Goal: Information Seeking & Learning: Learn about a topic

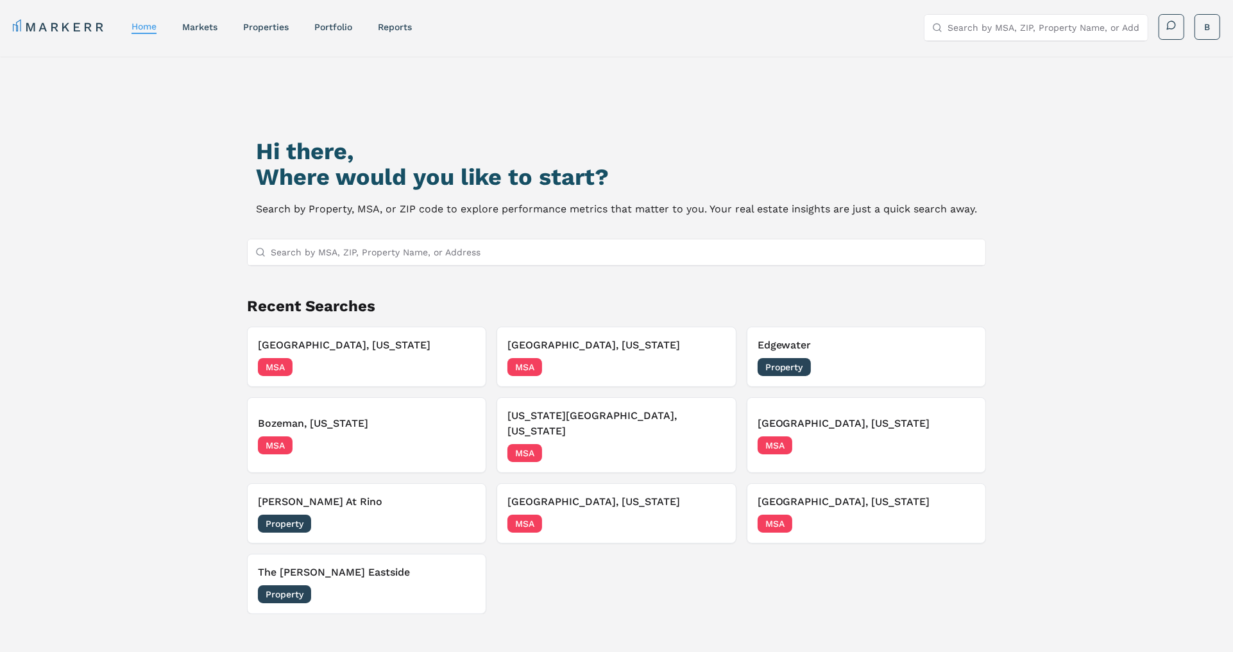
click at [342, 251] on input "Search by MSA, ZIP, Property Name, or Address" at bounding box center [624, 252] width 707 height 26
click at [1029, 12] on div "MARKERR home markets properties Portfolio reports Search by MSA, ZIP, Property …" at bounding box center [616, 25] width 1233 height 51
click at [1029, 23] on input "Search by MSA, ZIP, Property Name, or Address" at bounding box center [1043, 28] width 192 height 26
click at [970, 31] on input "luxe 1802" at bounding box center [1043, 28] width 192 height 26
click at [1020, 29] on input "luxe at 1802" at bounding box center [1043, 28] width 192 height 26
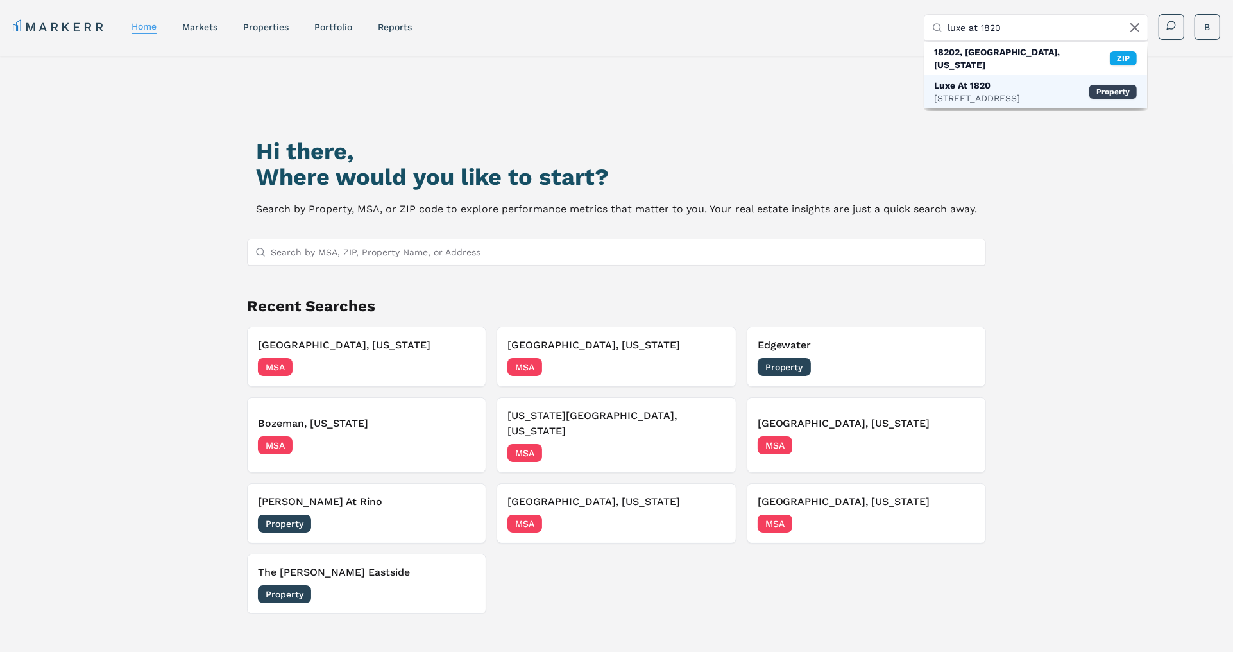
type input "luxe at 1820"
click at [957, 92] on div "[STREET_ADDRESS]" at bounding box center [977, 98] width 86 height 13
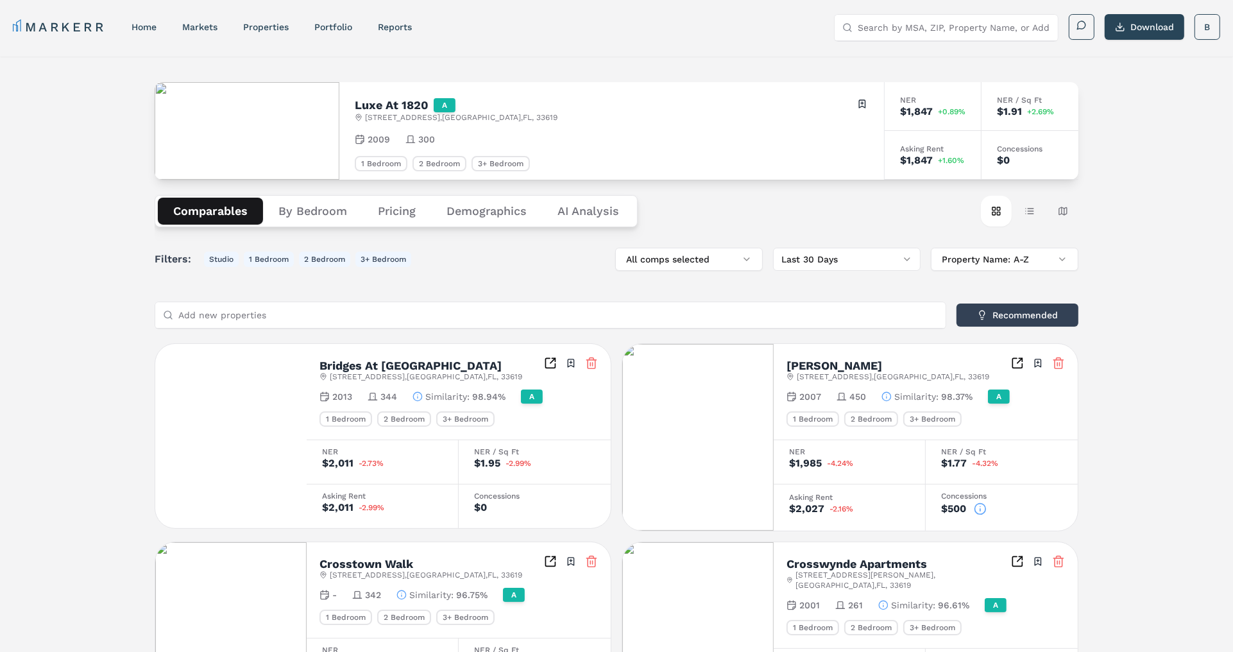
click at [583, 206] on Analysis "AI Analysis" at bounding box center [588, 211] width 92 height 27
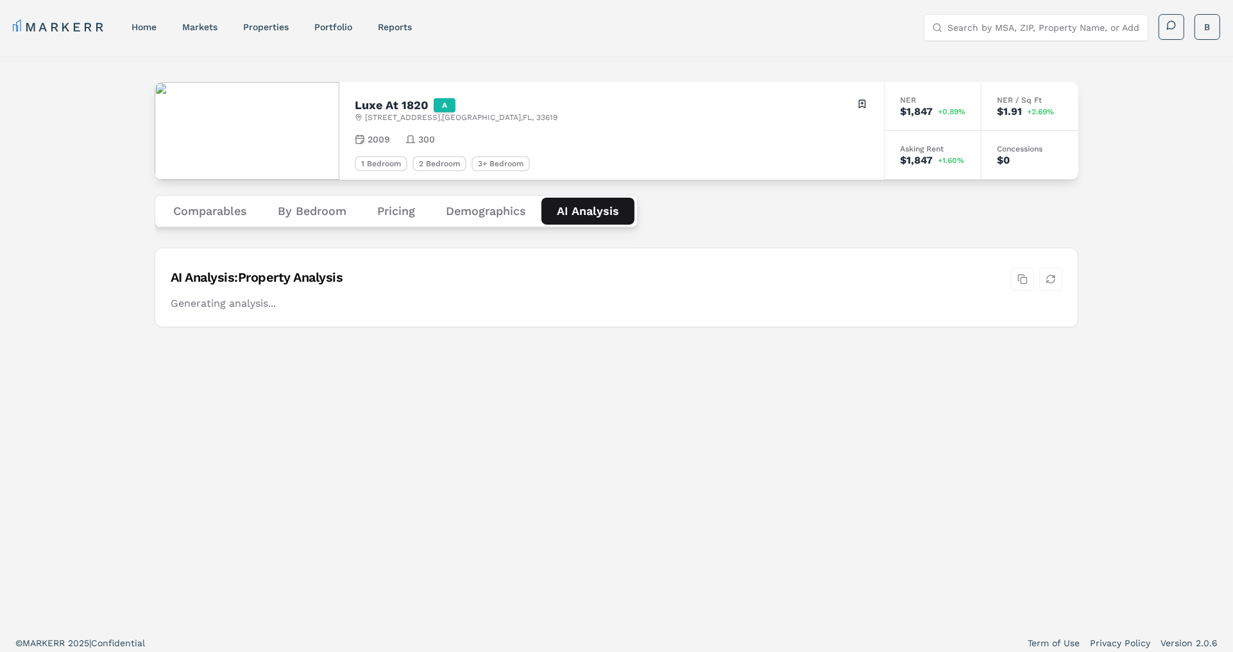
click at [101, 214] on div "Luxe At [STREET_ADDRESS] Toggle portfolio menu 2009 300 1 Bedroom 2 Bedroom 3+ …" at bounding box center [616, 340] width 1233 height 569
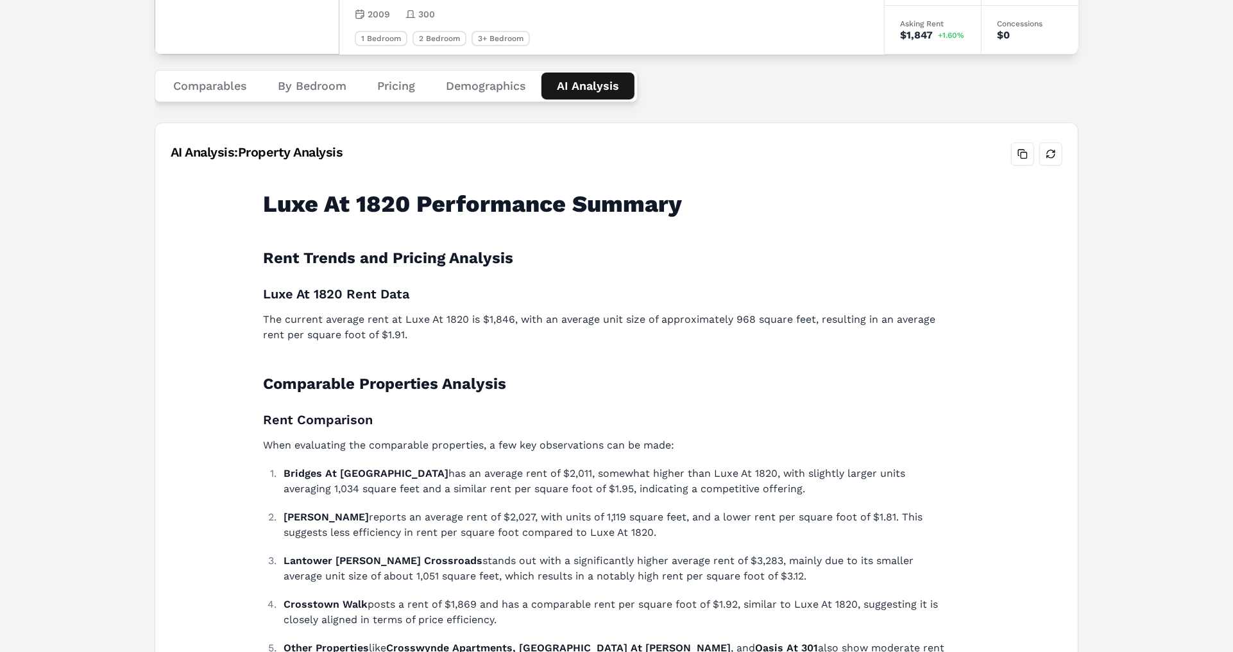
click at [96, 308] on div "Luxe At [STREET_ADDRESS] Toggle portfolio menu 2009 300 1 Bedroom 2 Bedroom 3+ …" at bounding box center [616, 333] width 1233 height 804
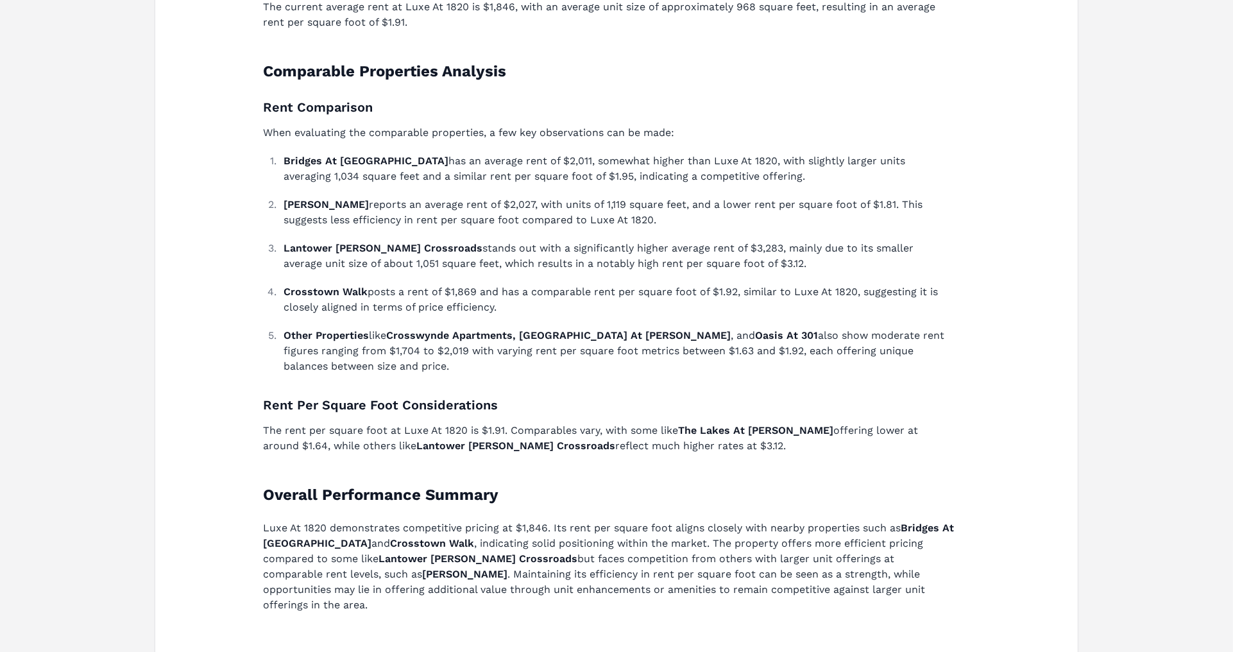
scroll to position [434, 0]
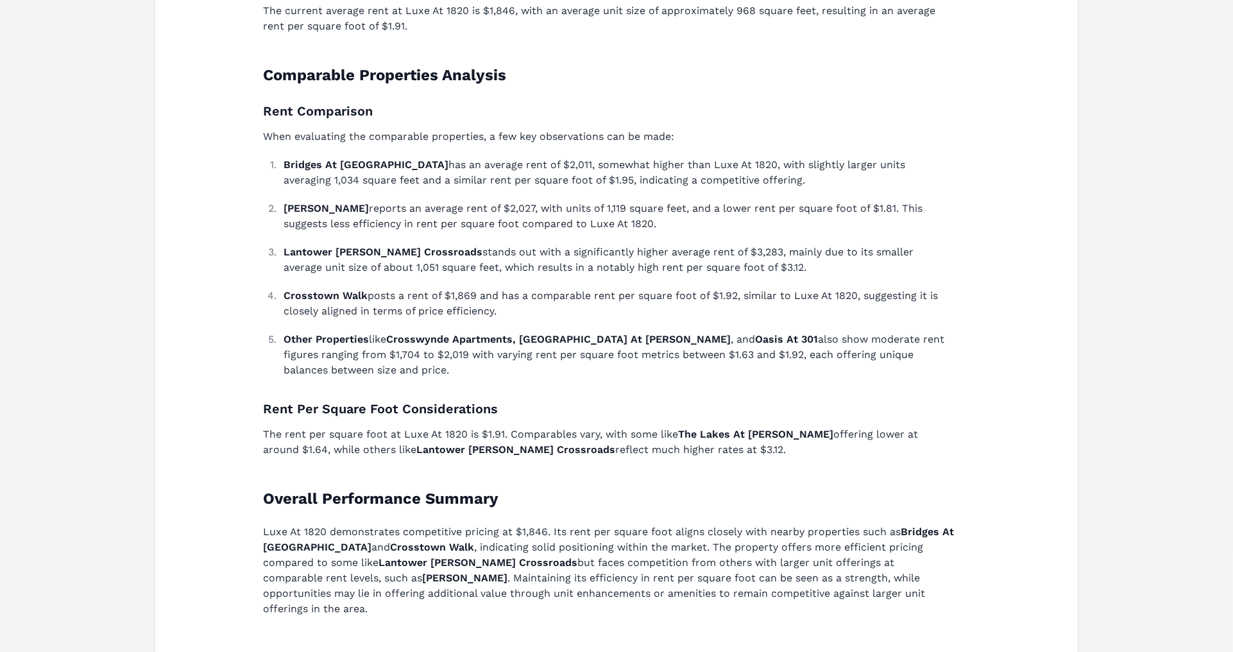
click at [103, 405] on div "Luxe At [STREET_ADDRESS] Toggle portfolio menu 2009 300 1 Bedroom 2 Bedroom 3+ …" at bounding box center [616, 152] width 1233 height 1058
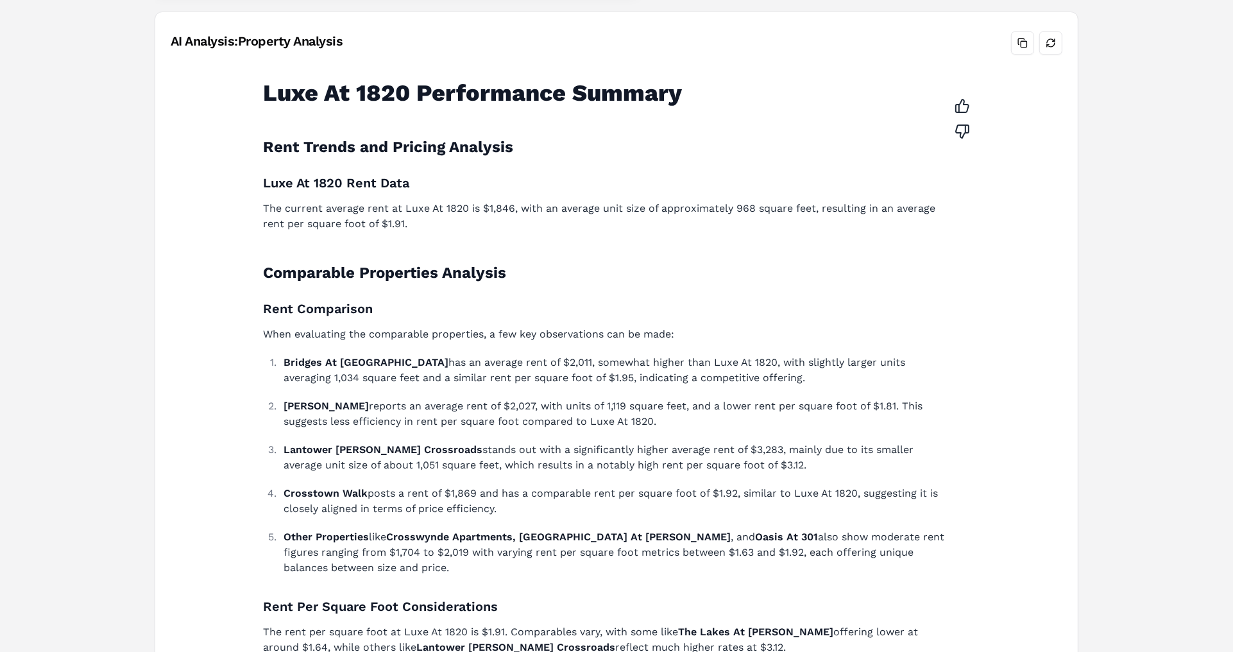
scroll to position [187, 0]
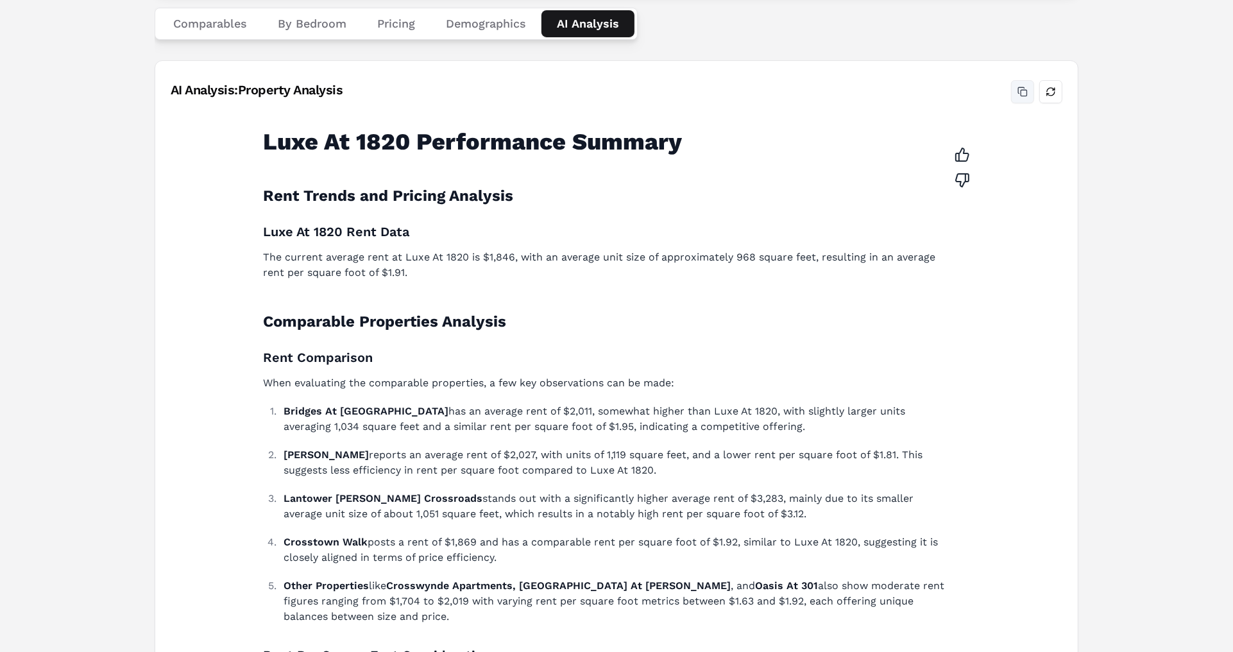
click at [1024, 96] on button "Copy analysis" at bounding box center [1022, 91] width 23 height 23
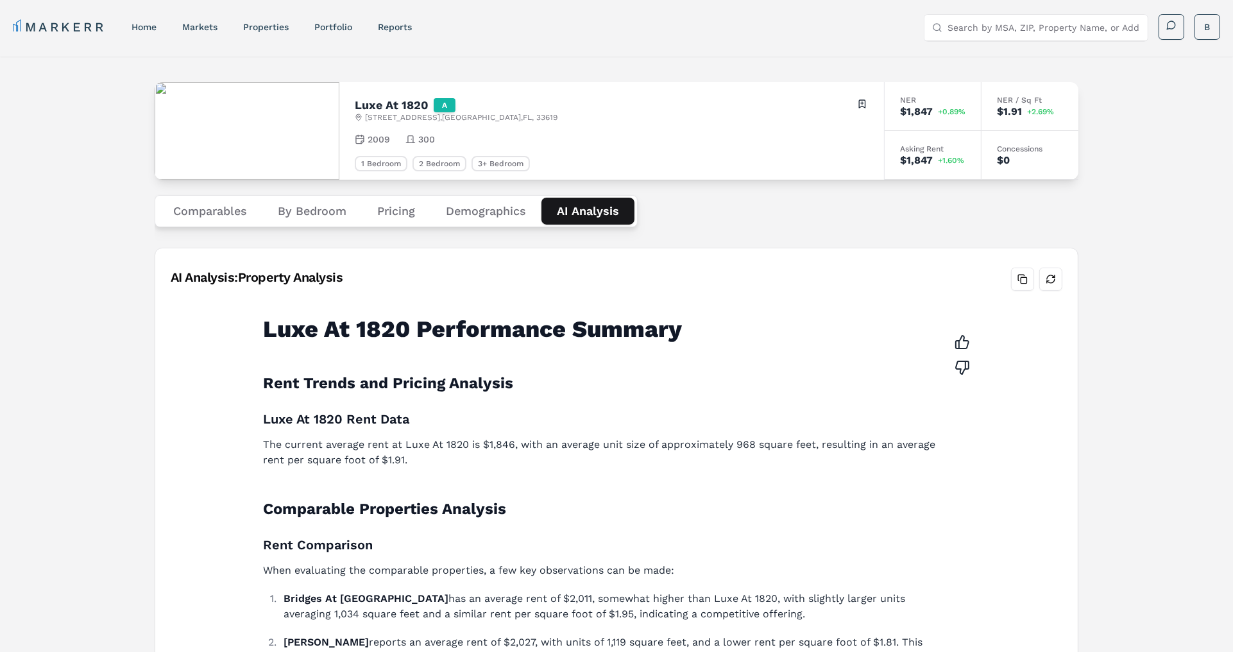
click at [112, 308] on div "Luxe At [STREET_ADDRESS] Toggle portfolio menu 2009 300 1 Bedroom 2 Bedroom 3+ …" at bounding box center [616, 585] width 1233 height 1058
click at [73, 303] on div "Luxe At [STREET_ADDRESS] Toggle portfolio menu 2009 300 1 Bedroom 2 Bedroom 3+ …" at bounding box center [616, 585] width 1233 height 1058
click at [463, 212] on button "Demographics" at bounding box center [485, 211] width 111 height 27
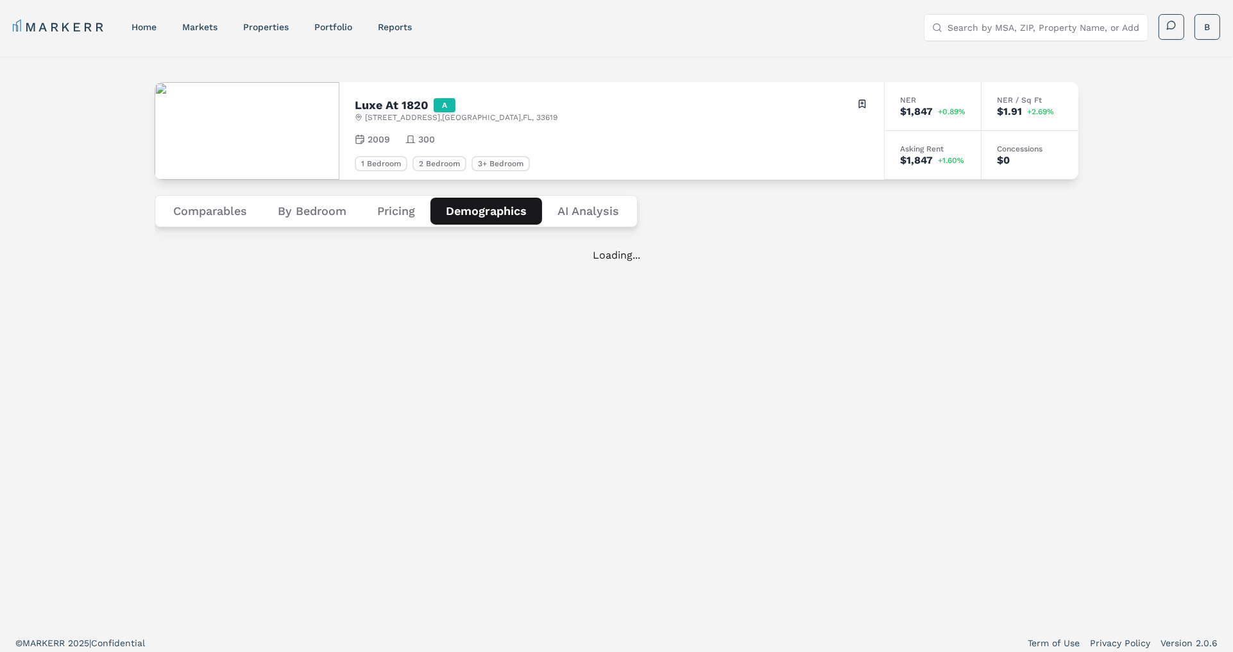
click at [92, 251] on div "Luxe At [STREET_ADDRESS] Toggle portfolio menu 2009 300 1 Bedroom 2 Bedroom 3+ …" at bounding box center [616, 340] width 1233 height 569
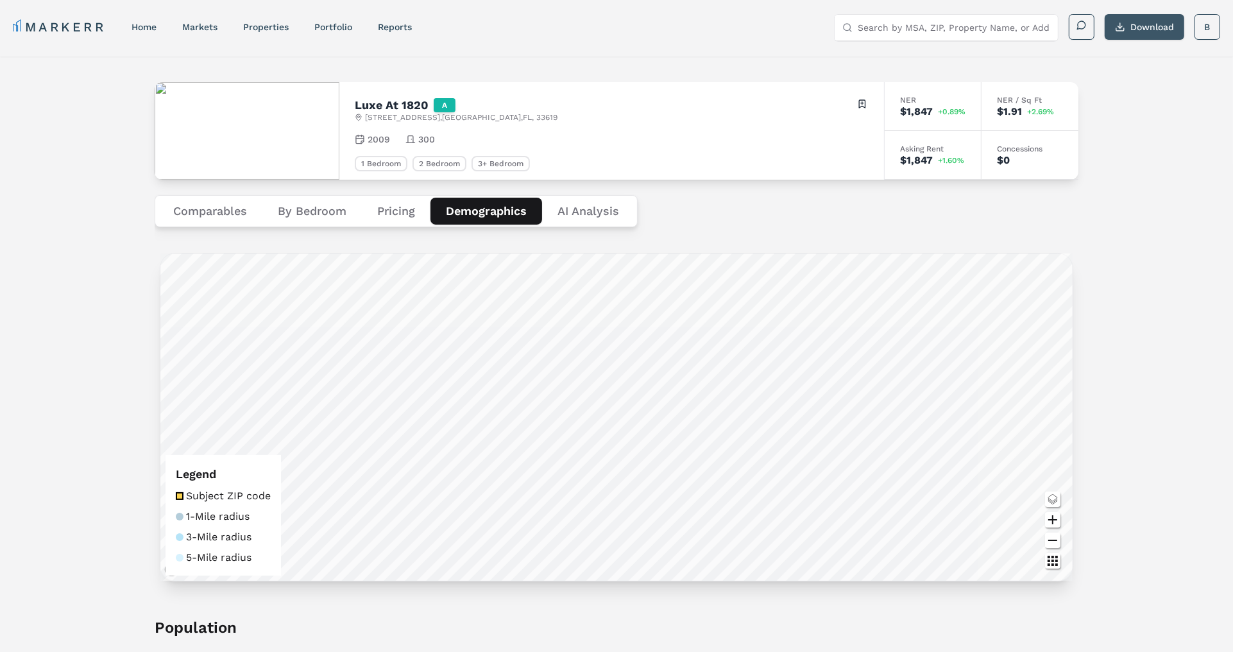
click at [1159, 26] on button "Download" at bounding box center [1144, 27] width 80 height 26
click at [208, 210] on button "Comparables" at bounding box center [210, 211] width 105 height 27
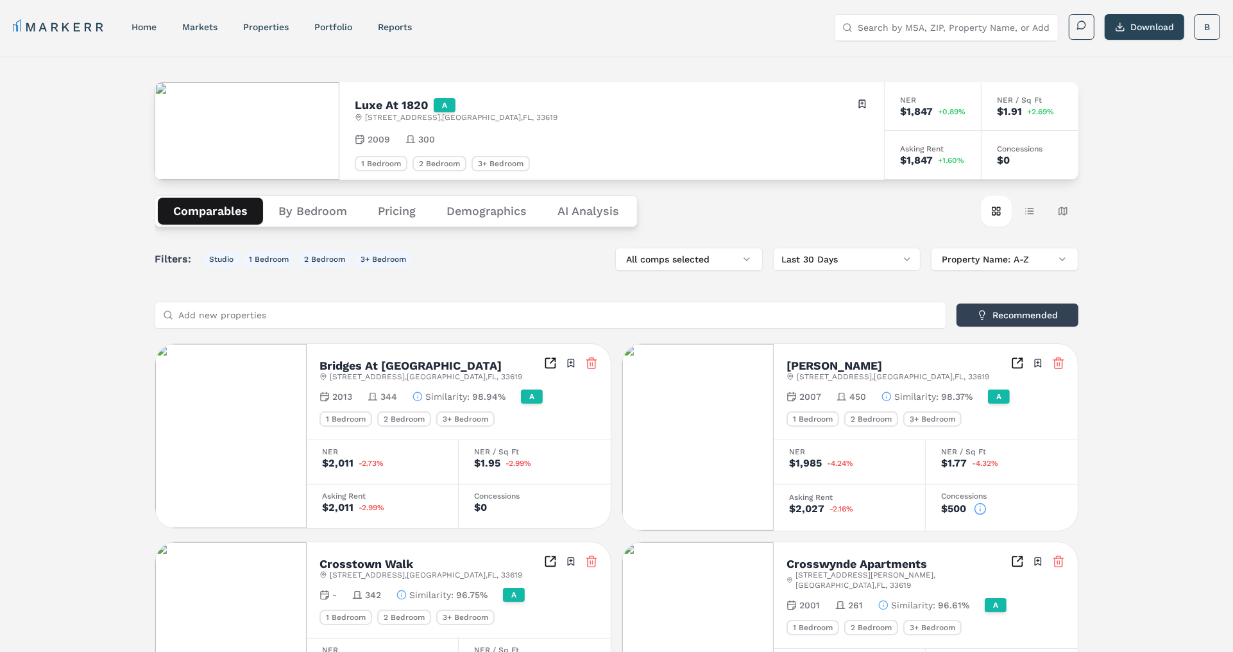
click at [1138, 27] on button "Download" at bounding box center [1144, 27] width 80 height 26
drag, startPoint x: 501, startPoint y: 117, endPoint x: 537, endPoint y: 117, distance: 35.9
click at [537, 117] on div "Luxe At [STREET_ADDRESS] Toggle portfolio menu" at bounding box center [612, 109] width 514 height 25
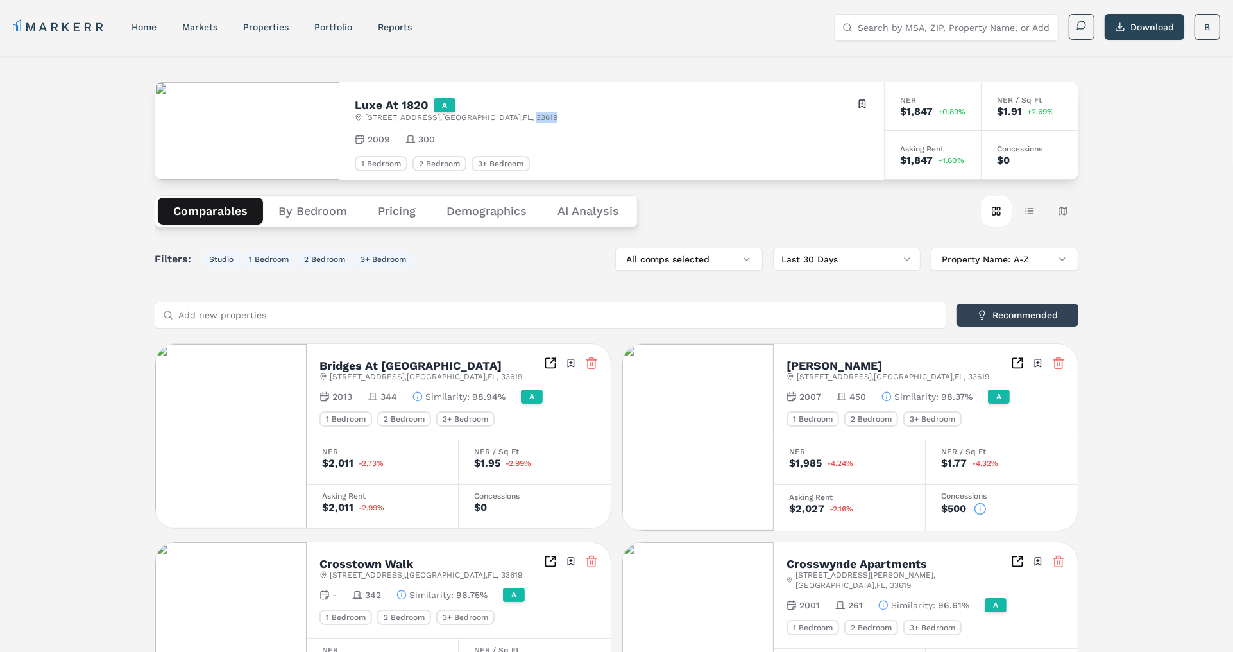
copy span "33619"
click at [188, 23] on link "markets" at bounding box center [199, 27] width 35 height 10
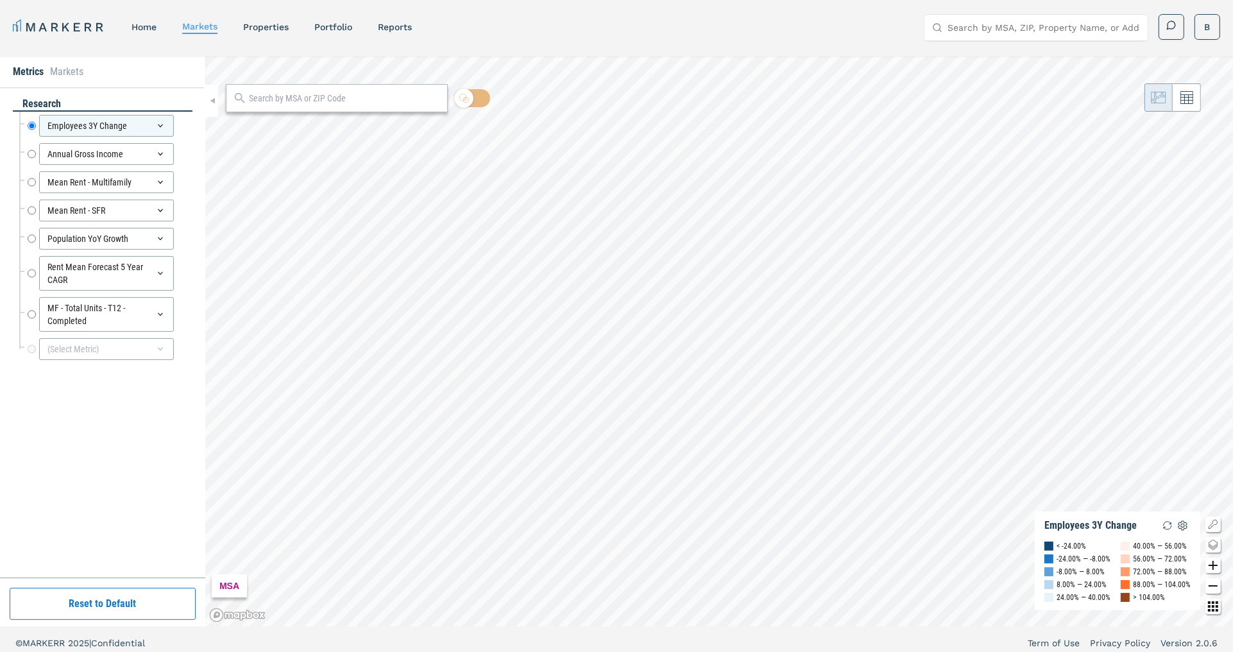
click at [990, 33] on input "Search by MSA, ZIP, Property Name, or Address" at bounding box center [1043, 28] width 192 height 26
paste input "33619"
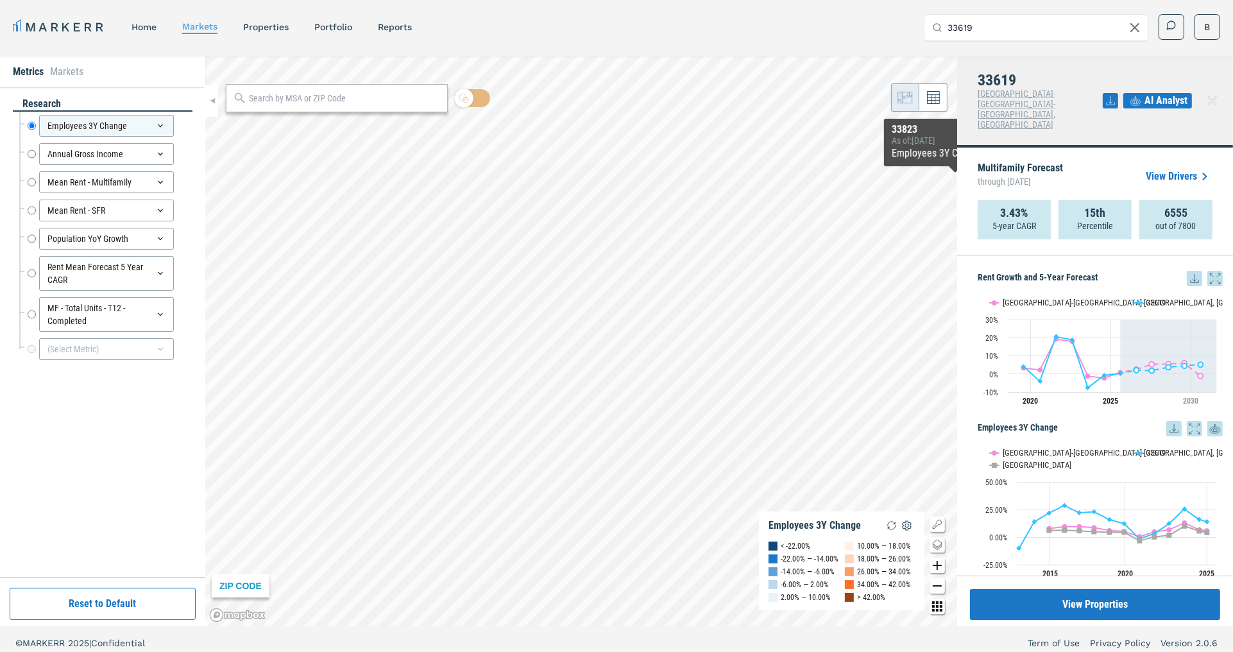
type input "33619"
click at [1147, 93] on span "AI Analyst" at bounding box center [1165, 100] width 43 height 15
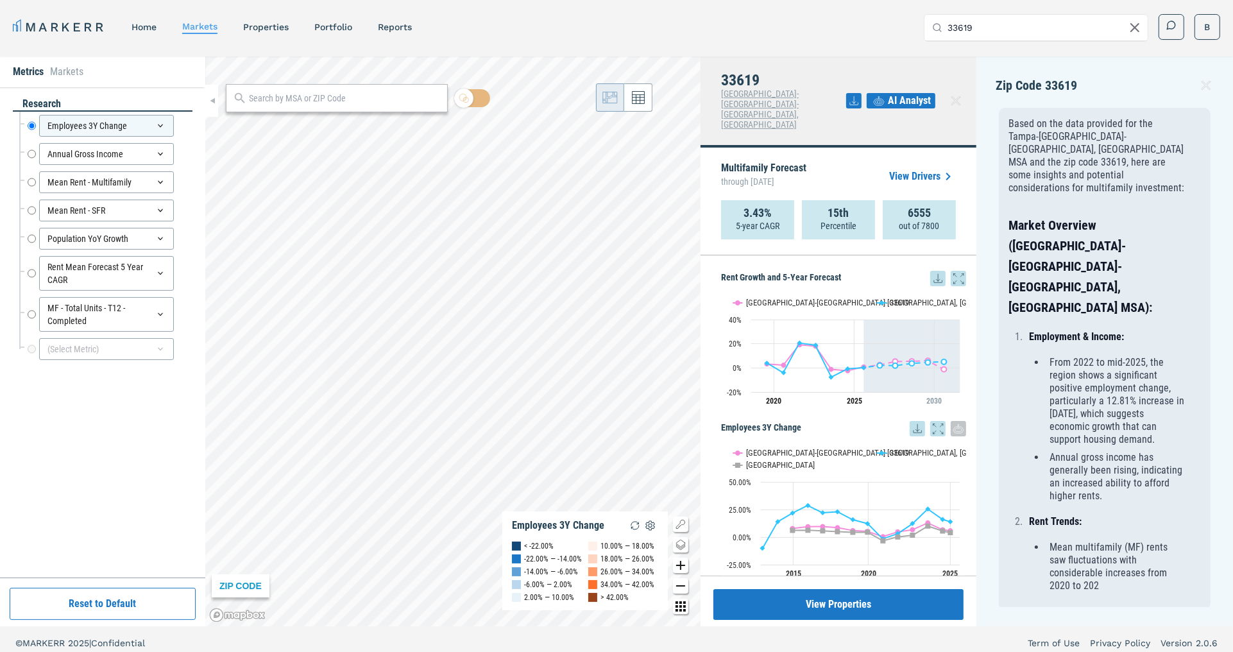
click at [982, 187] on div "Zip Code 33619 Based on the data provided for the Tampa-[GEOGRAPHIC_DATA]-[GEOG…" at bounding box center [1104, 340] width 257 height 569
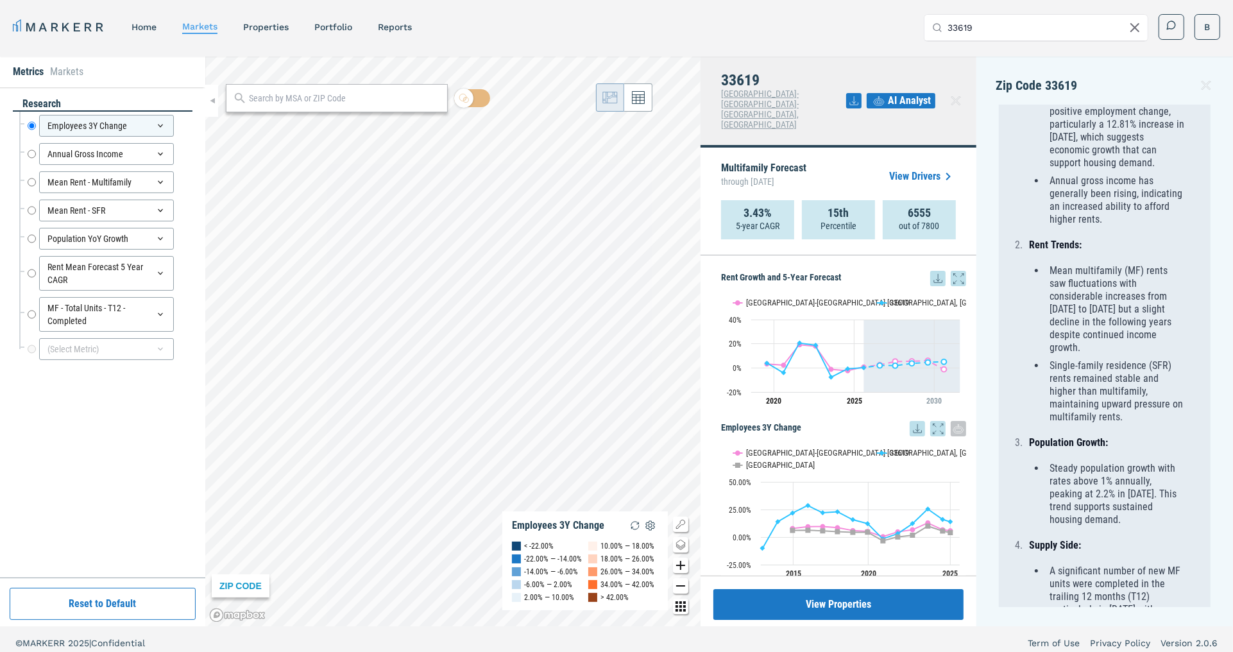
click at [1202, 85] on icon at bounding box center [1205, 85] width 15 height 15
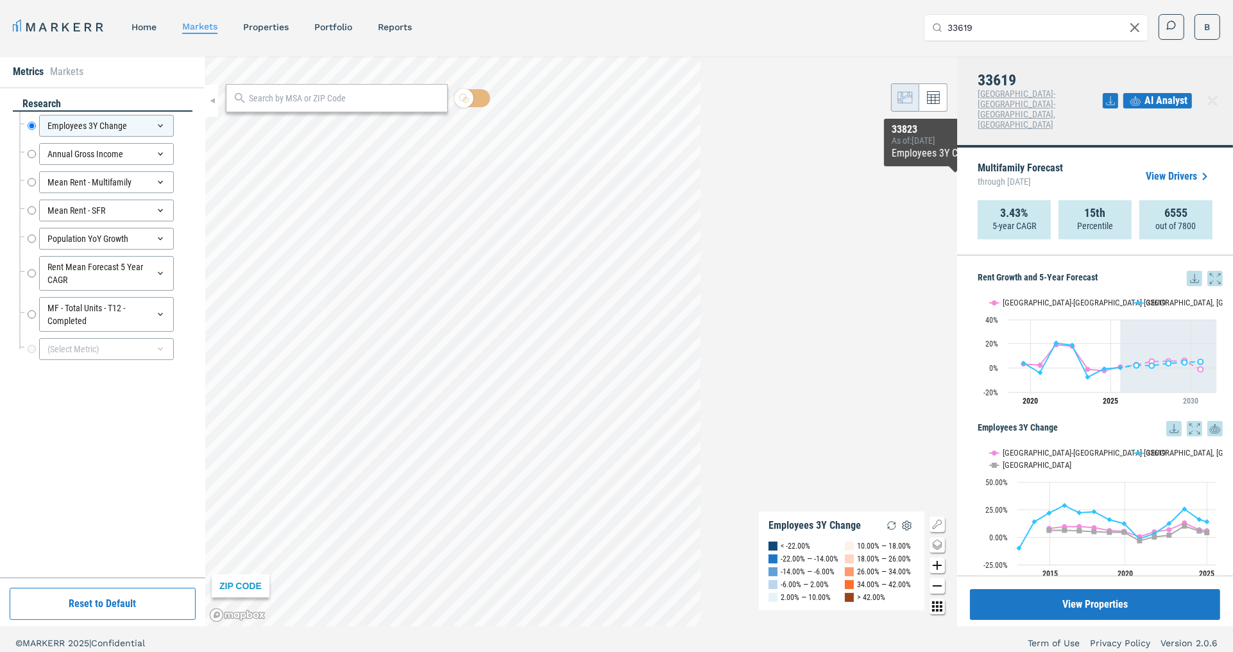
click at [1205, 93] on icon at bounding box center [1211, 100] width 15 height 15
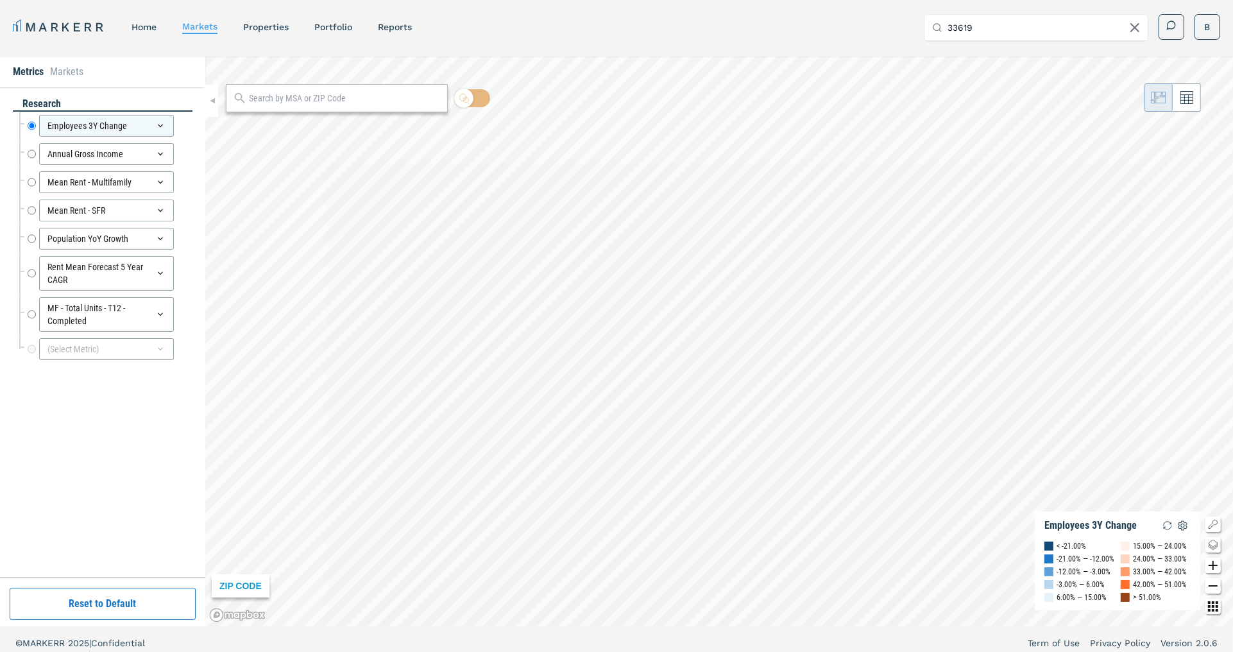
click at [1003, 22] on input "33619" at bounding box center [1043, 28] width 192 height 26
click at [344, 106] on div at bounding box center [337, 98] width 222 height 28
click at [317, 97] on input "text" at bounding box center [345, 98] width 192 height 13
type input "4"
type input "33619"
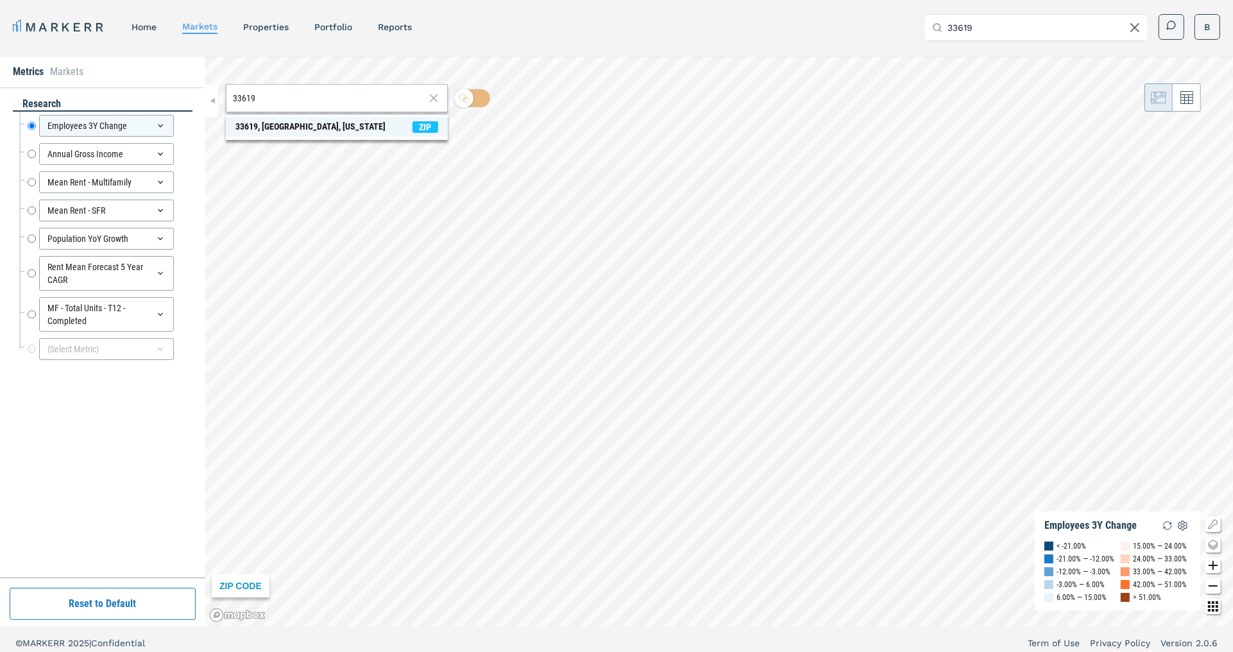
click at [305, 124] on div "33619, [GEOGRAPHIC_DATA], [US_STATE]" at bounding box center [310, 126] width 150 height 13
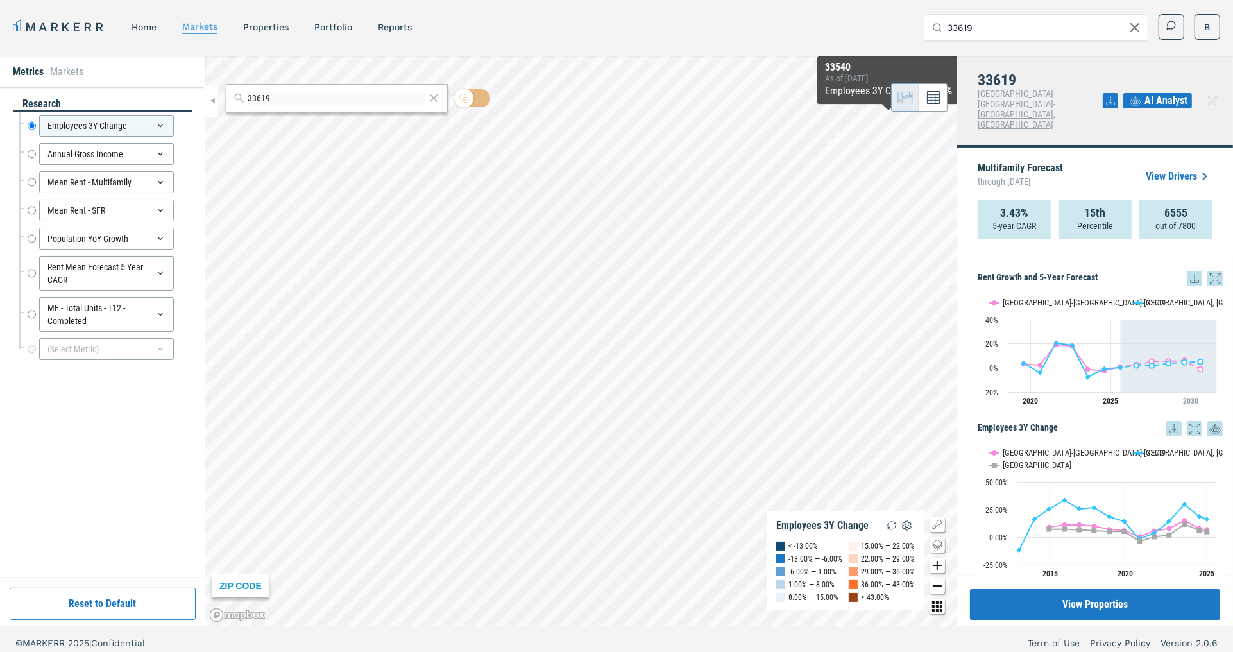
click at [1184, 169] on link "View Drivers" at bounding box center [1178, 176] width 67 height 15
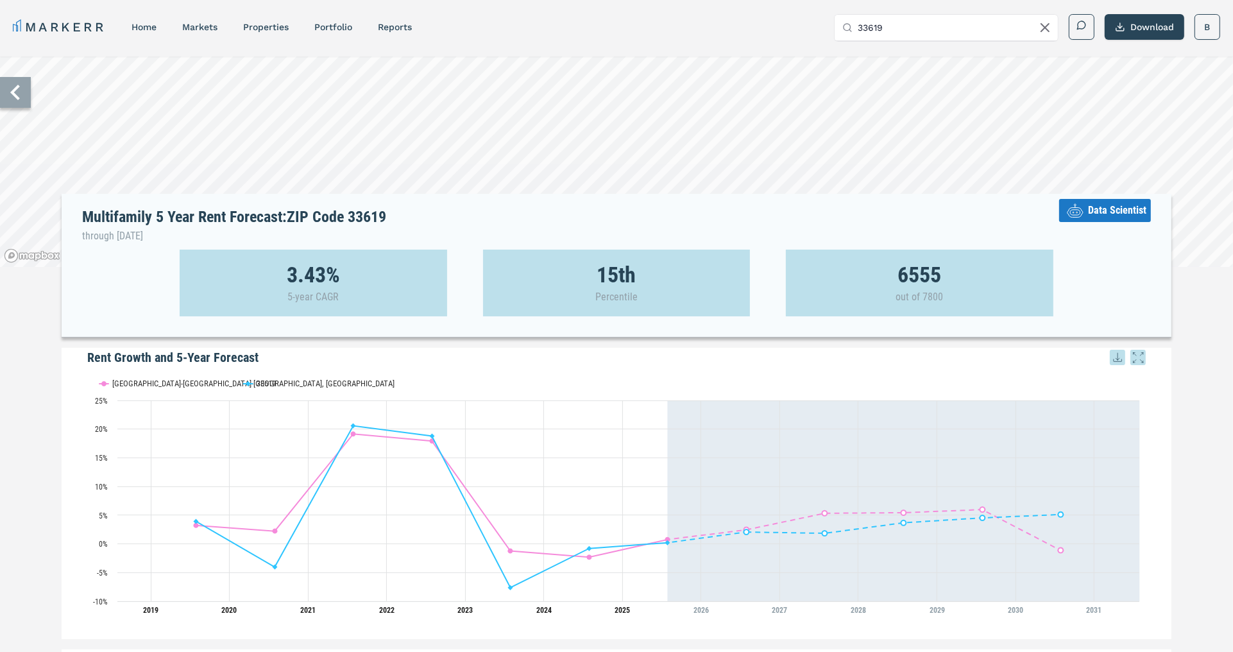
click at [1101, 207] on span "Data Scientist" at bounding box center [1117, 210] width 58 height 15
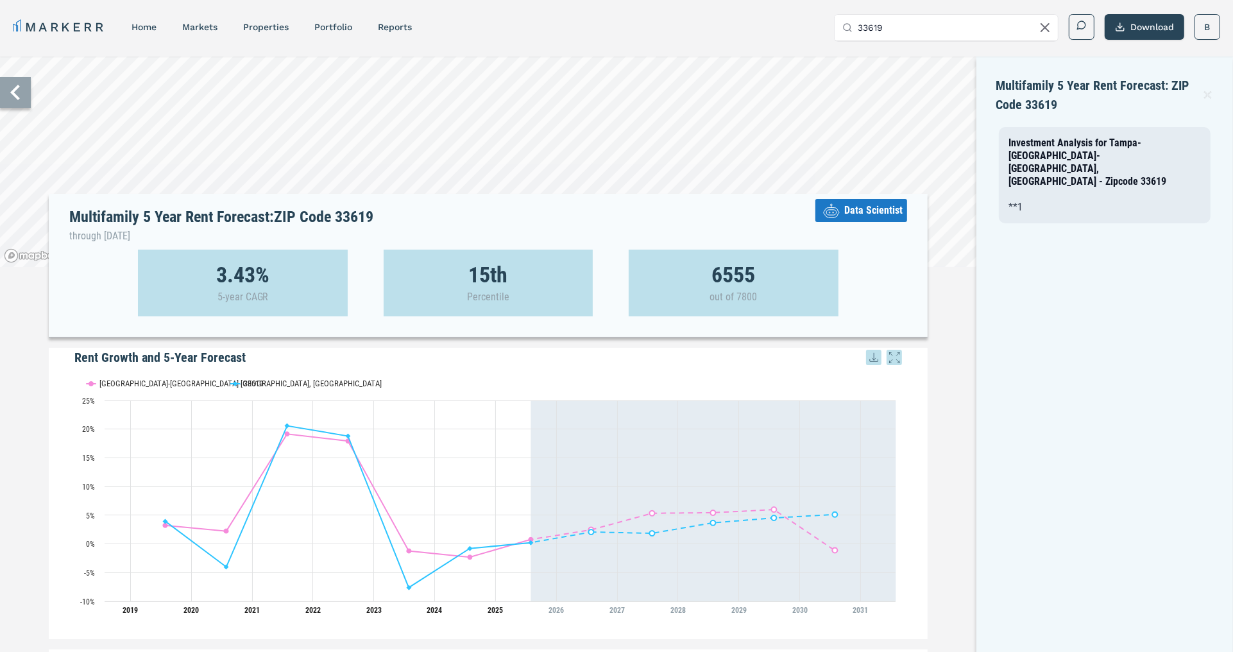
click at [984, 74] on div "Multifamily 5 Year Rent Forecast: ZIP Code 33619 Investment Analysis for [GEOGR…" at bounding box center [1104, 607] width 257 height 1103
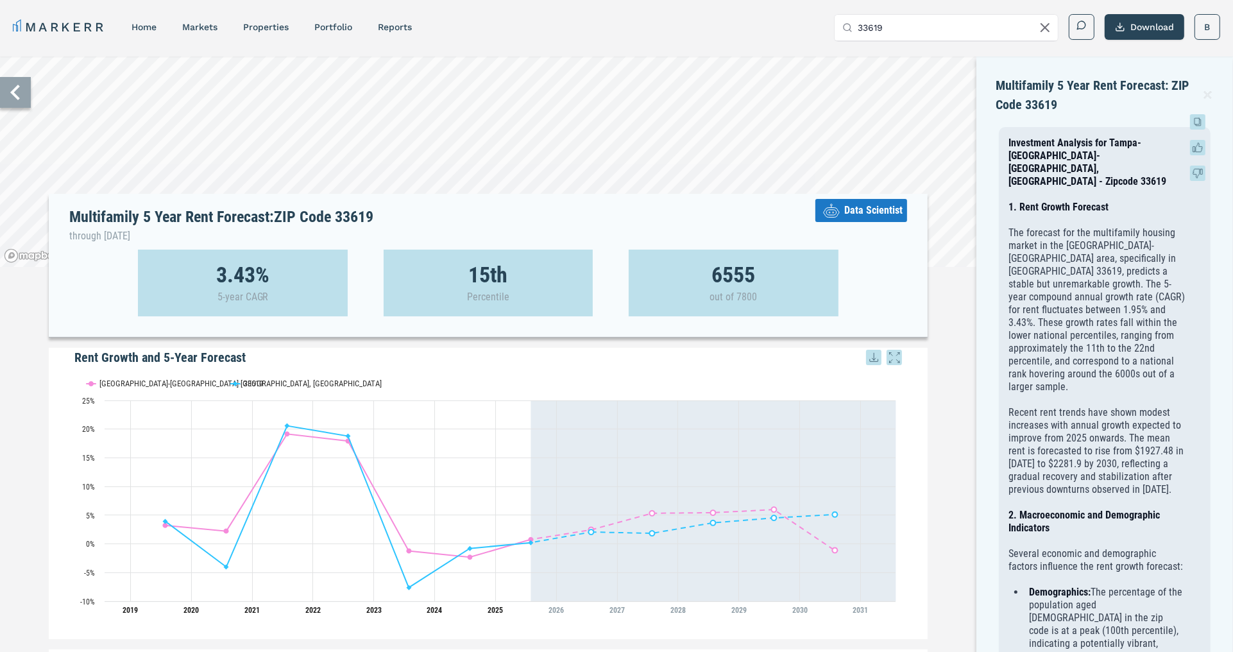
click at [1197, 121] on icon at bounding box center [1197, 121] width 15 height 15
click at [1213, 92] on icon at bounding box center [1207, 94] width 12 height 15
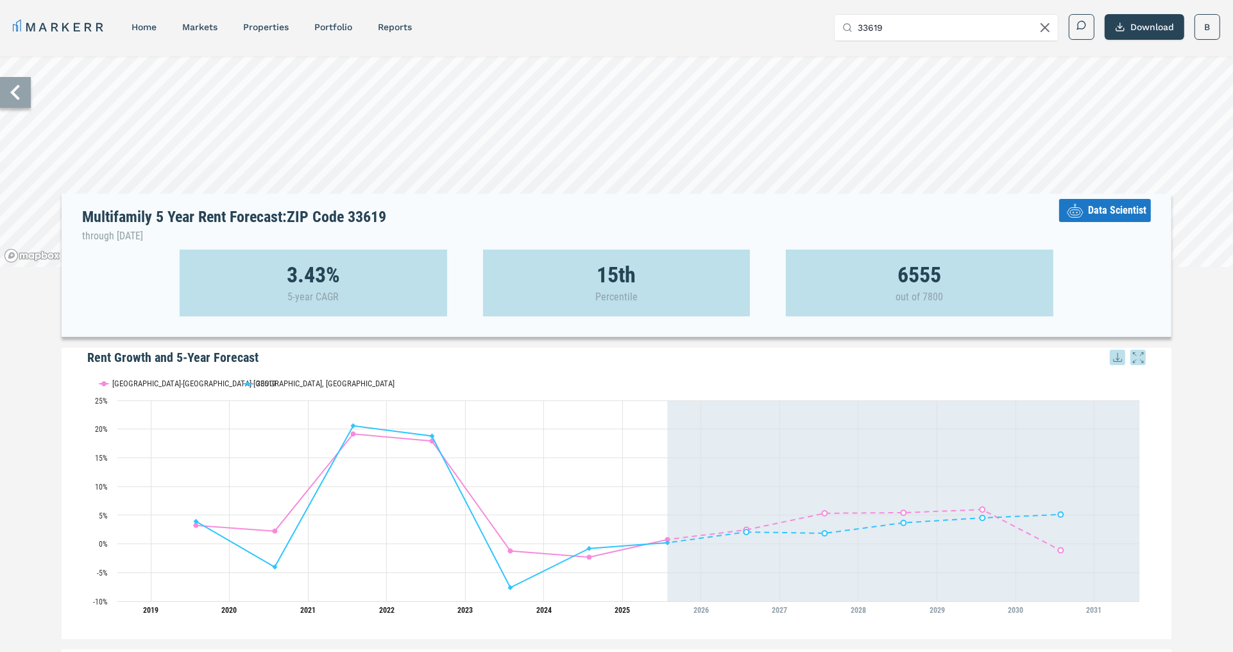
click at [1122, 207] on span "Data Scientist" at bounding box center [1117, 210] width 58 height 15
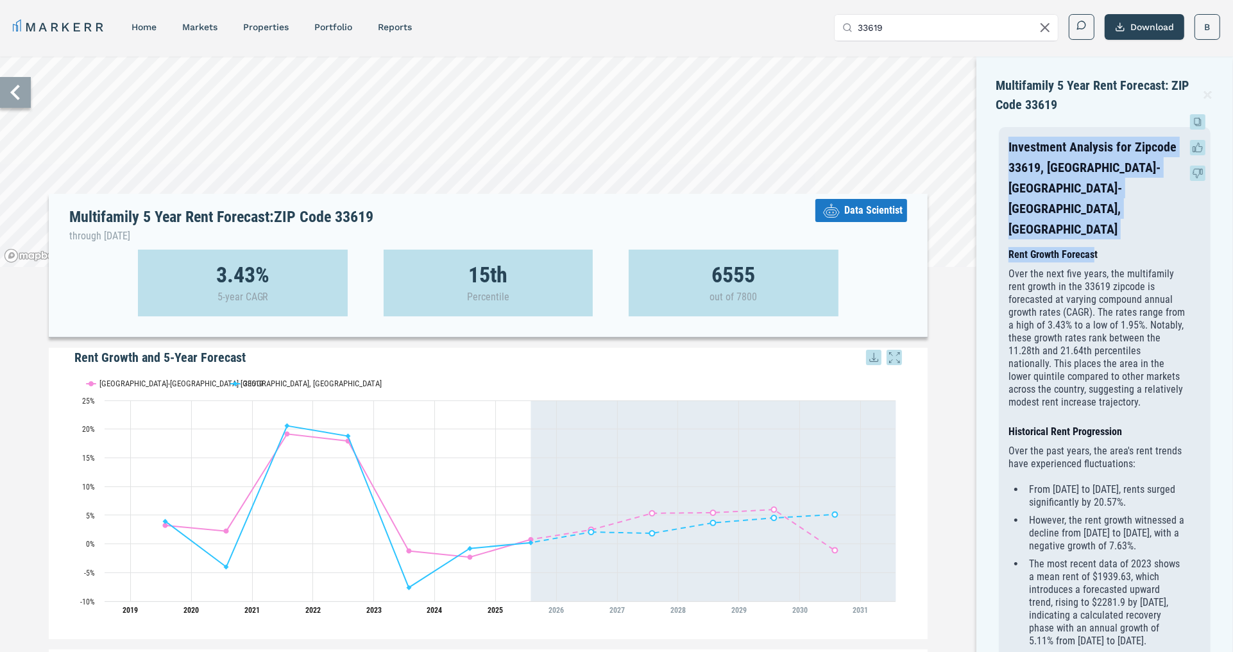
drag, startPoint x: 1009, startPoint y: 140, endPoint x: 1094, endPoint y: 206, distance: 107.4
click at [1094, 247] on h4 "Rent Growth Forecast" at bounding box center [1096, 254] width 176 height 15
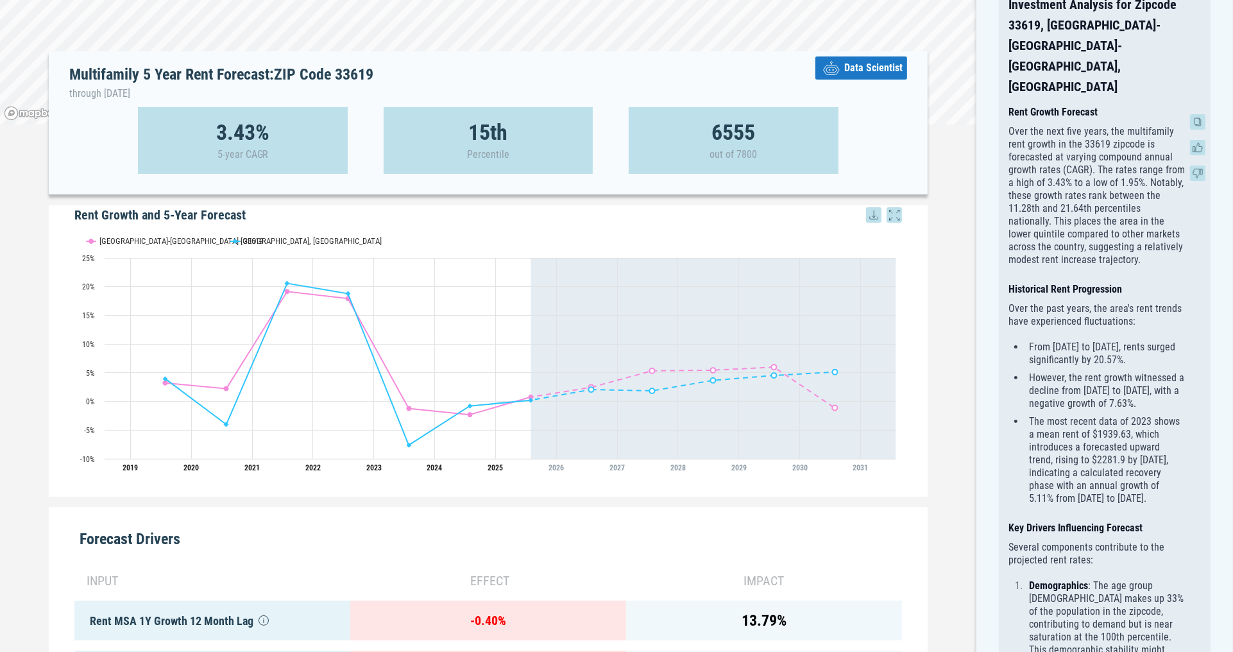
scroll to position [143, 0]
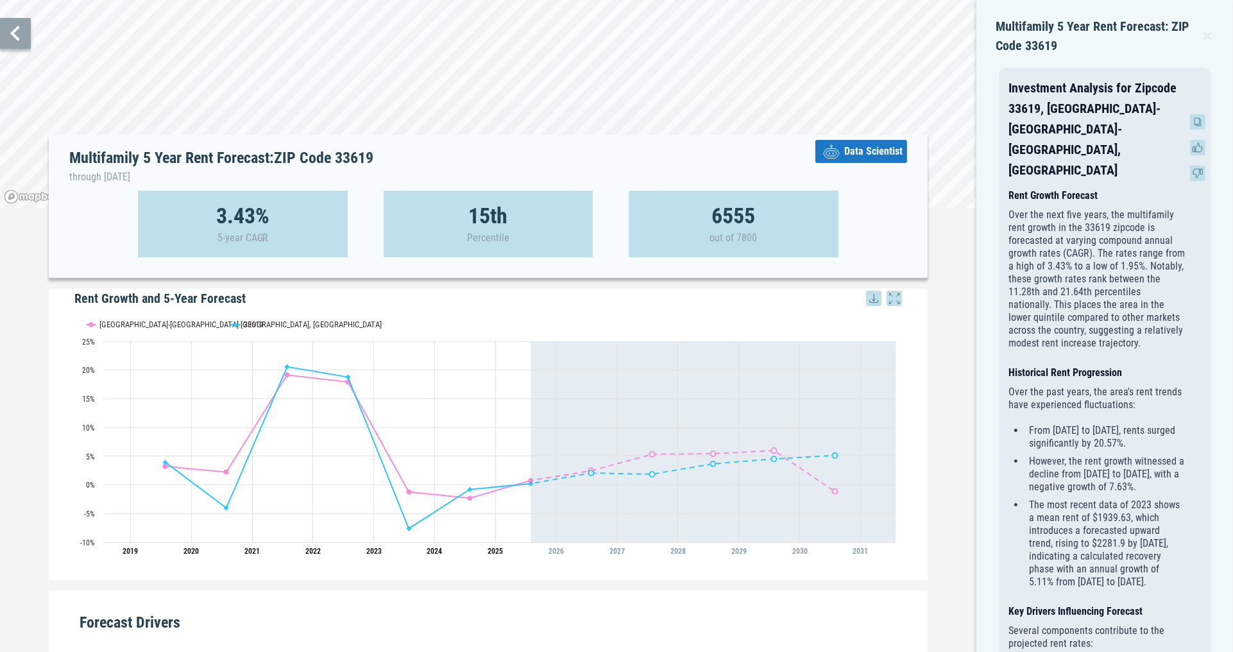
scroll to position [0, 0]
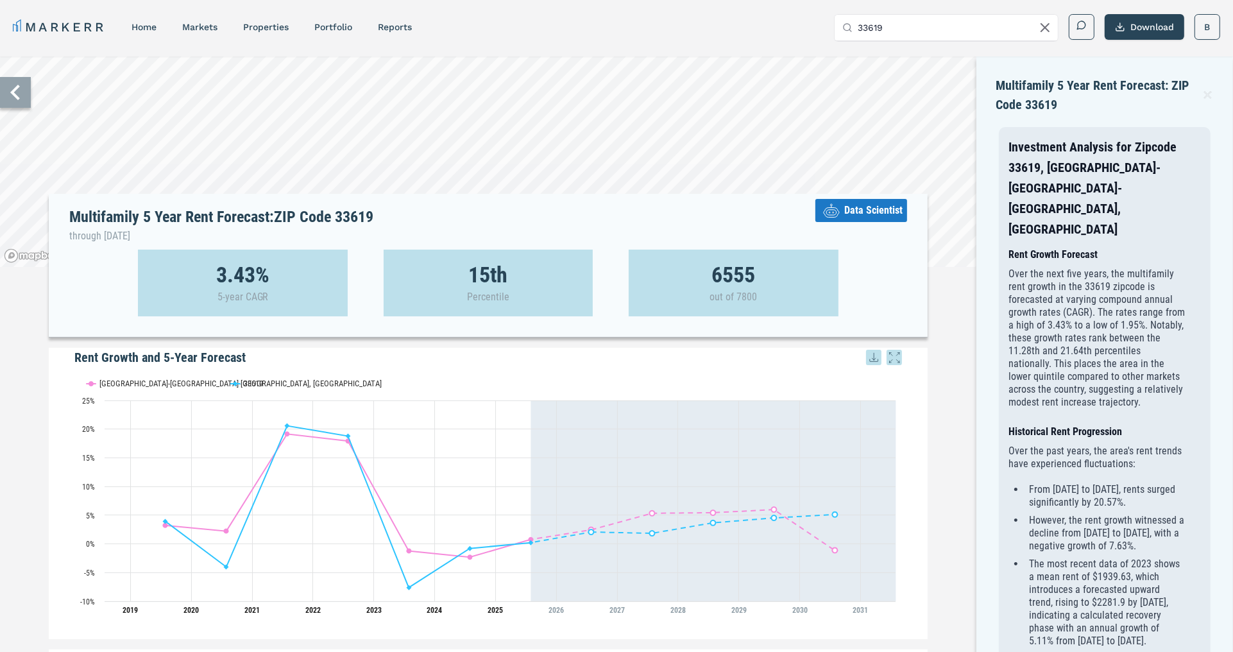
click at [1207, 92] on icon at bounding box center [1207, 94] width 12 height 15
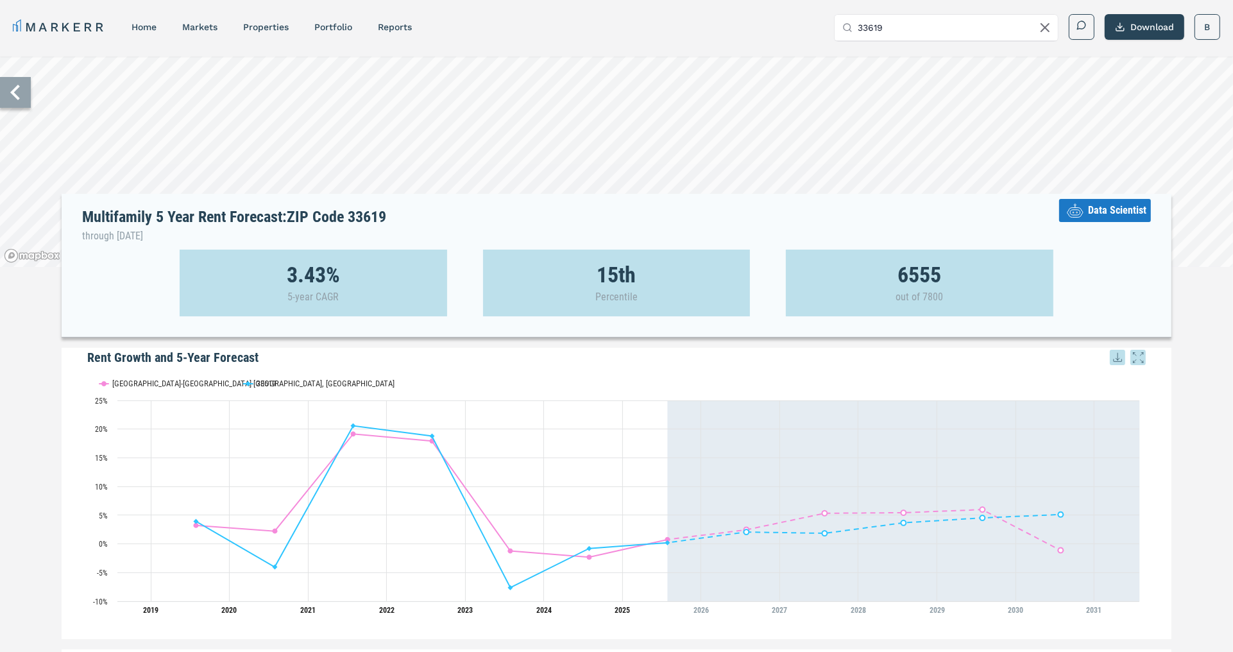
click at [1096, 215] on span "Data Scientist" at bounding box center [1117, 210] width 58 height 15
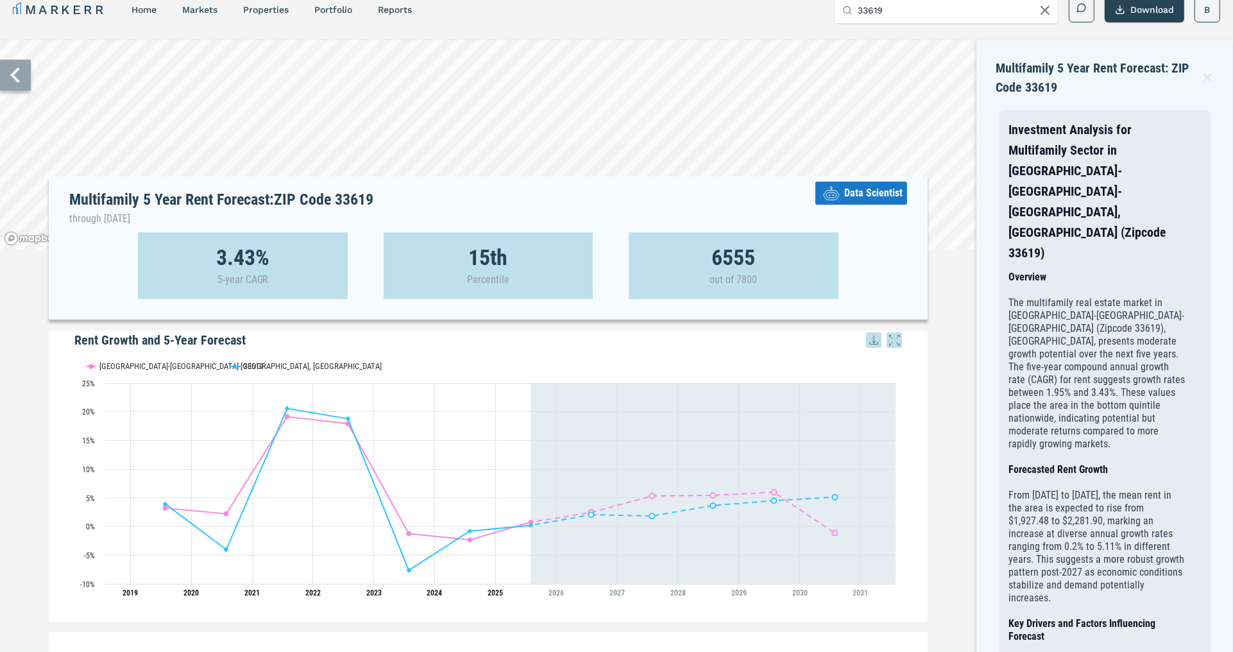
scroll to position [20, 0]
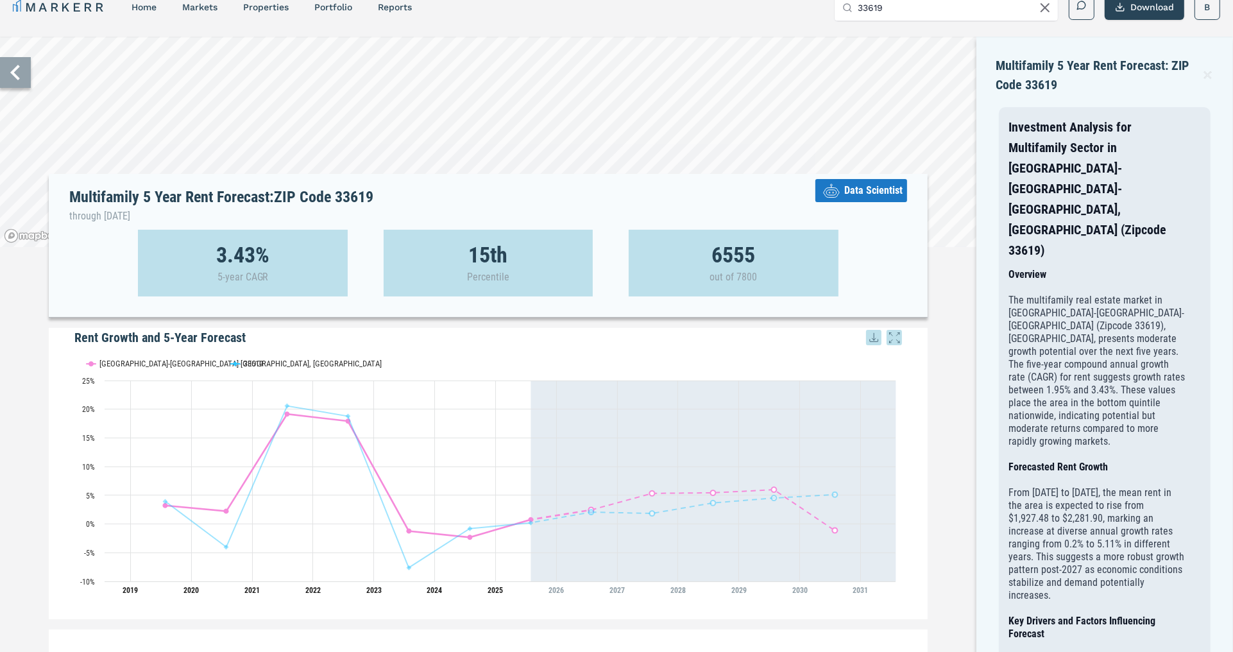
click at [179, 355] on rect "Interactive chart" at bounding box center [487, 475] width 827 height 257
click at [182, 364] on text "[GEOGRAPHIC_DATA]-[GEOGRAPHIC_DATA]-[GEOGRAPHIC_DATA], [GEOGRAPHIC_DATA]" at bounding box center [240, 363] width 282 height 10
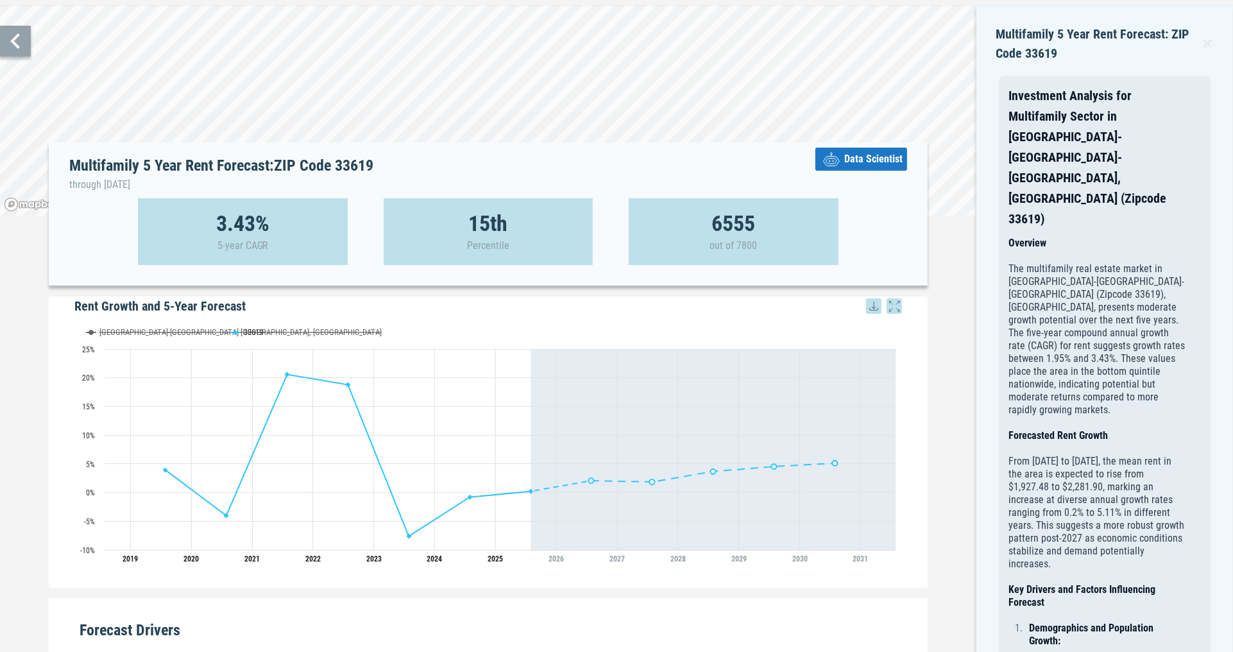
scroll to position [49, 0]
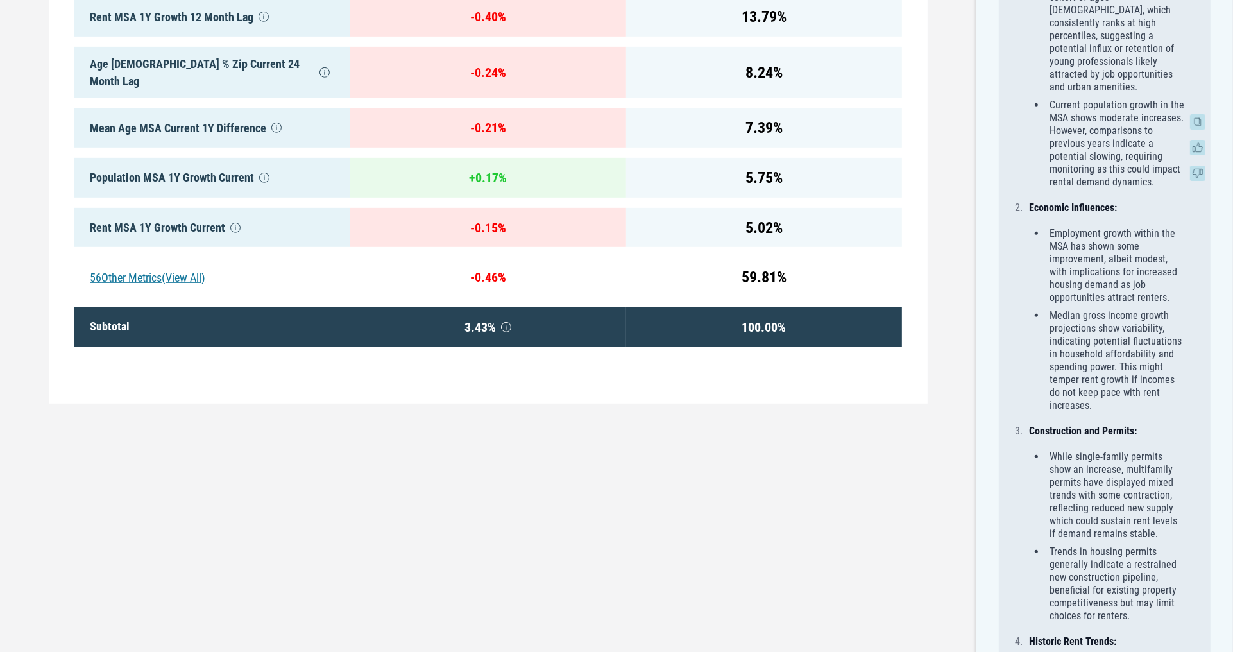
scroll to position [746, 0]
click at [1000, 286] on div "Investment Analysis for Multifamily Sector in [GEOGRAPHIC_DATA]-[GEOGRAPHIC_DAT…" at bounding box center [1105, 334] width 212 height 1907
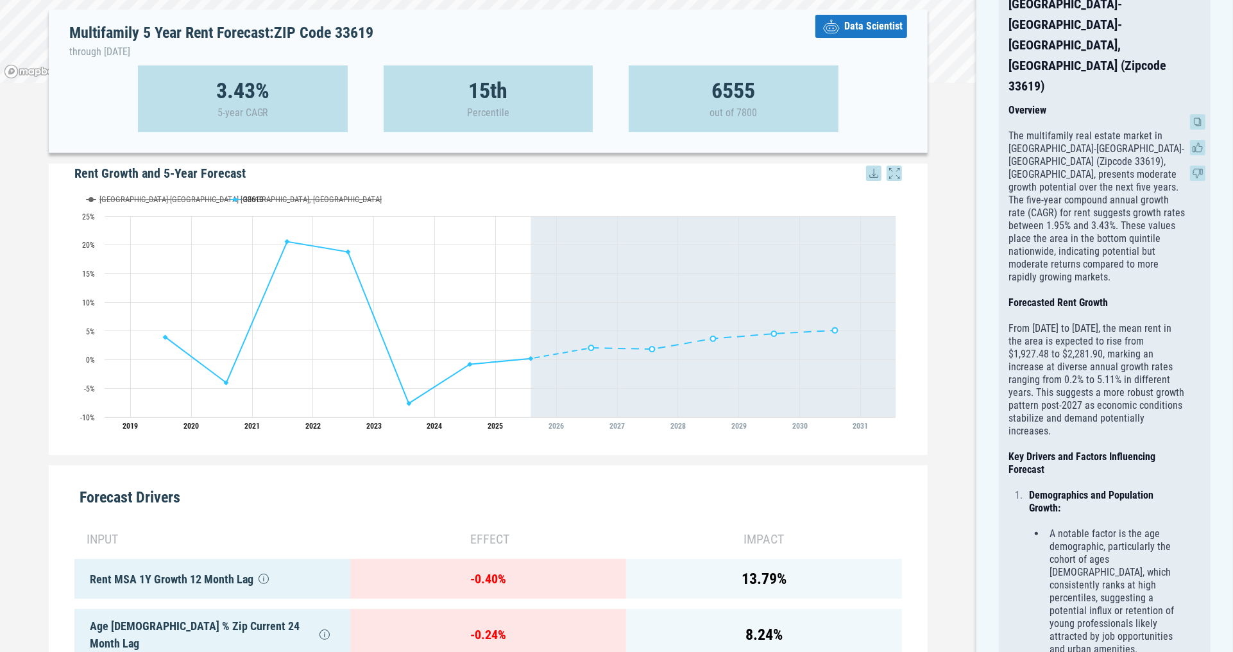
scroll to position [28, 0]
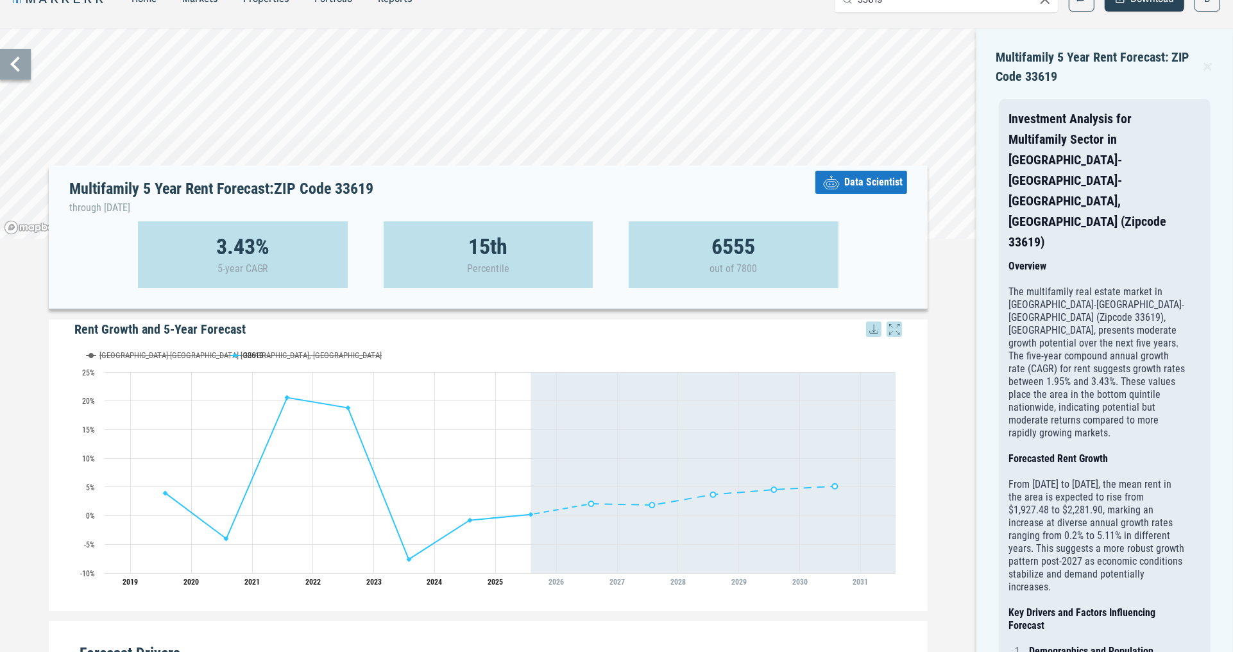
click at [1208, 65] on icon at bounding box center [1207, 66] width 12 height 15
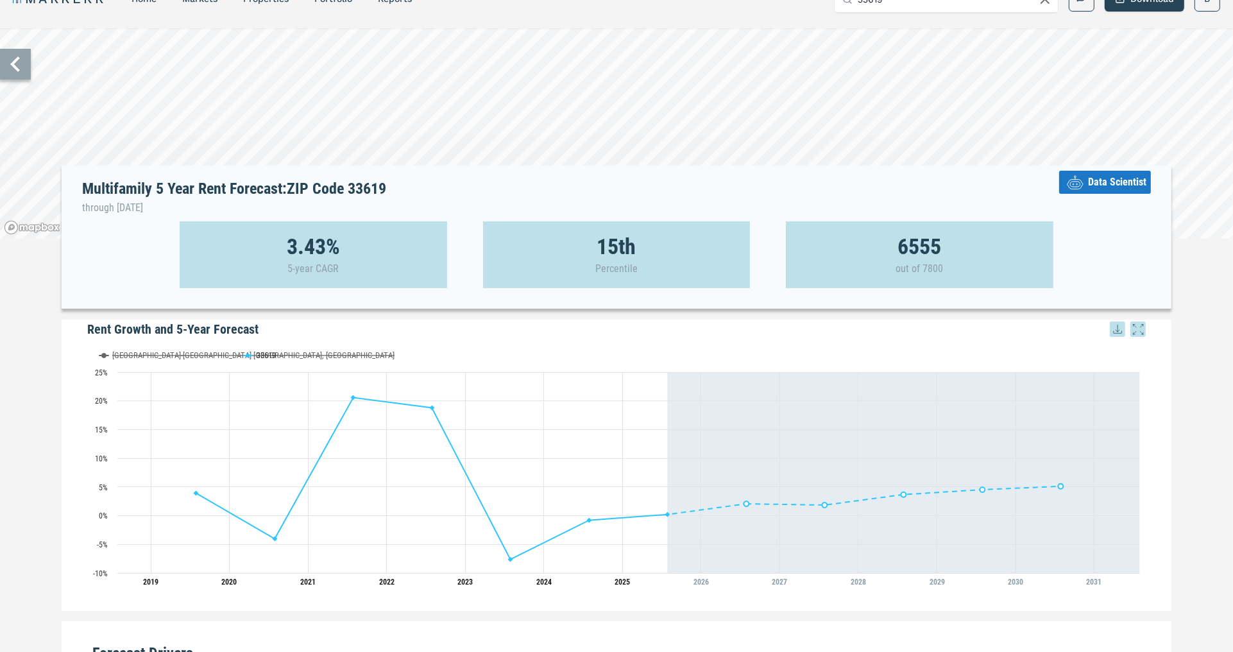
click at [1124, 179] on span "Data Scientist" at bounding box center [1117, 181] width 58 height 15
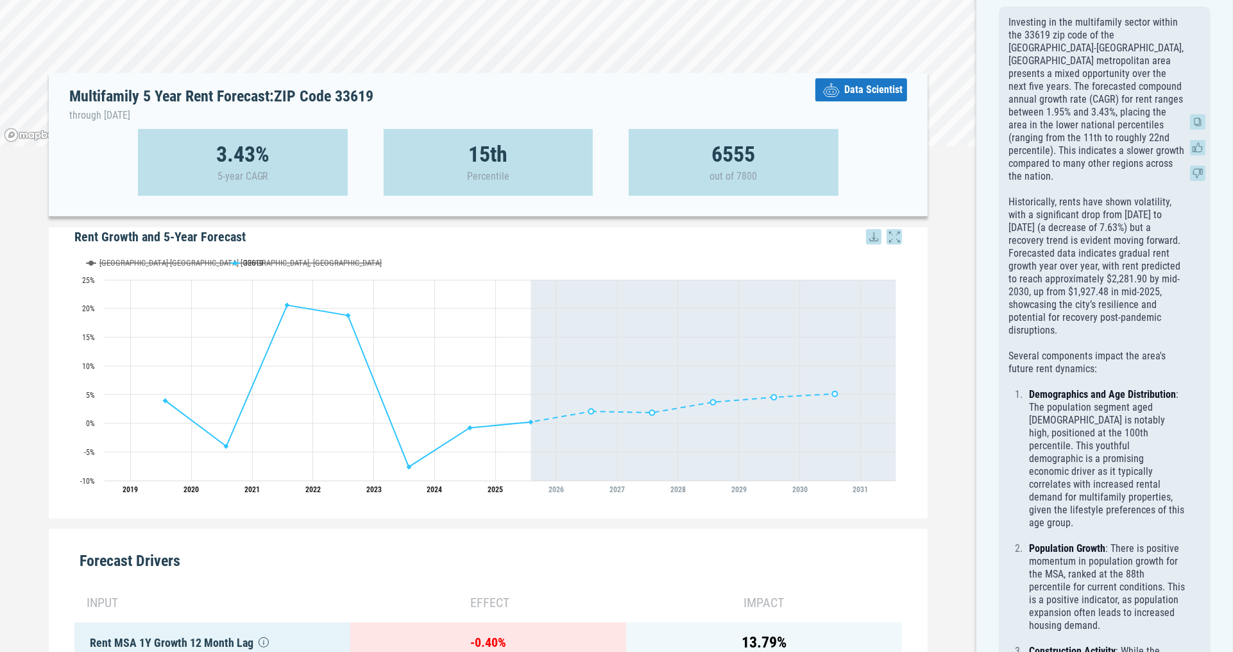
scroll to position [86, 0]
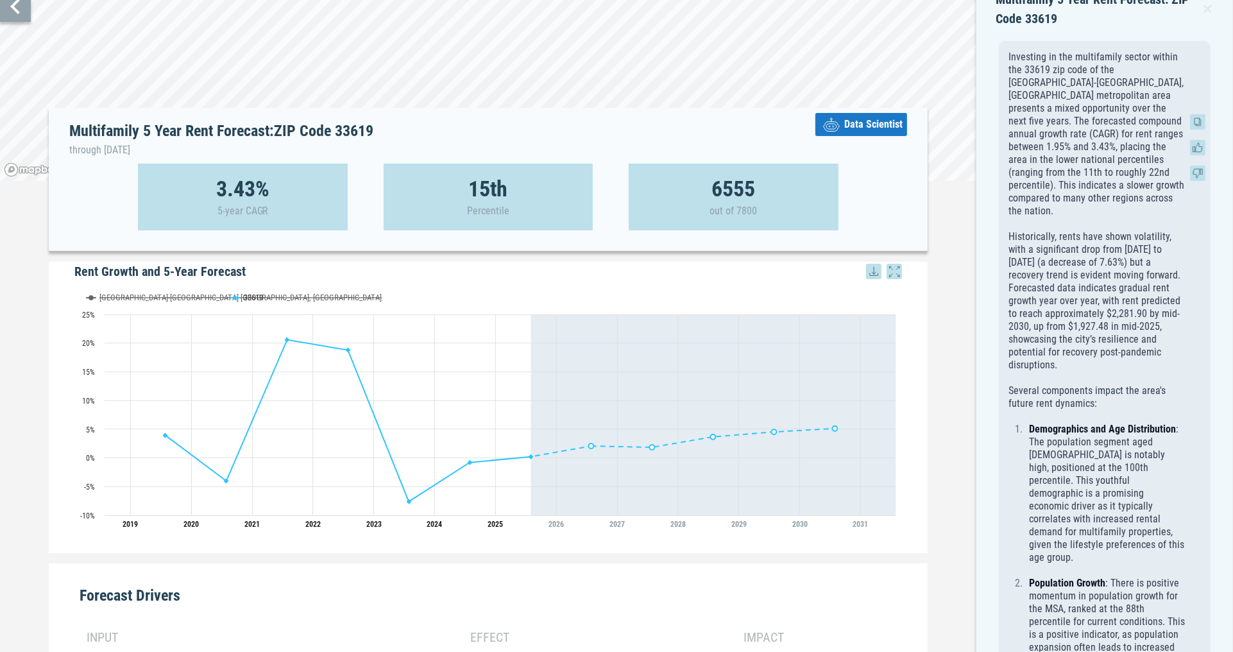
drag, startPoint x: 1016, startPoint y: 224, endPoint x: 1114, endPoint y: 224, distance: 97.5
click at [1114, 230] on p "Historically, rents have shown volatility, with a significant drop from [DATE] …" at bounding box center [1096, 300] width 176 height 141
click at [1105, 198] on div "Investing in the multifamily sector within the 33619 zip code of the [GEOGRAPHI…" at bounding box center [1096, 641] width 176 height 1180
drag, startPoint x: 1029, startPoint y: 229, endPoint x: 1068, endPoint y: 229, distance: 39.1
click at [1065, 230] on p "Historically, rents have shown volatility, with a significant drop from [DATE] …" at bounding box center [1096, 300] width 176 height 141
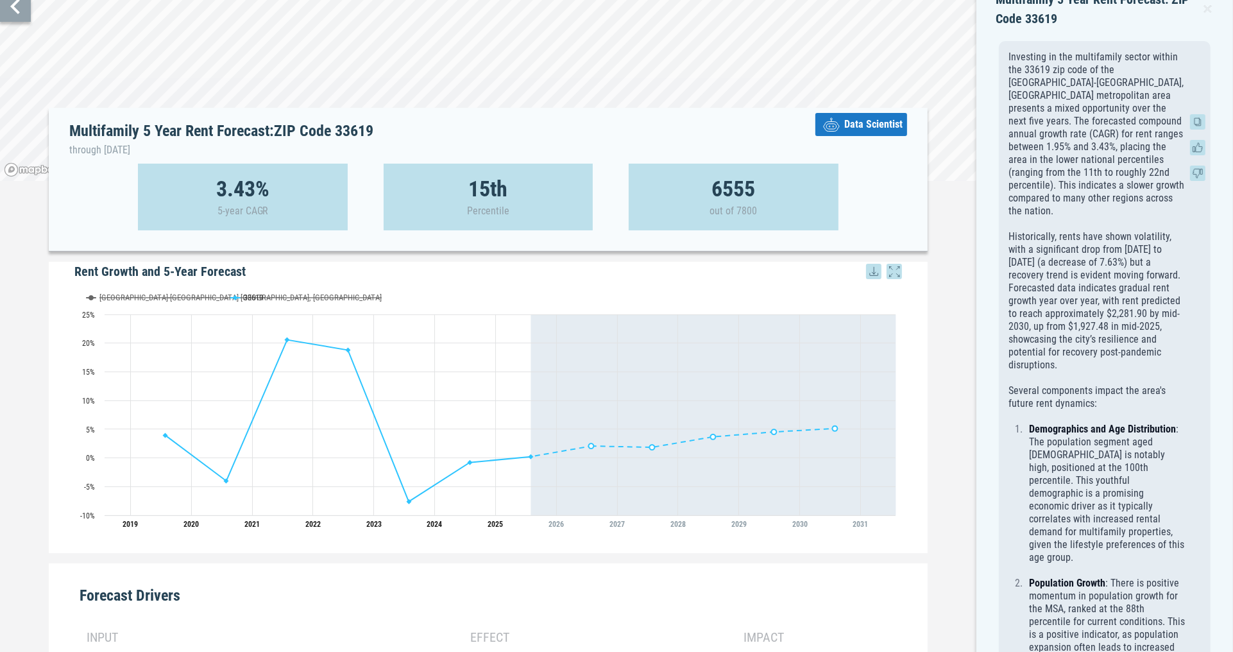
click at [1052, 169] on p "Investing in the multifamily sector within the 33619 zip code of the [GEOGRAPHI…" at bounding box center [1096, 134] width 176 height 167
click at [1075, 183] on p "Investing in the multifamily sector within the 33619 zip code of the [GEOGRAPHI…" at bounding box center [1096, 134] width 176 height 167
drag, startPoint x: 1047, startPoint y: 213, endPoint x: 1115, endPoint y: 221, distance: 68.5
click at [1115, 230] on p "Historically, rents have shown volatility, with a significant drop from [DATE] …" at bounding box center [1096, 300] width 176 height 141
click at [1086, 167] on p "Investing in the multifamily sector within the 33619 zip code of the [GEOGRAPHI…" at bounding box center [1096, 134] width 176 height 167
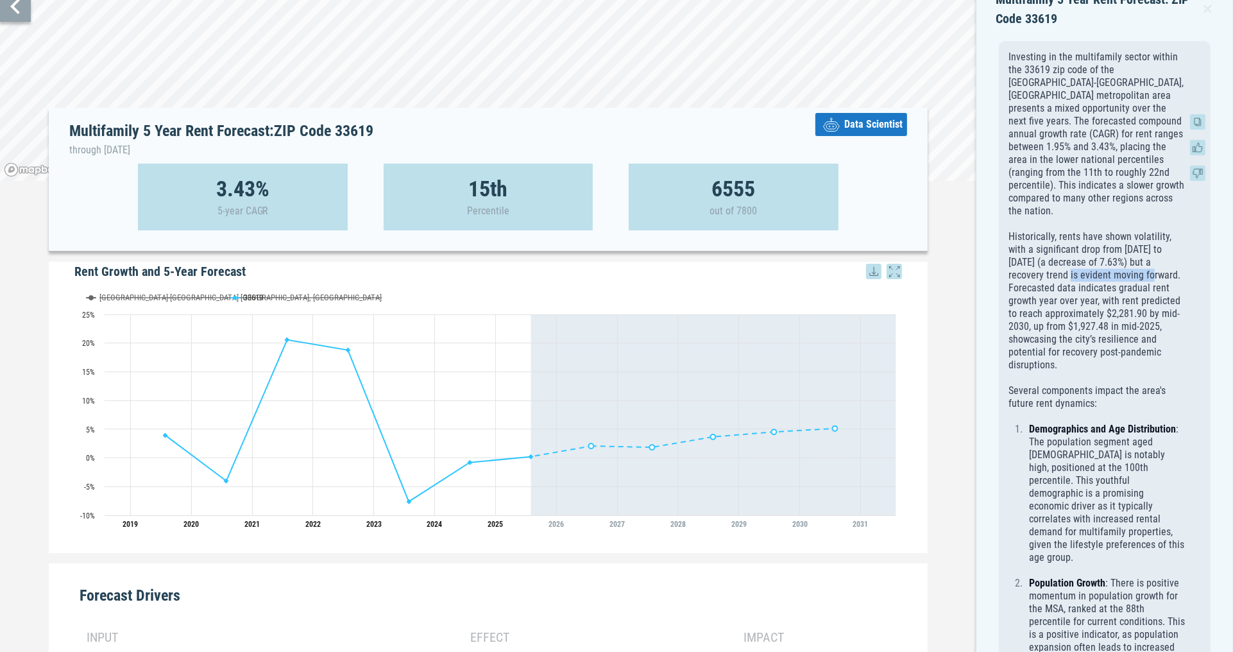
drag, startPoint x: 1021, startPoint y: 246, endPoint x: 1109, endPoint y: 246, distance: 88.5
click at [1109, 246] on p "Historically, rents have shown volatility, with a significant drop from [DATE] …" at bounding box center [1096, 300] width 176 height 141
click at [1103, 230] on p "Historically, rents have shown volatility, with a significant drop from [DATE] …" at bounding box center [1096, 300] width 176 height 141
drag, startPoint x: 1023, startPoint y: 264, endPoint x: 1117, endPoint y: 262, distance: 94.3
click at [1117, 262] on p "Historically, rents have shown volatility, with a significant drop from [DATE] …" at bounding box center [1096, 300] width 176 height 141
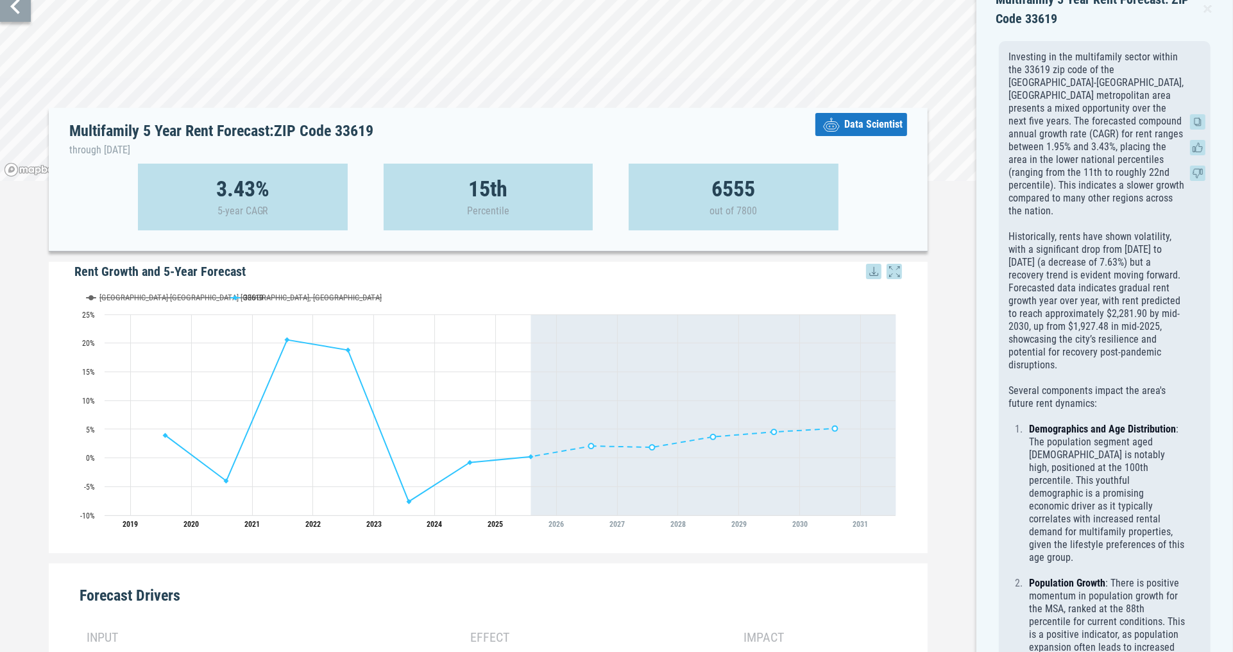
click at [1113, 251] on p "Historically, rents have shown volatility, with a significant drop from [DATE] …" at bounding box center [1096, 300] width 176 height 141
drag, startPoint x: 1035, startPoint y: 276, endPoint x: 1125, endPoint y: 275, distance: 89.8
click at [1125, 275] on p "Historically, rents have shown volatility, with a significant drop from [DATE] …" at bounding box center [1096, 300] width 176 height 141
click at [1113, 258] on p "Historically, rents have shown volatility, with a significant drop from [DATE] …" at bounding box center [1096, 300] width 176 height 141
drag, startPoint x: 1028, startPoint y: 284, endPoint x: 1186, endPoint y: 293, distance: 158.7
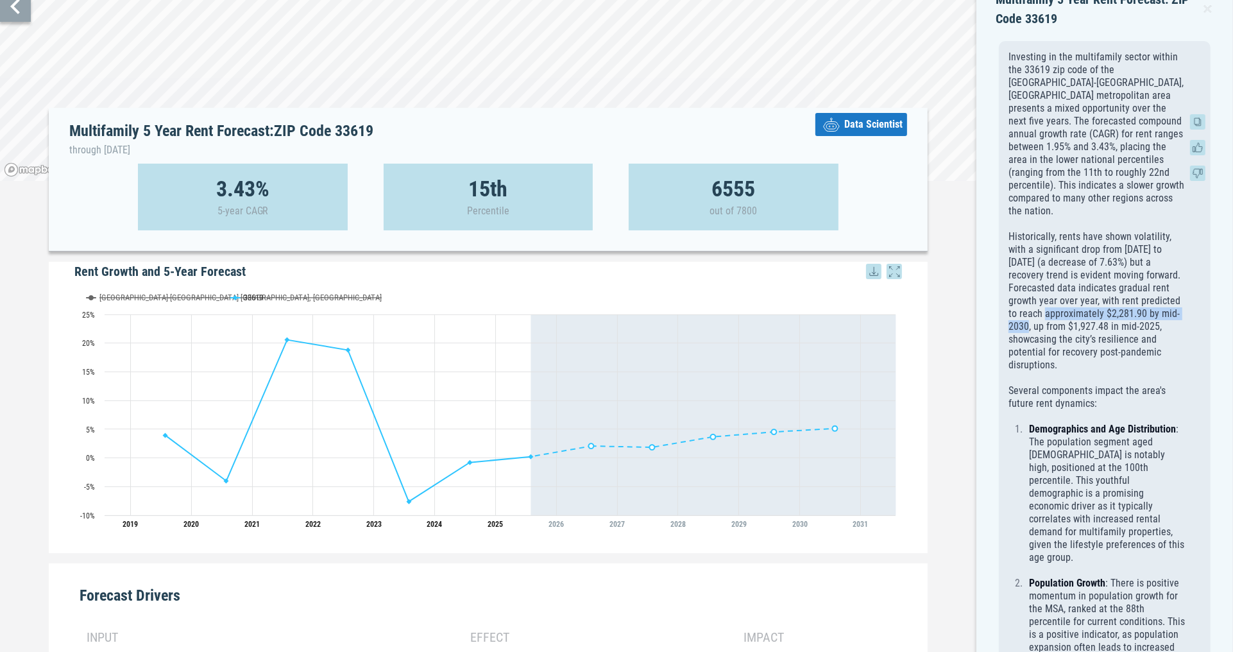
click at [1186, 293] on div "Investing in the multifamily sector within the 33619 zip code of the [GEOGRAPHI…" at bounding box center [1105, 640] width 212 height 1199
click at [1108, 233] on p "Historically, rents have shown volatility, with a significant drop from [DATE] …" at bounding box center [1096, 300] width 176 height 141
drag, startPoint x: 1019, startPoint y: 303, endPoint x: 1118, endPoint y: 303, distance: 99.4
click at [1118, 303] on p "Historically, rents have shown volatility, with a significant drop from [DATE] …" at bounding box center [1096, 300] width 176 height 141
click at [1101, 254] on p "Historically, rents have shown volatility, with a significant drop from [DATE] …" at bounding box center [1096, 300] width 176 height 141
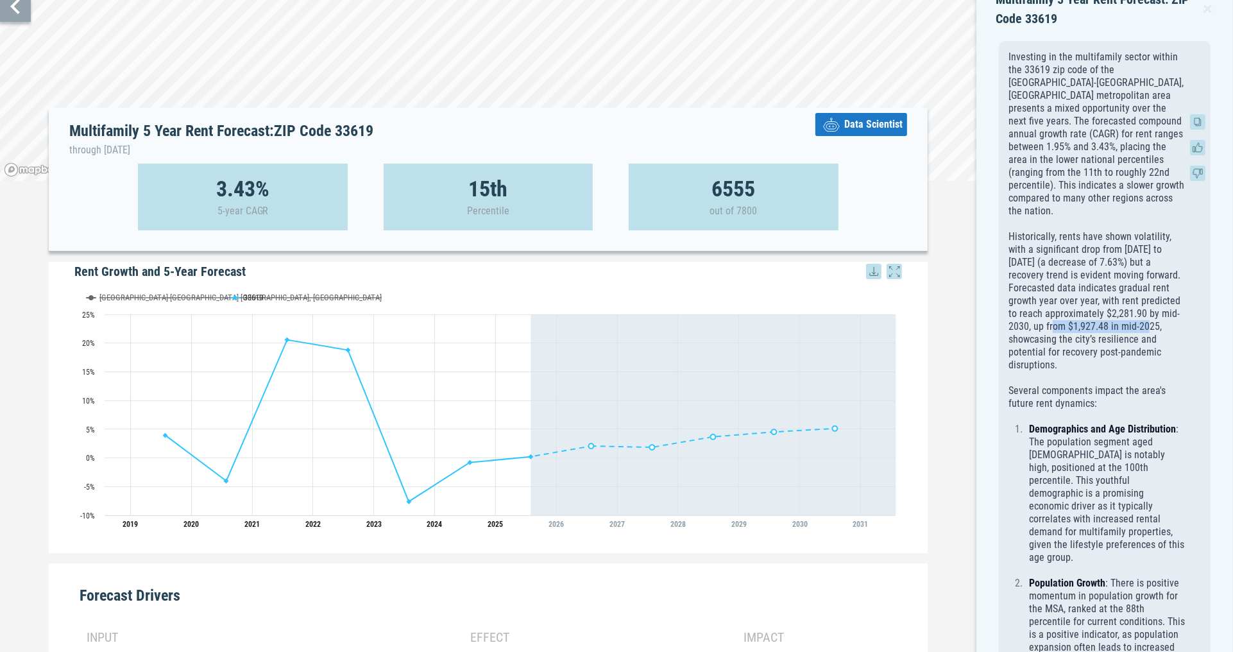
drag, startPoint x: 1035, startPoint y: 300, endPoint x: 1125, endPoint y: 301, distance: 90.4
click at [1125, 301] on p "Historically, rents have shown volatility, with a significant drop from [DATE] …" at bounding box center [1096, 300] width 176 height 141
click at [1113, 278] on p "Historically, rents have shown volatility, with a significant drop from [DATE] …" at bounding box center [1096, 300] width 176 height 141
drag, startPoint x: 1033, startPoint y: 299, endPoint x: 1113, endPoint y: 307, distance: 80.5
click at [1113, 308] on p "Historically, rents have shown volatility, with a significant drop from [DATE] …" at bounding box center [1096, 300] width 176 height 141
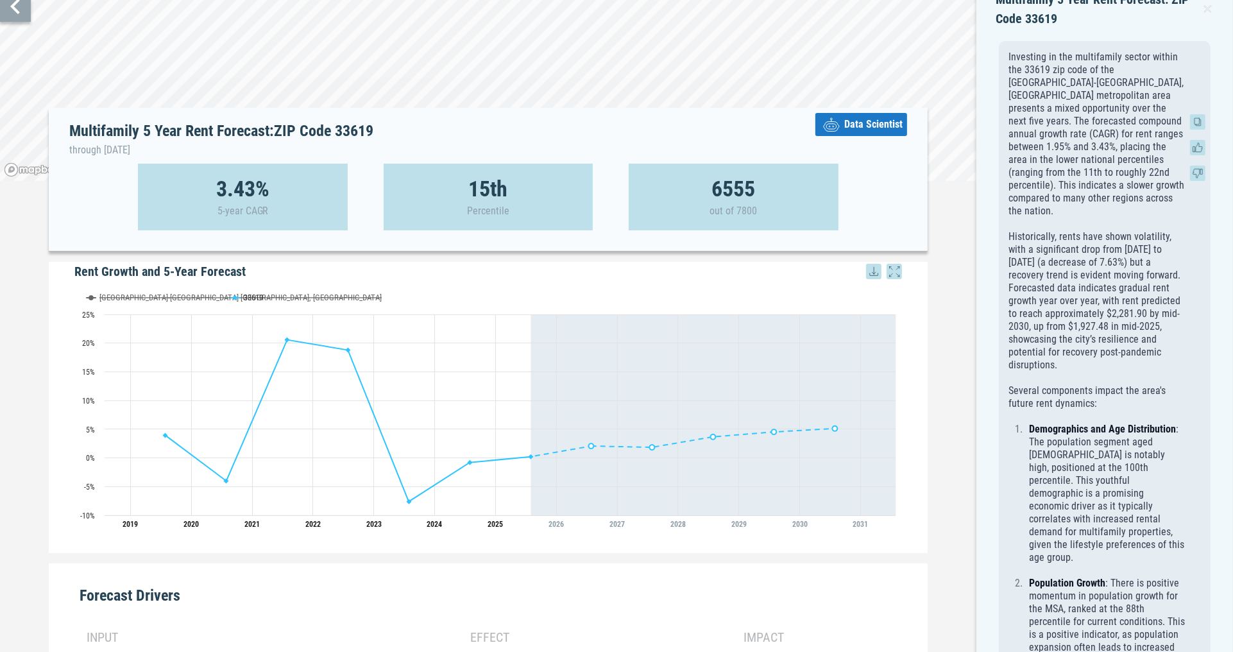
click at [1107, 261] on p "Historically, rents have shown volatility, with a significant drop from [DATE] …" at bounding box center [1096, 300] width 176 height 141
drag, startPoint x: 1032, startPoint y: 324, endPoint x: 1137, endPoint y: 324, distance: 104.5
click at [1137, 324] on p "Historically, rents have shown volatility, with a significant drop from [DATE] …" at bounding box center [1096, 300] width 176 height 141
click at [1125, 280] on p "Historically, rents have shown volatility, with a significant drop from [DATE] …" at bounding box center [1096, 300] width 176 height 141
drag, startPoint x: 1040, startPoint y: 332, endPoint x: 1139, endPoint y: 332, distance: 98.8
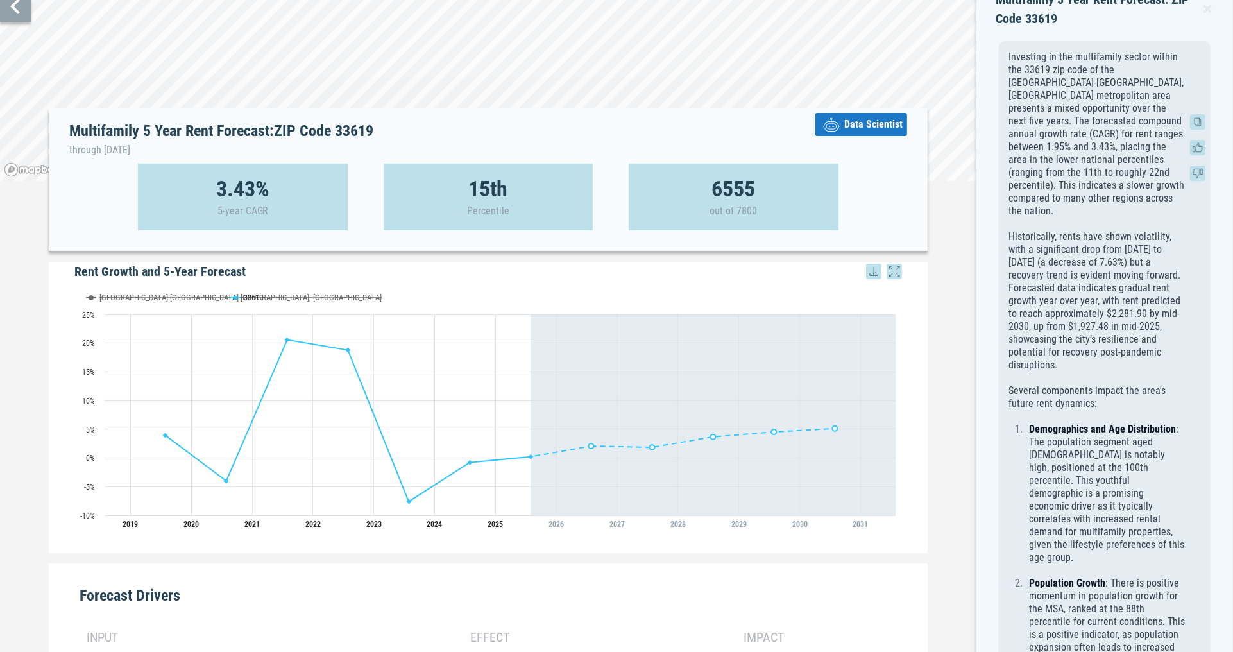
click at [1139, 332] on div "Investing in the multifamily sector within the 33619 zip code of the [GEOGRAPHI…" at bounding box center [1096, 641] width 176 height 1180
click at [1124, 279] on p "Historically, rents have shown volatility, with a significant drop from [DATE] …" at bounding box center [1096, 300] width 176 height 141
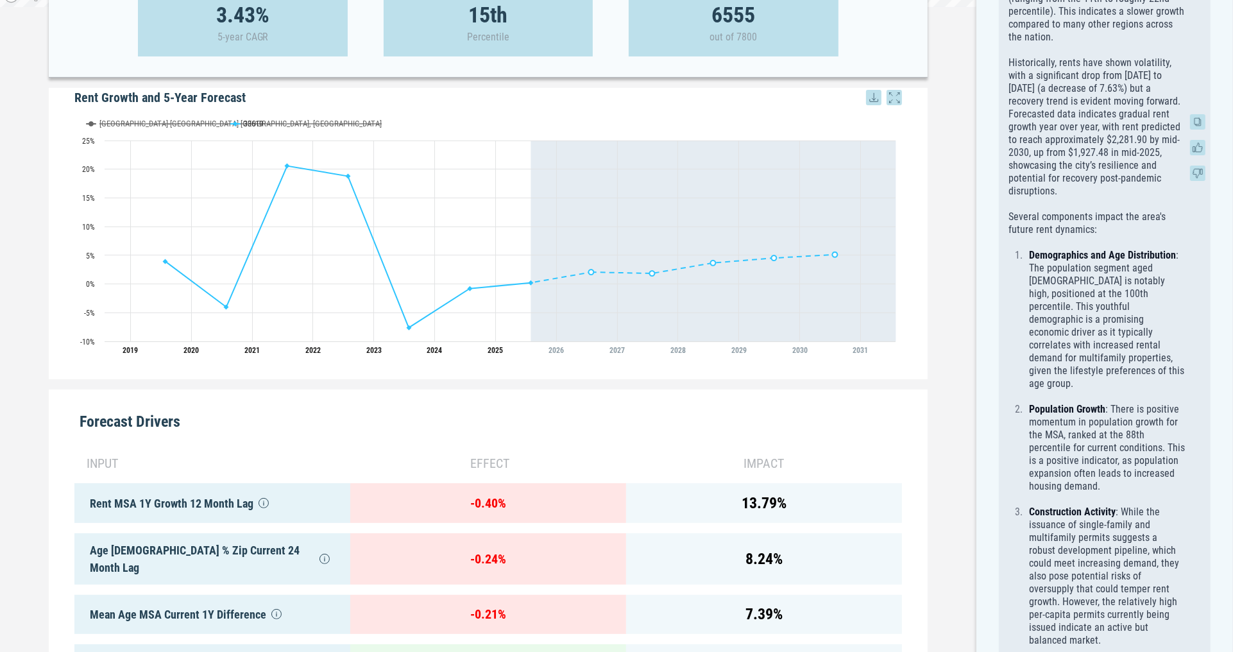
scroll to position [0, 0]
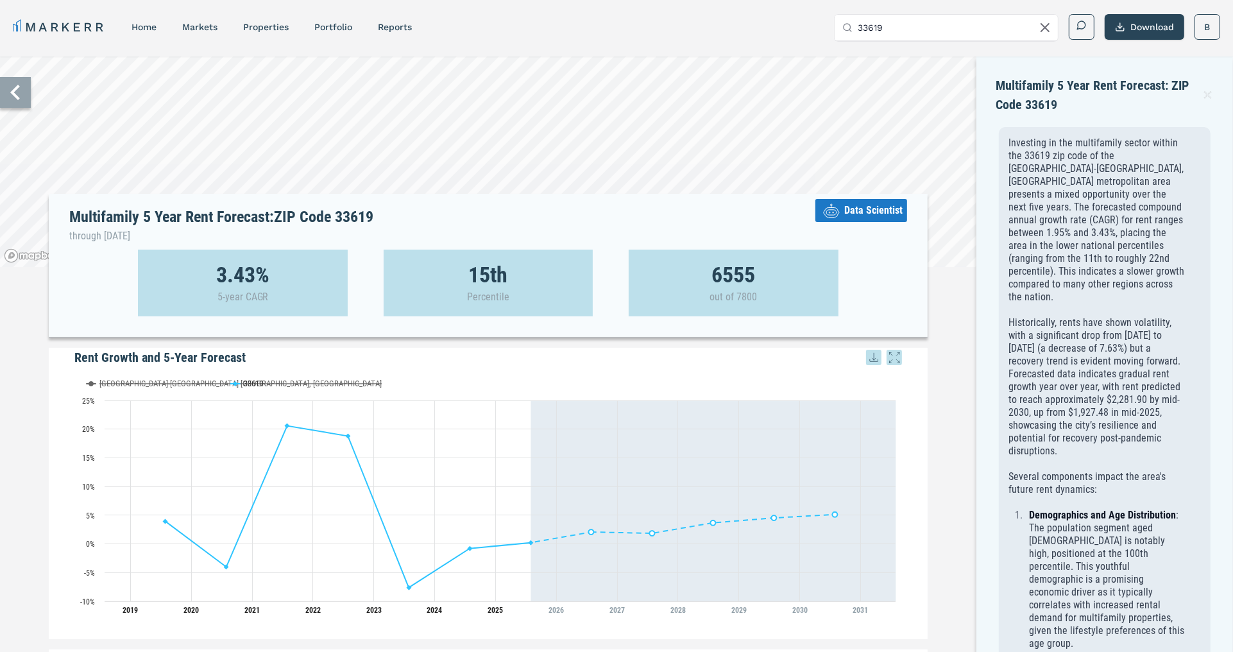
click at [1206, 91] on icon at bounding box center [1207, 94] width 12 height 15
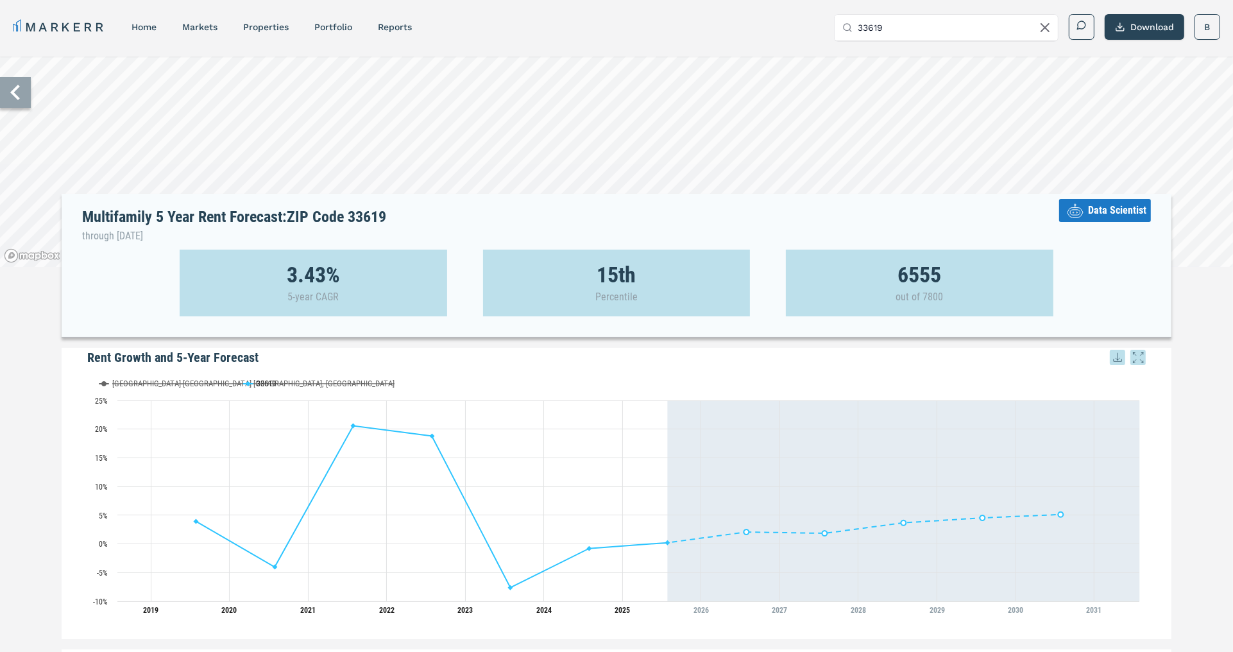
click at [1106, 205] on span "Data Scientist" at bounding box center [1117, 210] width 58 height 15
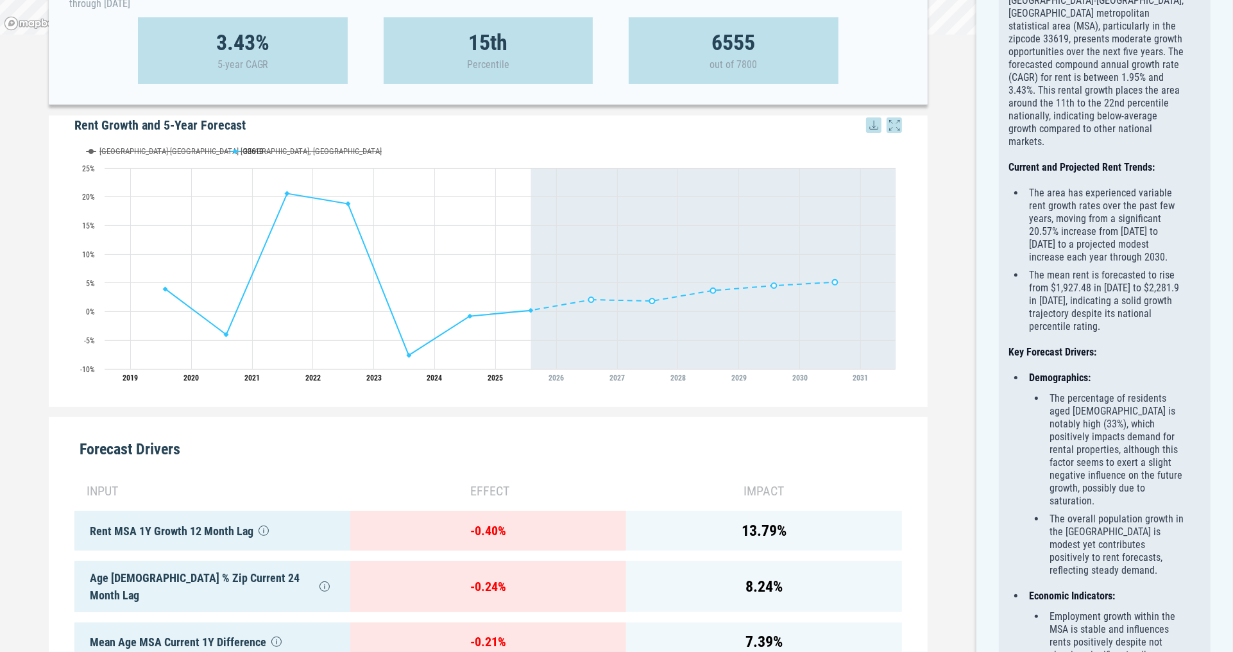
scroll to position [231, 0]
drag, startPoint x: 1017, startPoint y: 124, endPoint x: 1112, endPoint y: 125, distance: 94.9
click at [1112, 162] on strong "Current and Projected Rent Trends:" at bounding box center [1081, 168] width 146 height 12
click at [1093, 103] on p "Overview: The multifamily rental market in the [GEOGRAPHIC_DATA]-[GEOGRAPHIC_DA…" at bounding box center [1096, 60] width 176 height 180
drag, startPoint x: 1031, startPoint y: 235, endPoint x: 1150, endPoint y: 283, distance: 127.8
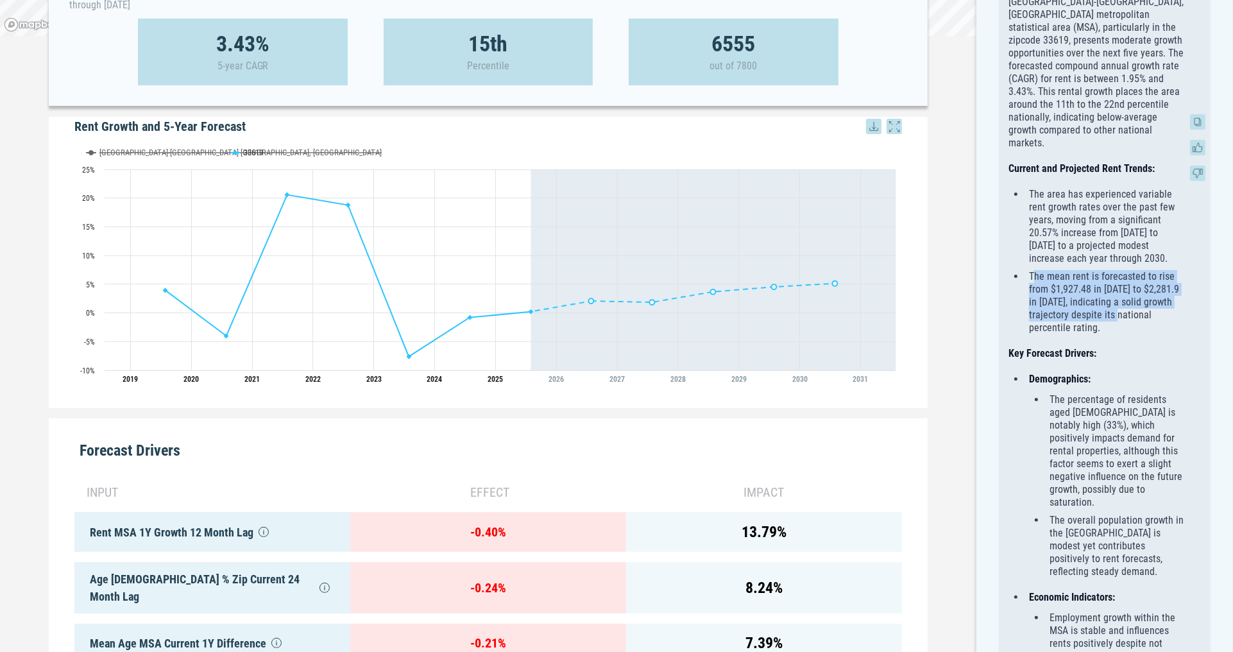
click at [1150, 283] on li "The mean rent is forecasted to rise from $1,927.48 in [DATE] to $2,281.9 in [DA…" at bounding box center [1105, 302] width 160 height 64
click at [1104, 270] on li "The mean rent is forecasted to rise from $1,927.48 in [DATE] to $2,281.9 in [DA…" at bounding box center [1105, 302] width 160 height 64
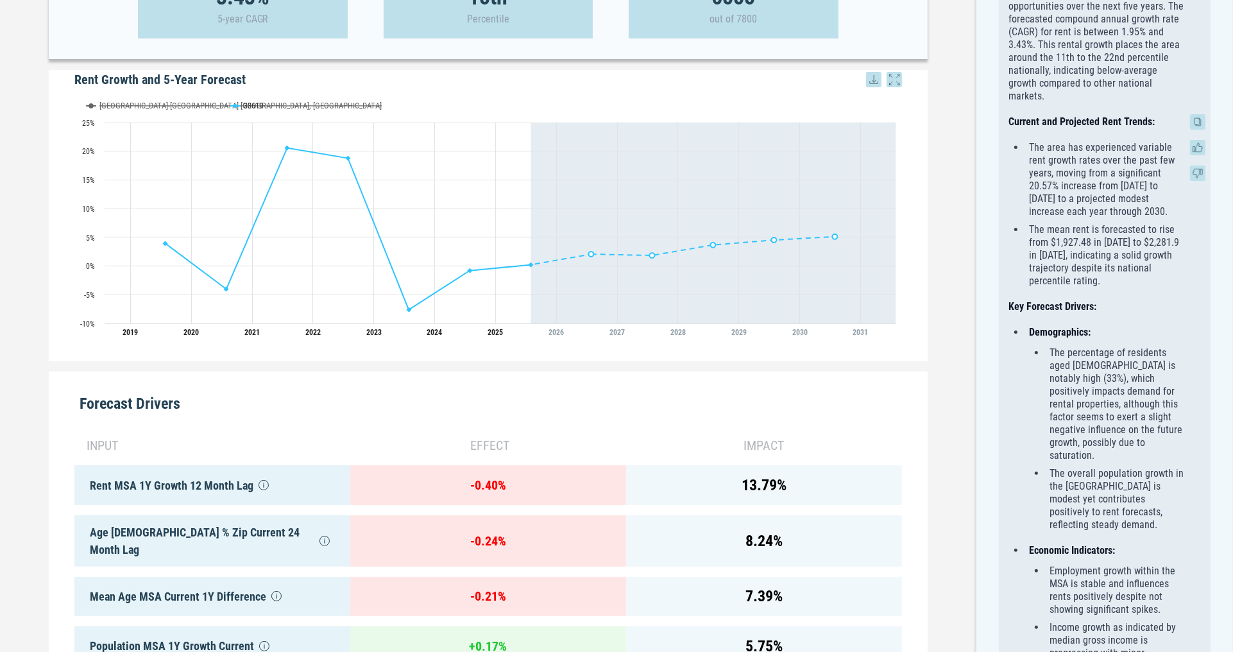
scroll to position [0, 0]
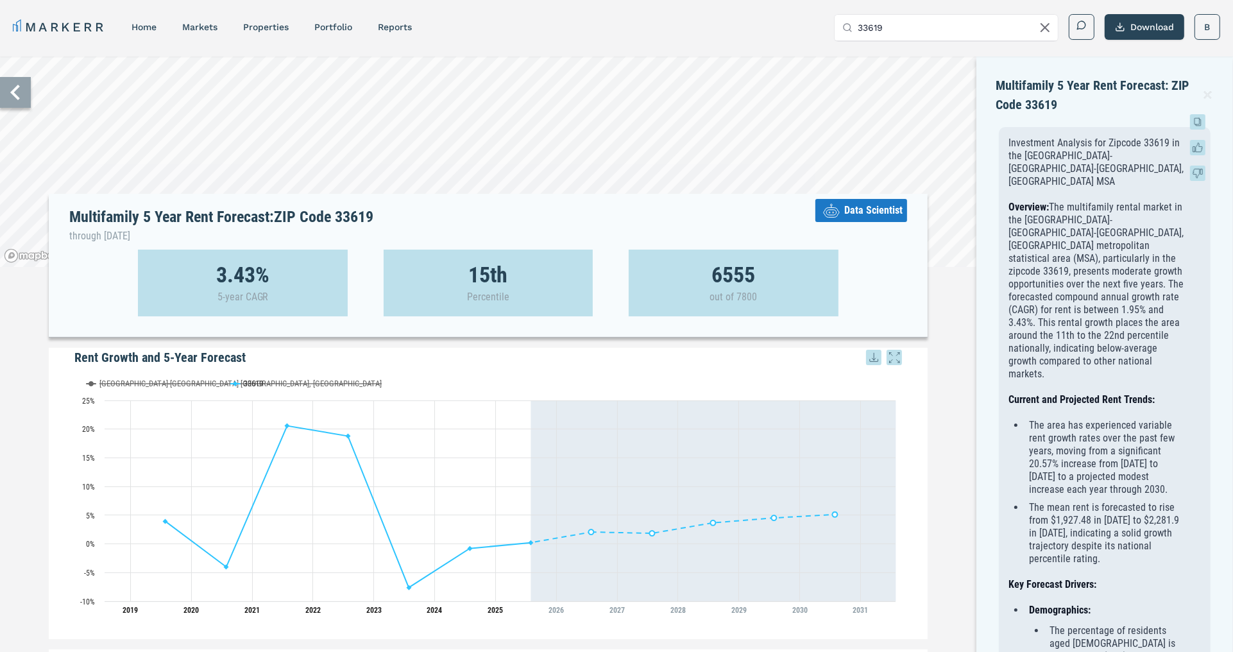
click at [1199, 119] on icon at bounding box center [1196, 121] width 5 height 6
click at [15, 92] on icon at bounding box center [15, 92] width 31 height 31
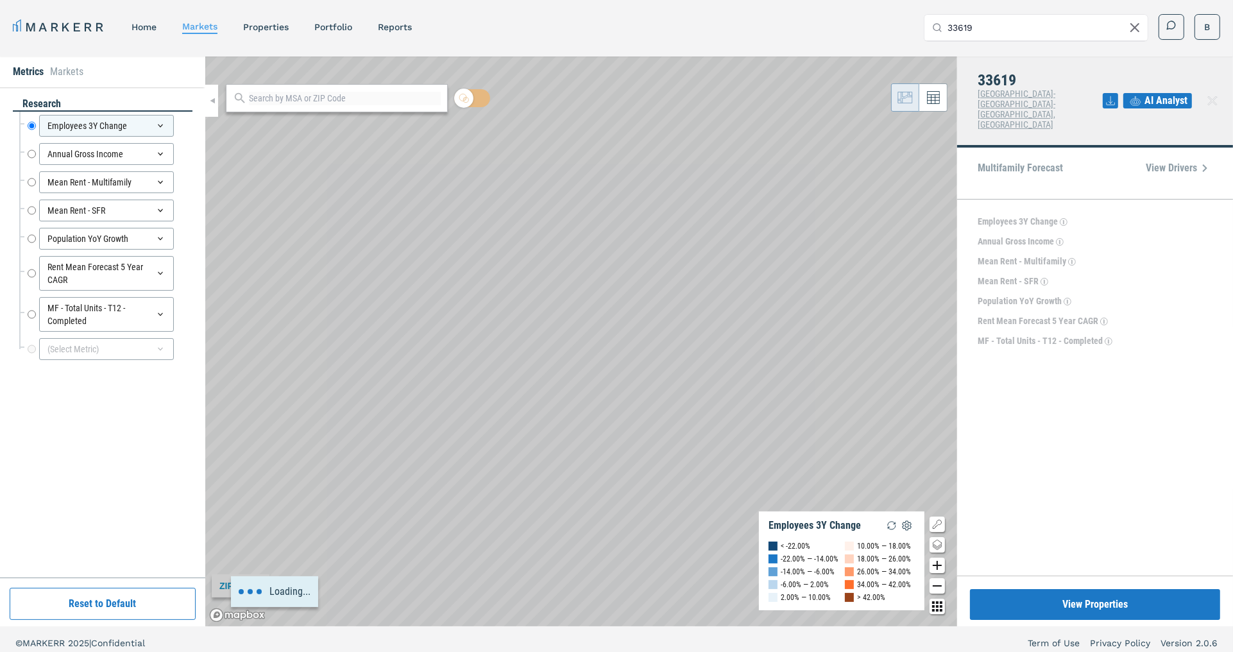
click at [1129, 24] on icon at bounding box center [1134, 27] width 15 height 15
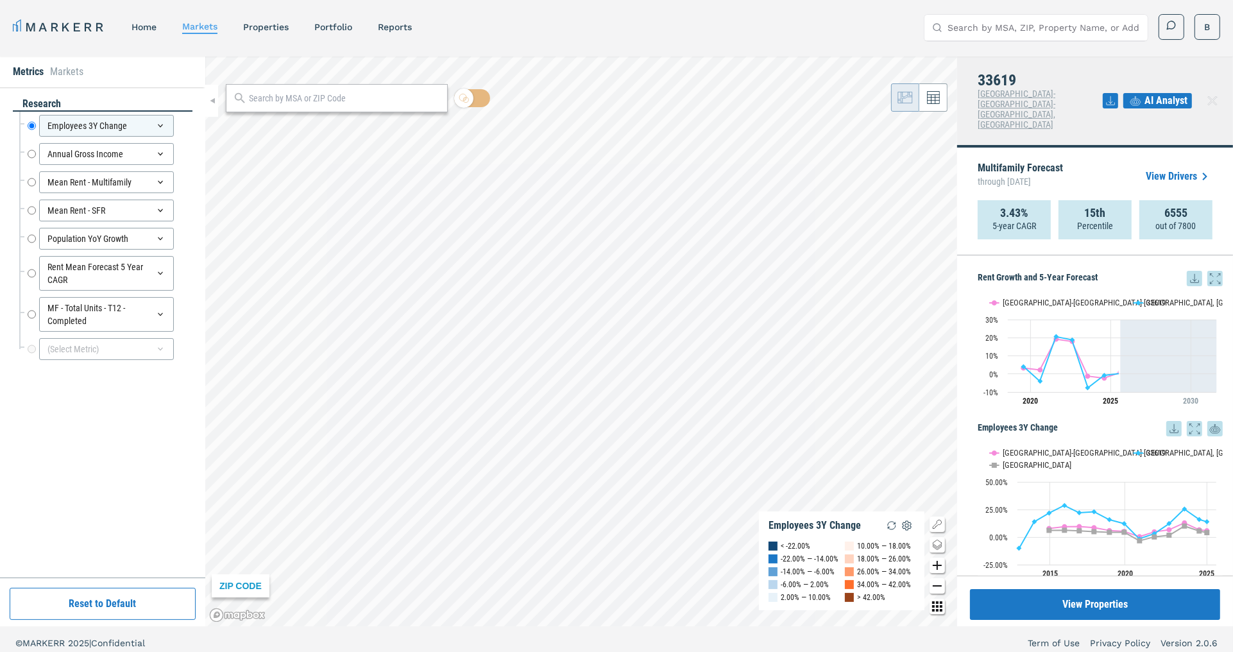
click at [1080, 23] on input "Search by MSA, ZIP, Property Name, or Address" at bounding box center [1043, 28] width 192 height 26
type input "1"
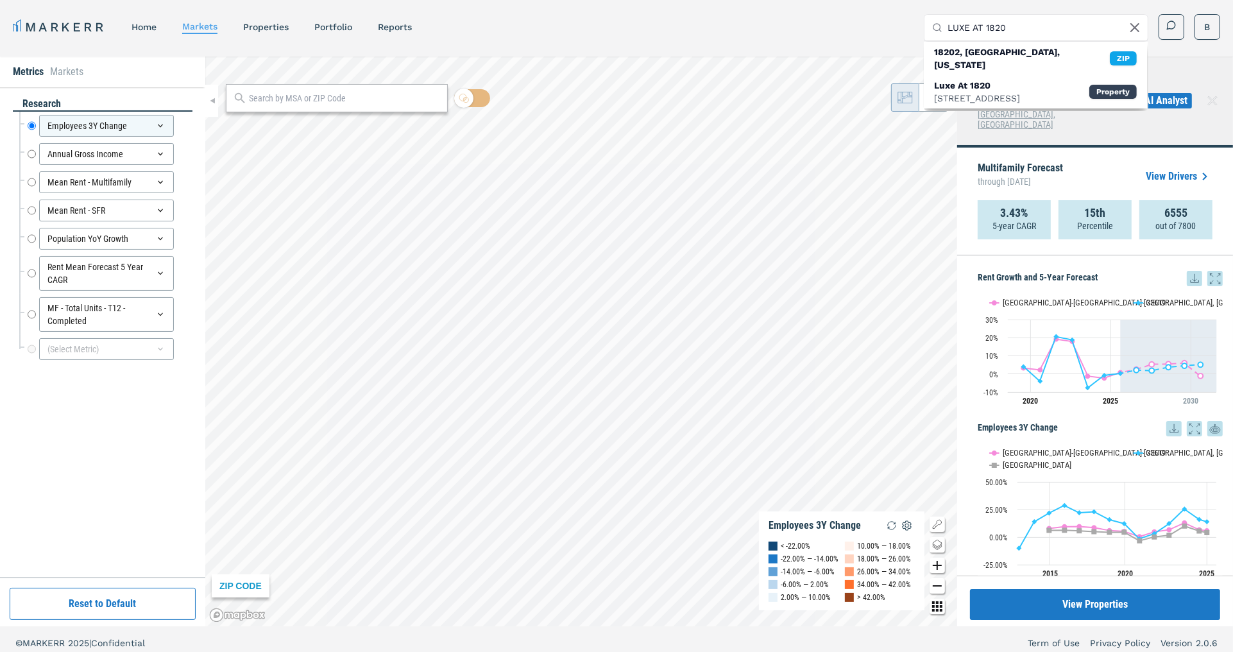
type input "LUXE AT 1820"
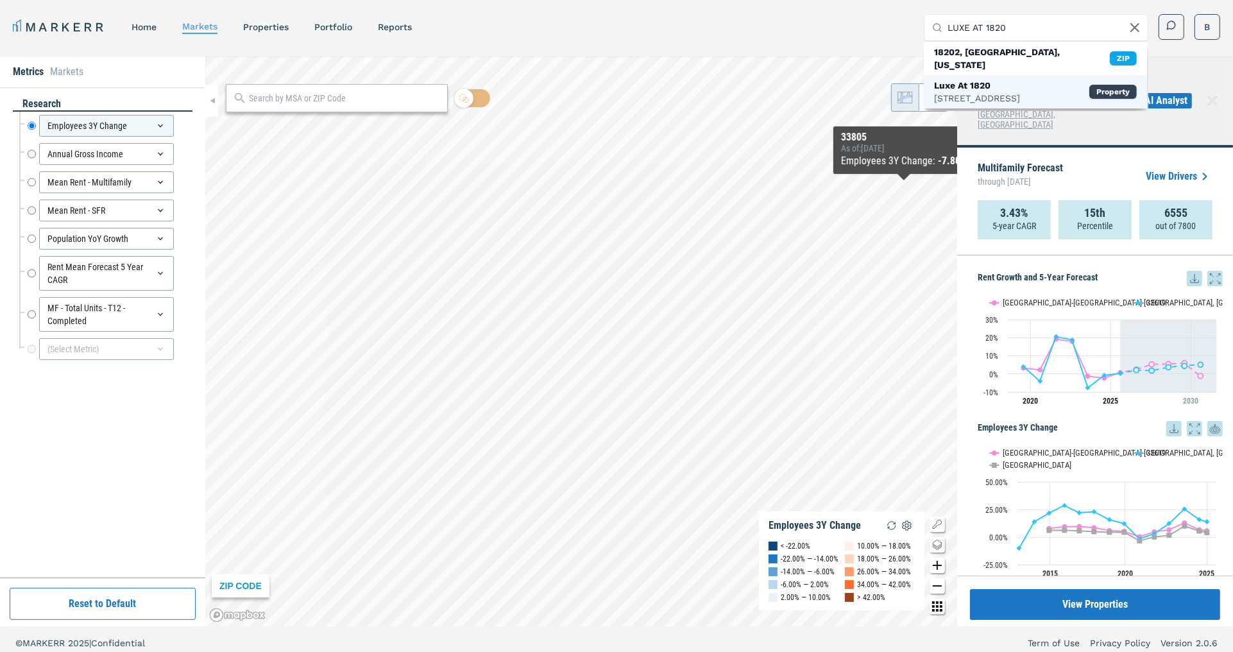
click at [1000, 79] on div "Luxe At 1820" at bounding box center [977, 85] width 86 height 13
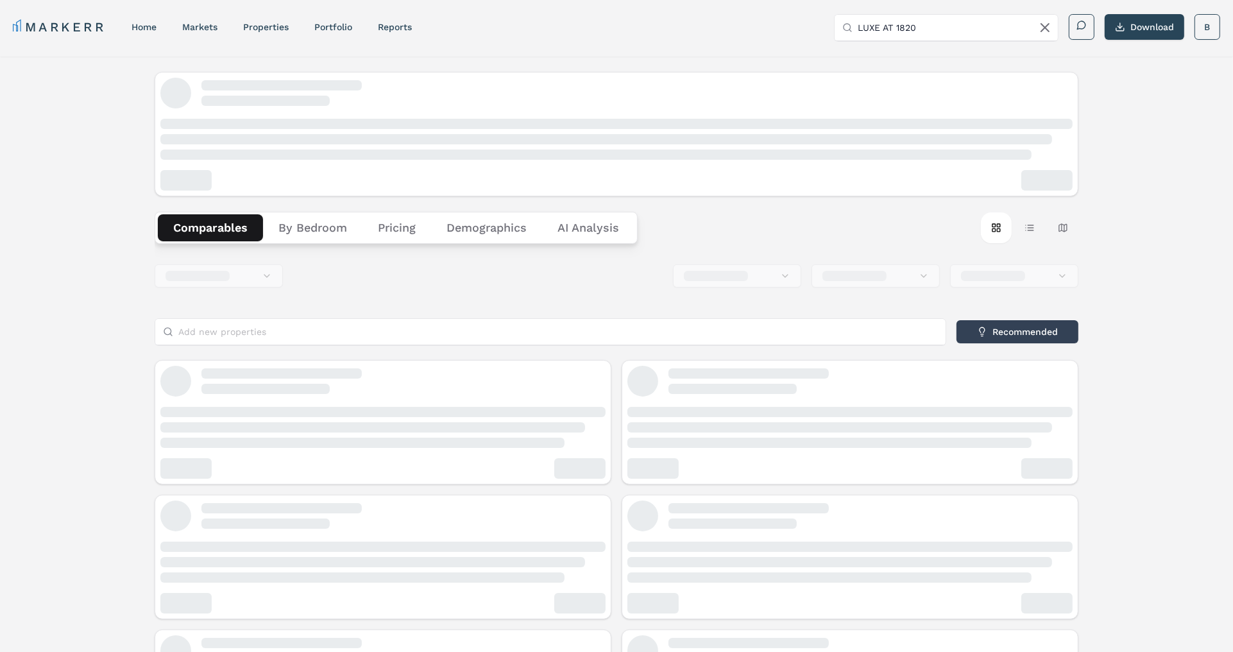
click at [1099, 74] on div "Comparables By Bedroom Pricing Demographics AI Analysis Card view Table view Ma…" at bounding box center [616, 622] width 1233 height 1132
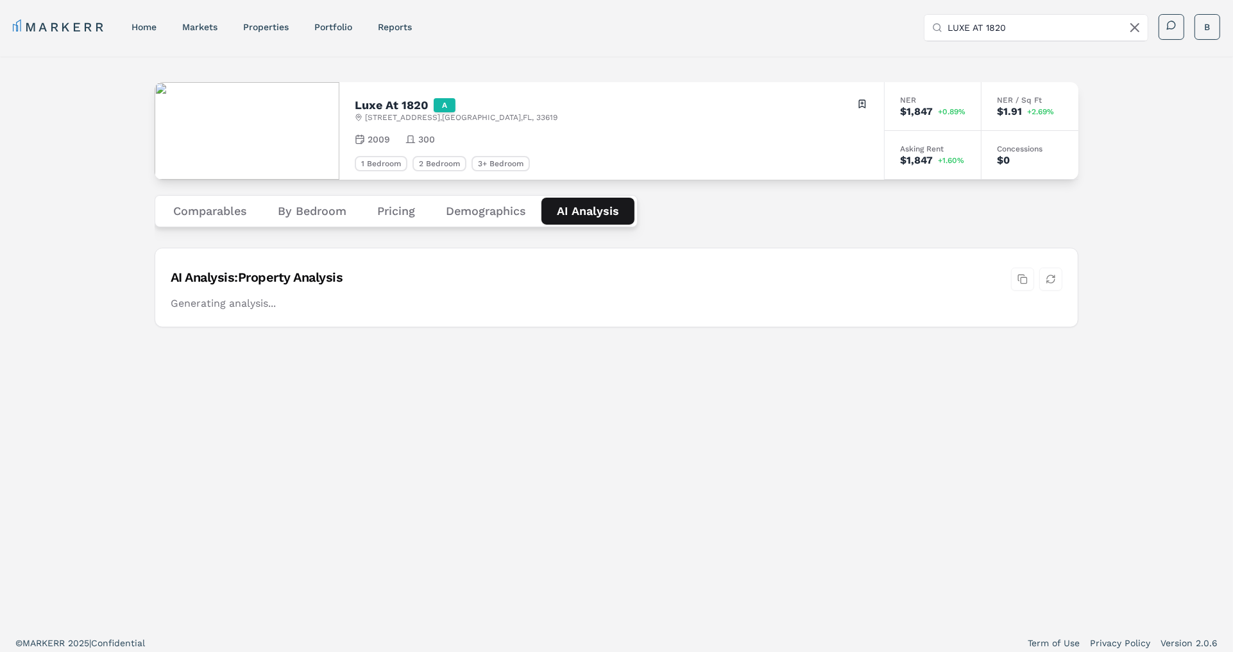
click at [588, 208] on Analysis "AI Analysis" at bounding box center [587, 211] width 93 height 27
click at [80, 196] on div "Luxe At [STREET_ADDRESS] Toggle portfolio menu 2009 300 1 Bedroom 2 Bedroom 3+ …" at bounding box center [616, 340] width 1233 height 569
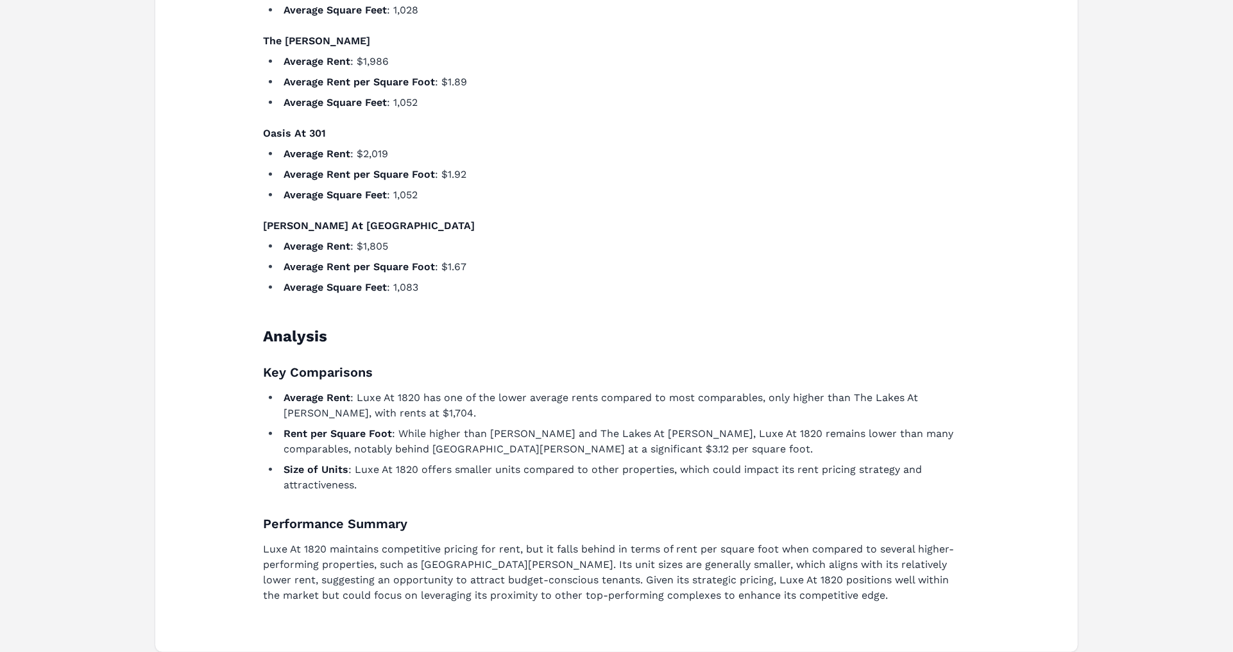
scroll to position [1203, 0]
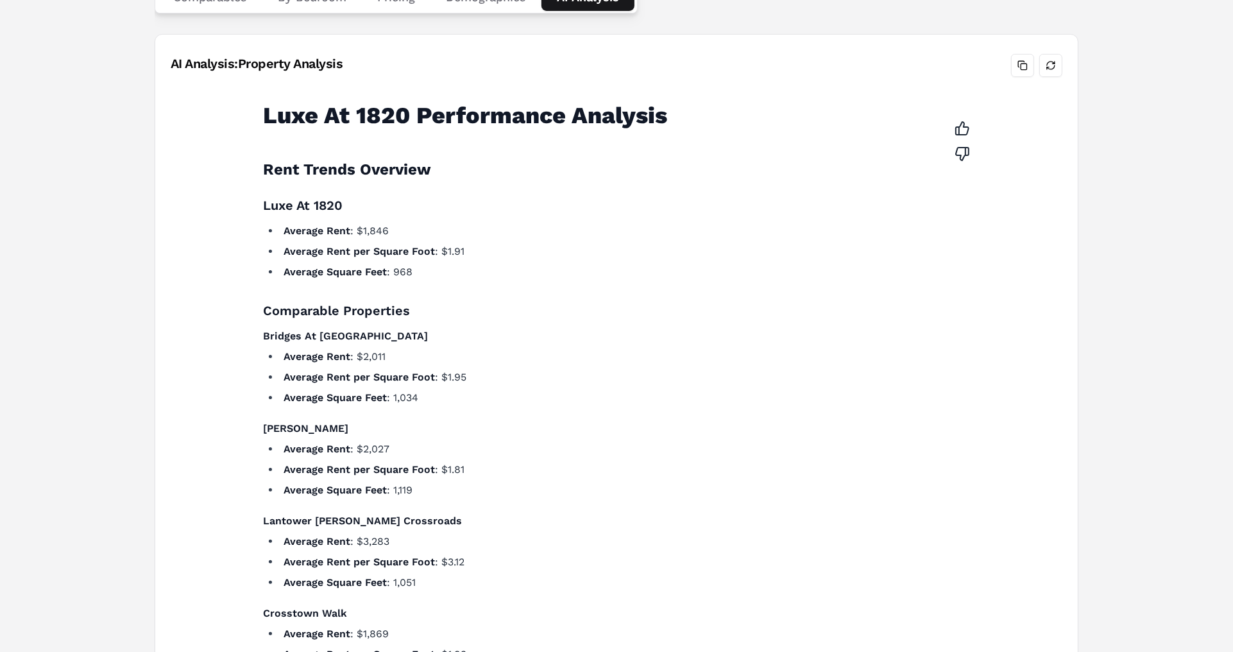
scroll to position [147, 0]
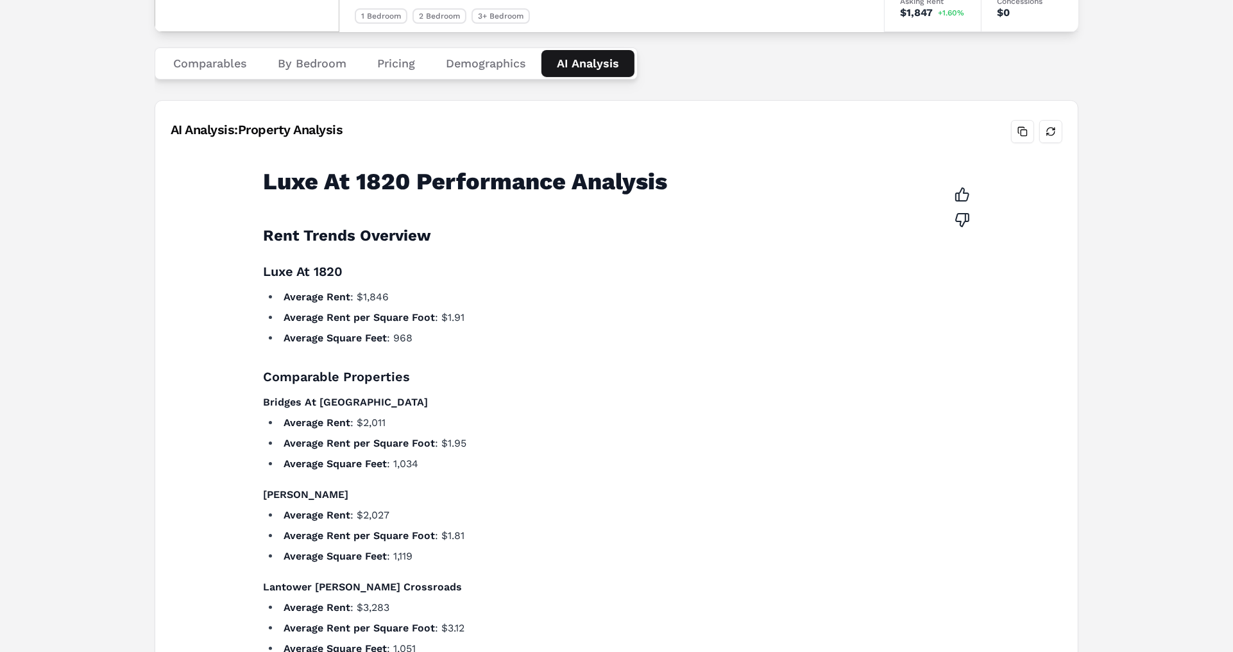
drag, startPoint x: 1026, startPoint y: 122, endPoint x: 1070, endPoint y: 194, distance: 84.6
click at [1052, 131] on button "Refresh analysis" at bounding box center [1050, 131] width 23 height 23
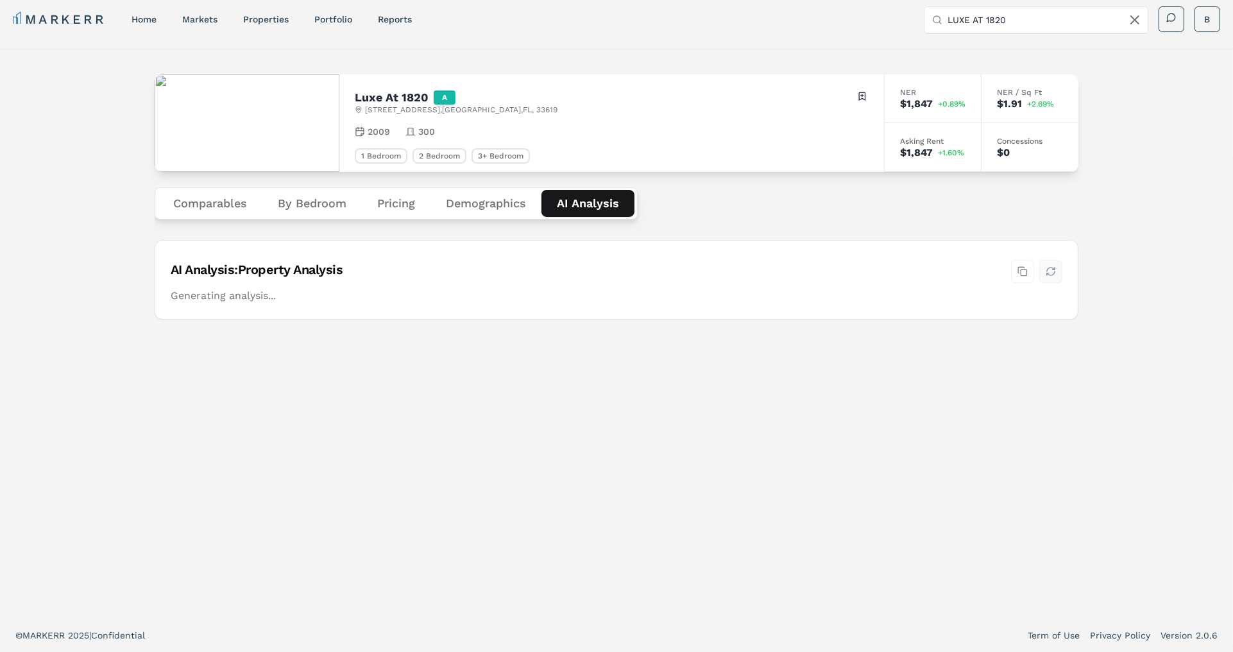
scroll to position [8, 0]
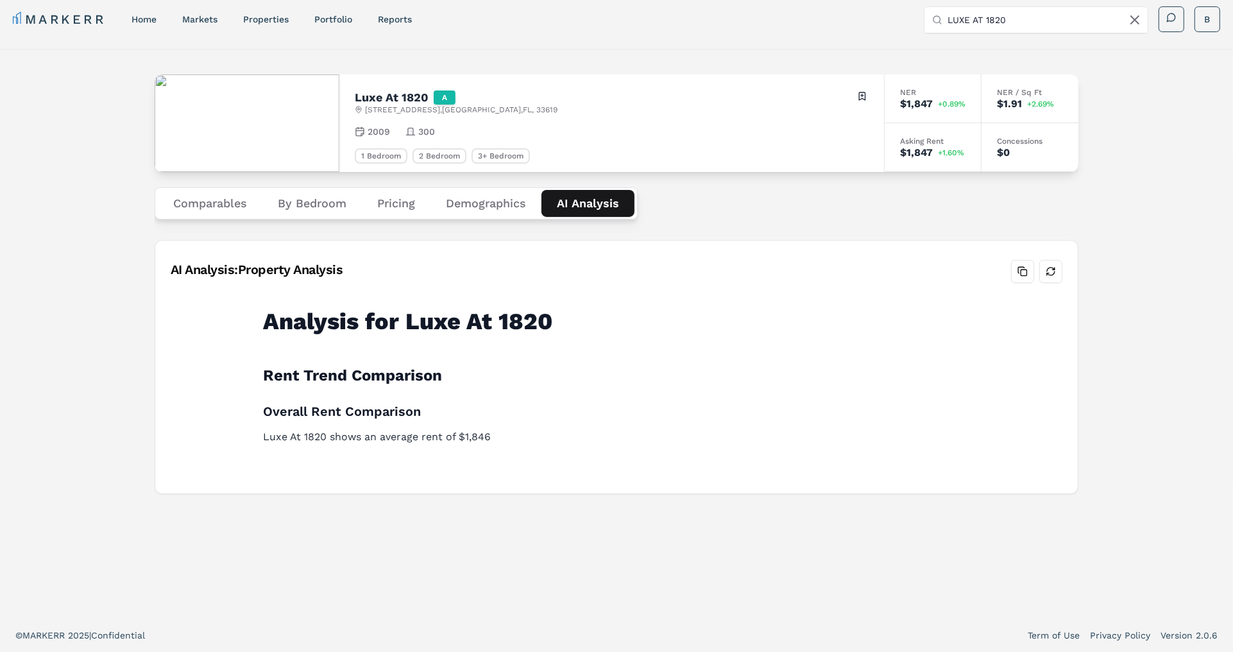
click at [92, 267] on div "Luxe At [STREET_ADDRESS] Toggle portfolio menu 2009 300 1 Bedroom 2 Bedroom 3+ …" at bounding box center [616, 333] width 1233 height 569
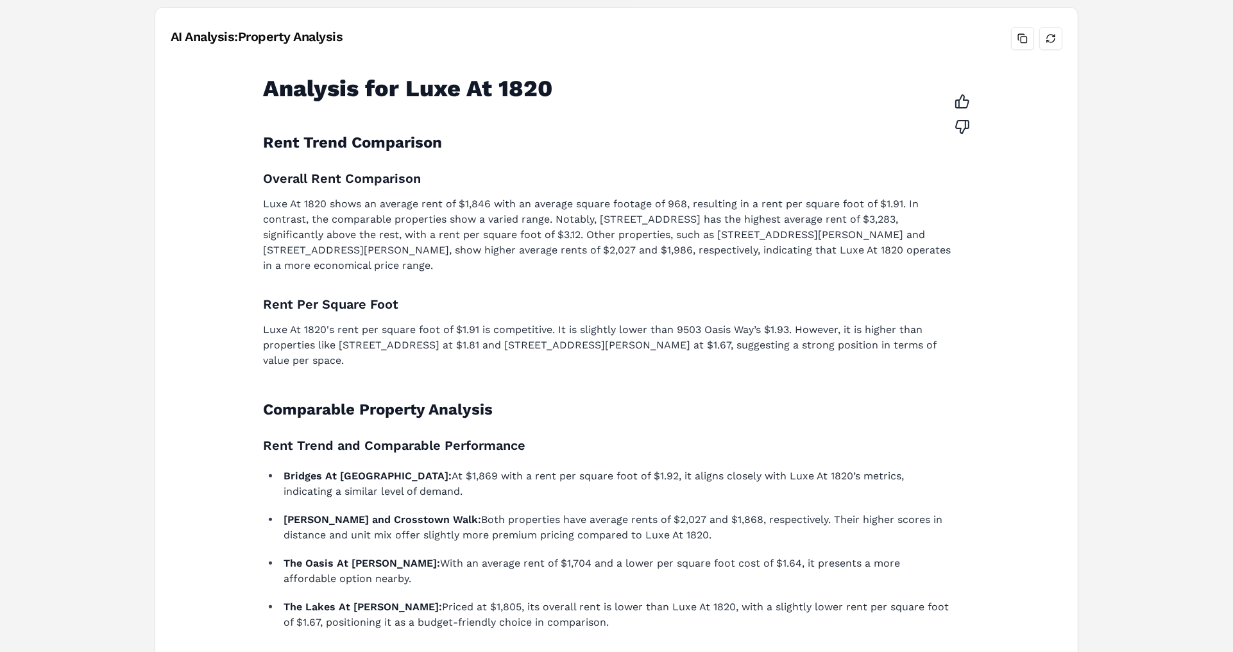
scroll to position [240, 0]
click at [1020, 40] on button "Copy analysis" at bounding box center [1022, 39] width 23 height 23
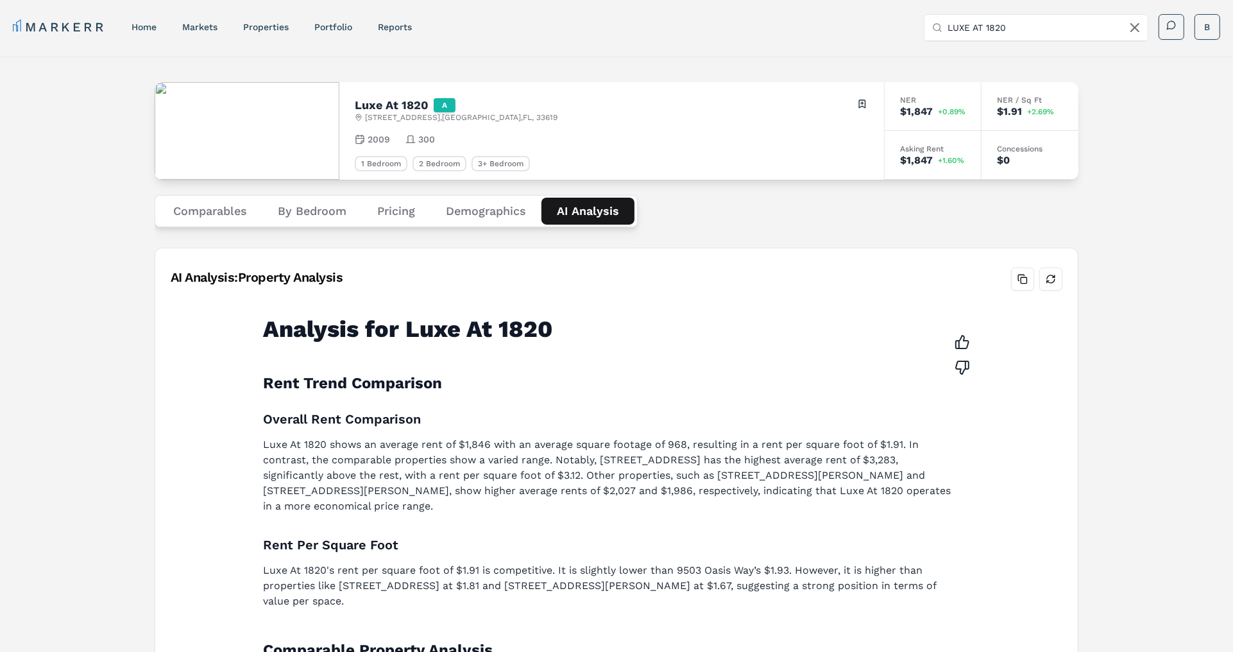
click at [217, 215] on button "Comparables" at bounding box center [210, 211] width 105 height 27
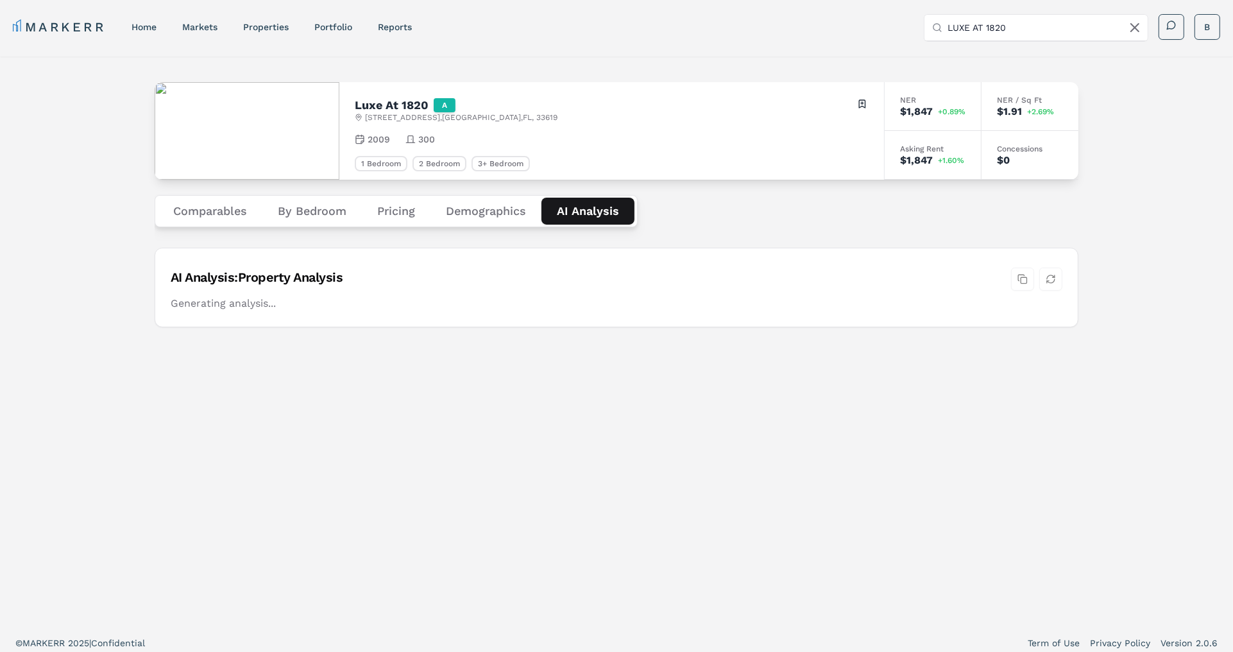
click at [591, 217] on Analysis "AI Analysis" at bounding box center [587, 211] width 93 height 27
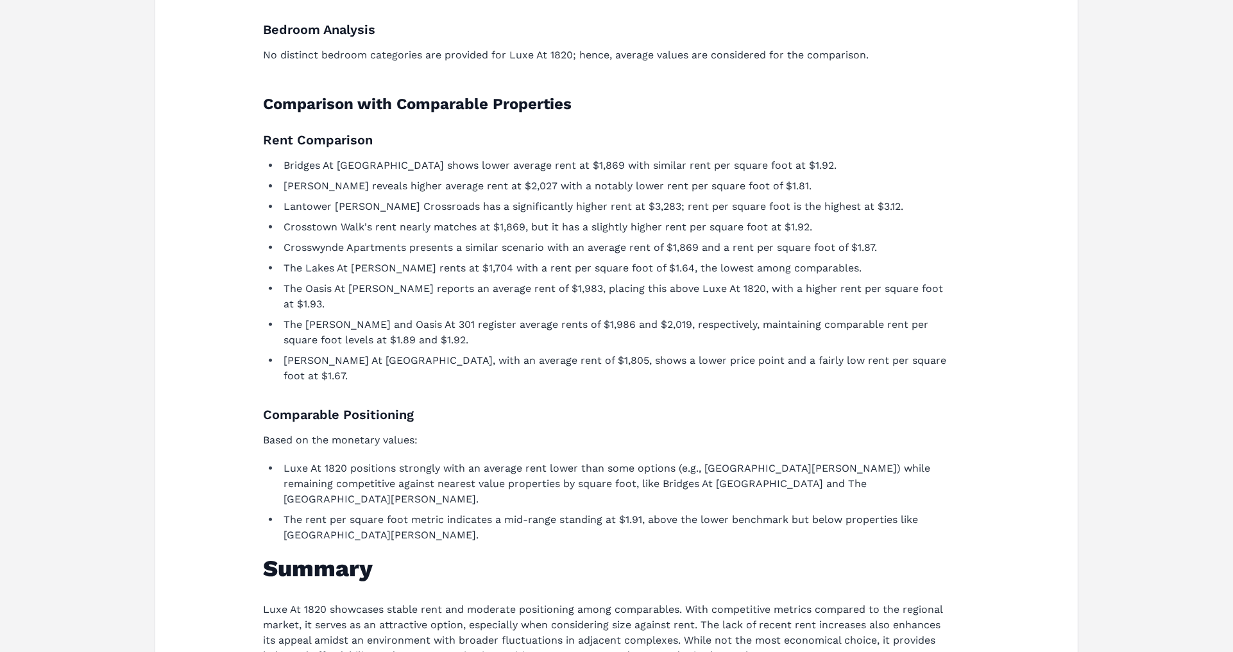
scroll to position [464, 0]
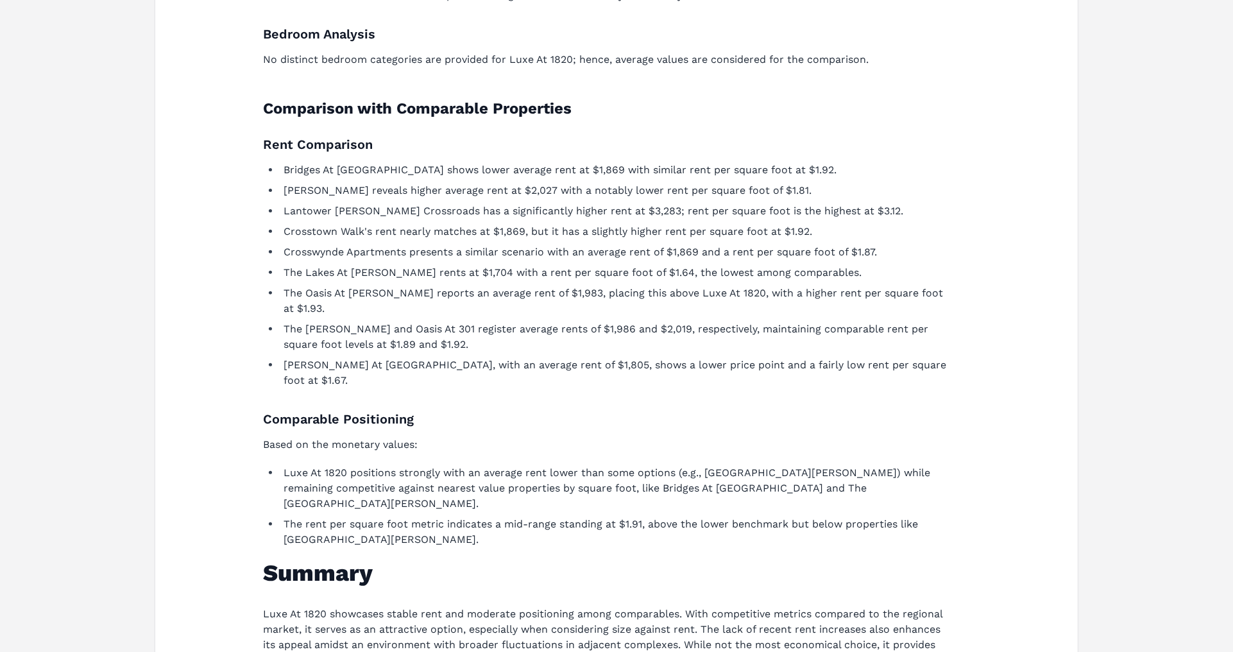
click at [105, 223] on div "Luxe At [STREET_ADDRESS] Toggle portfolio menu 2009 300 1 Bedroom 2 Bedroom 3+ …" at bounding box center [616, 162] width 1233 height 1140
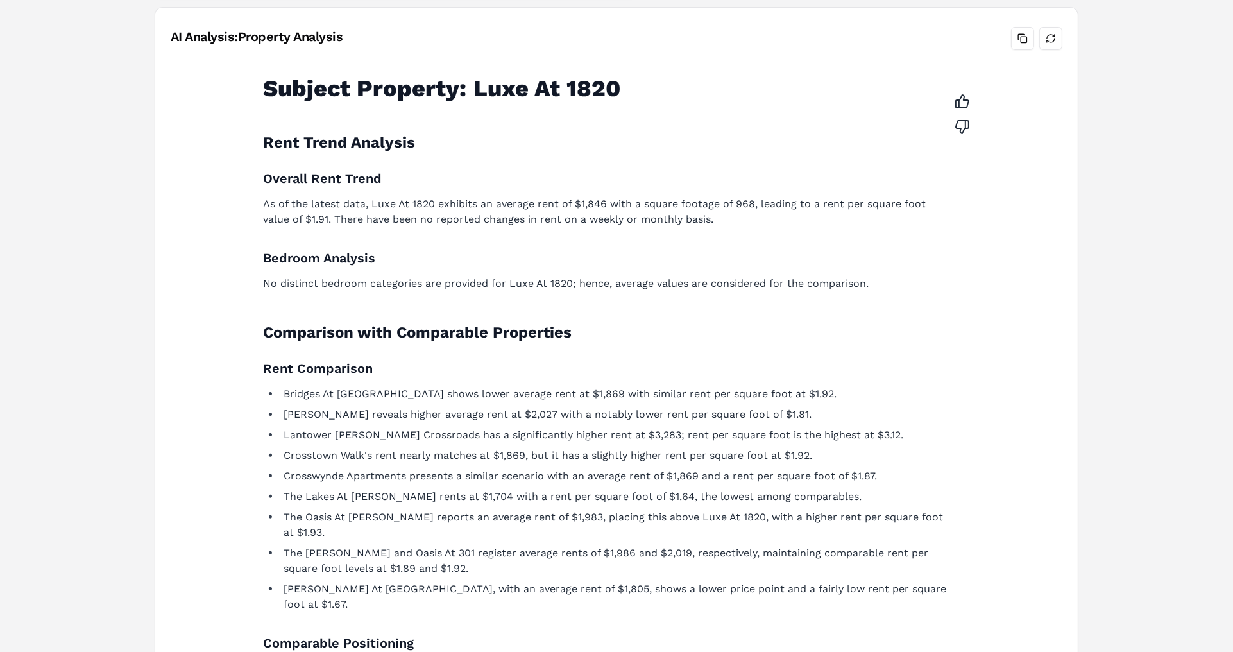
scroll to position [255, 0]
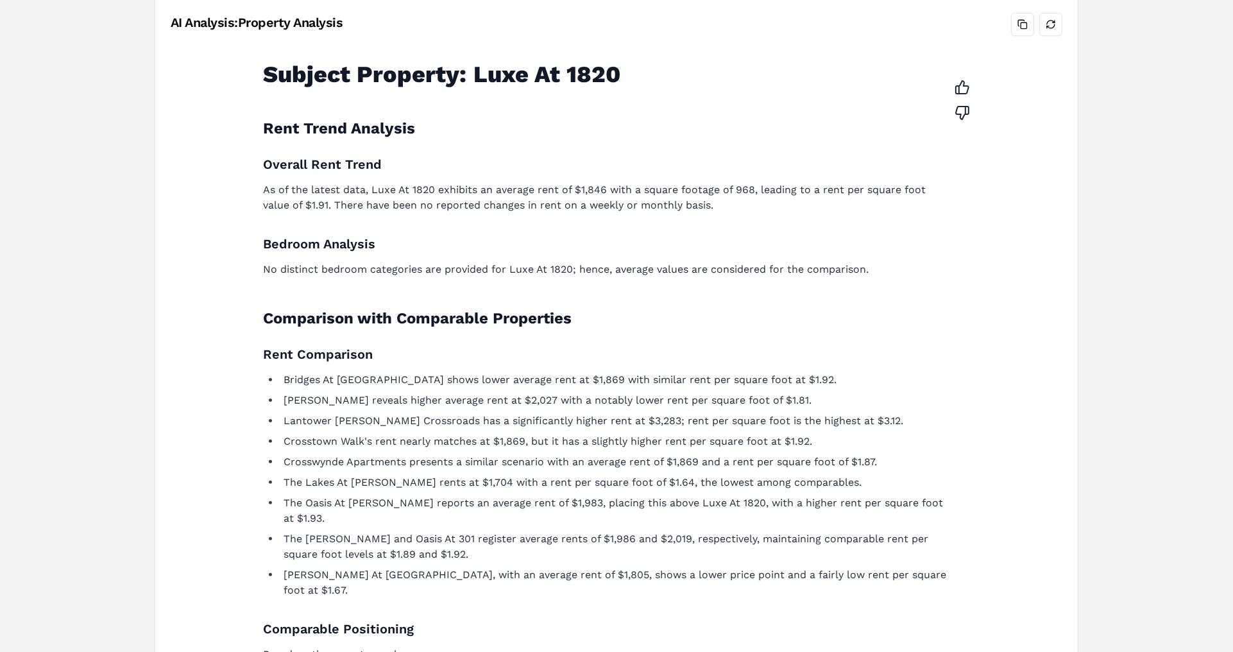
click at [105, 223] on div "Luxe At [STREET_ADDRESS] Toggle portfolio menu 2009 300 1 Bedroom 2 Bedroom 3+ …" at bounding box center [616, 372] width 1233 height 1140
drag, startPoint x: 591, startPoint y: 266, endPoint x: 818, endPoint y: 266, distance: 227.7
click at [818, 266] on p "No distinct bedroom categories are provided for Luxe At 1820; hence, average va…" at bounding box center [608, 269] width 691 height 15
click at [814, 263] on p "No distinct bedroom categories are provided for Luxe At 1820; hence, average va…" at bounding box center [608, 269] width 691 height 15
click at [1042, 19] on button "Refresh analysis" at bounding box center [1050, 24] width 23 height 23
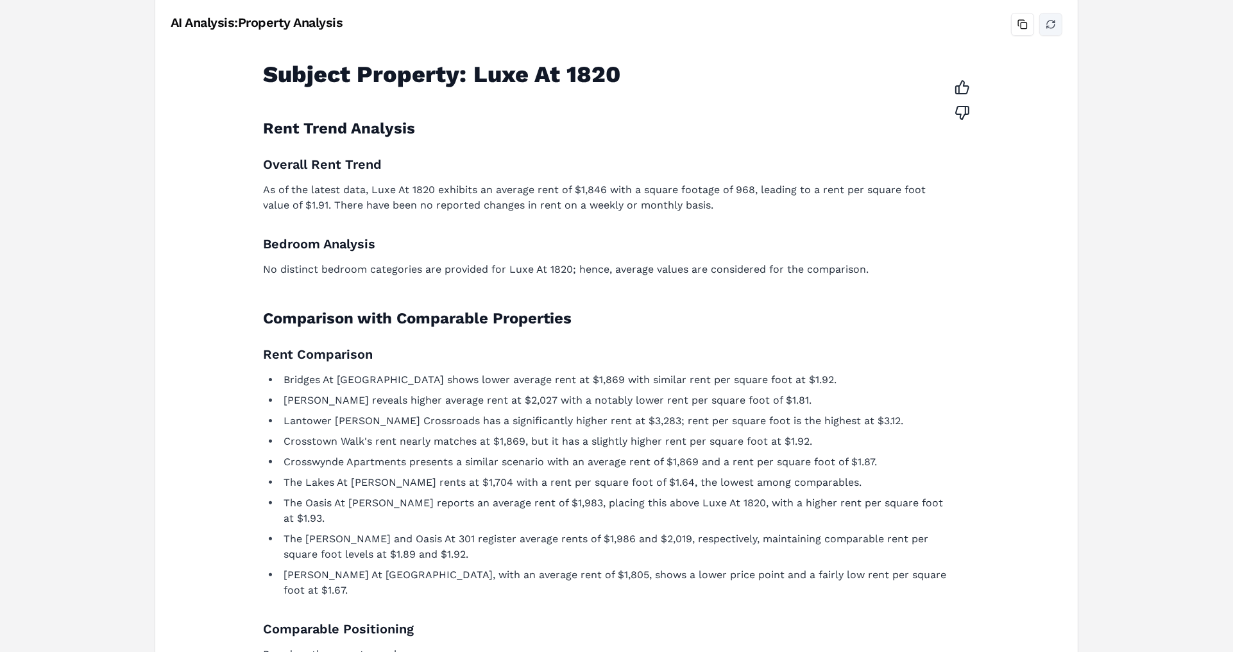
scroll to position [8, 0]
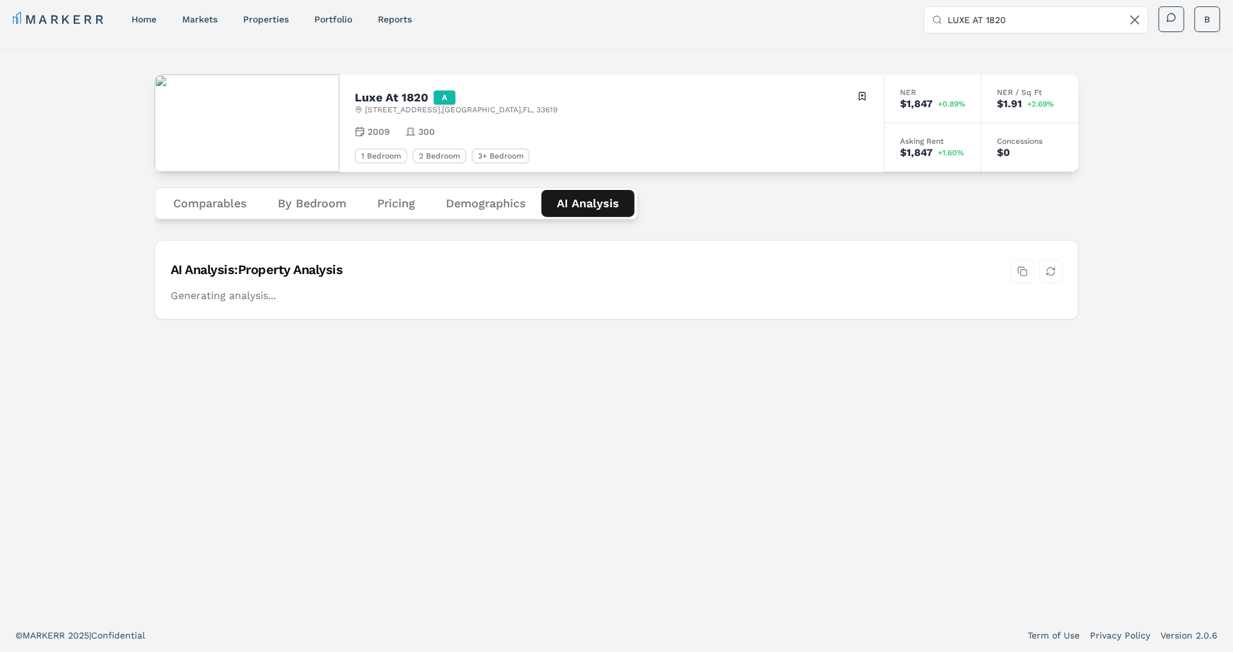
click at [55, 218] on div "Luxe At [STREET_ADDRESS] Toggle portfolio menu 2009 300 1 Bedroom 2 Bedroom 3+ …" at bounding box center [616, 333] width 1233 height 569
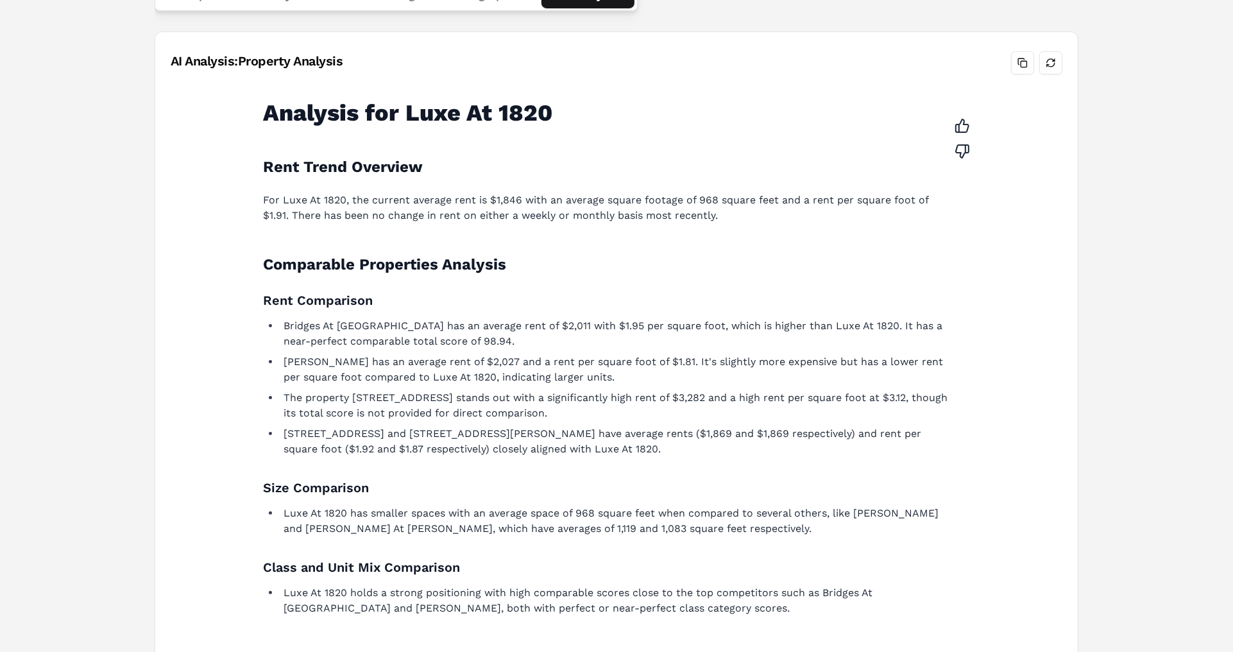
scroll to position [0, 0]
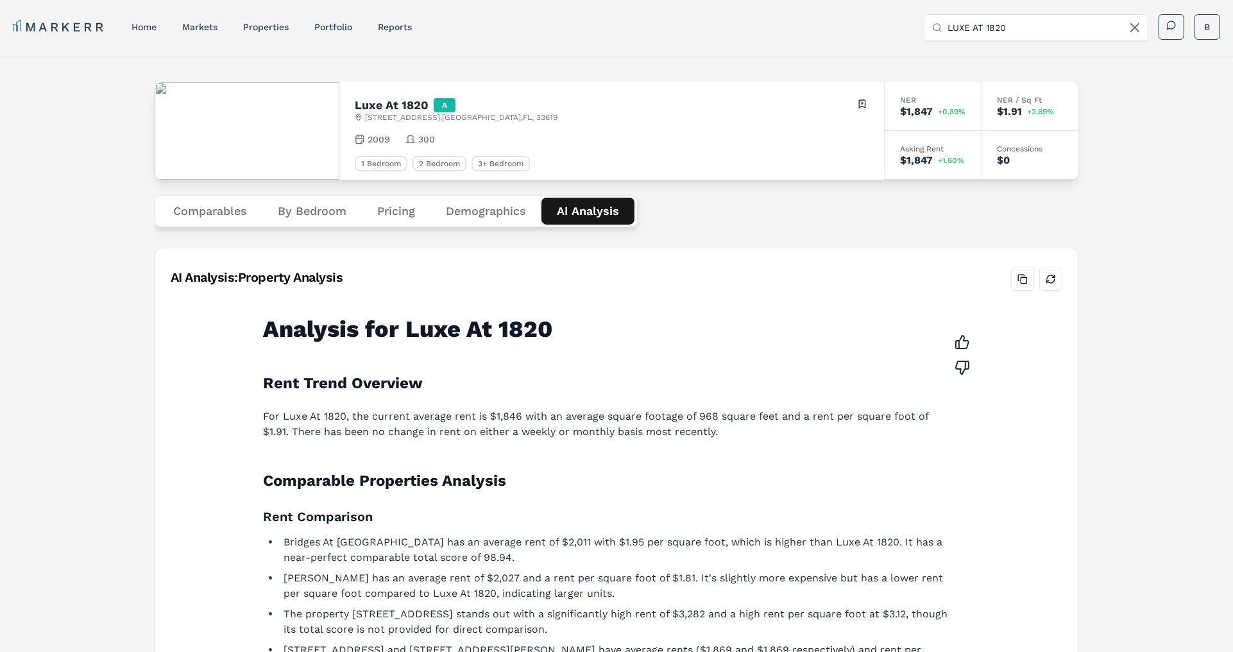
drag, startPoint x: 1025, startPoint y: 276, endPoint x: 1061, endPoint y: 310, distance: 49.4
click at [1045, 310] on div "AI Analysis: Property Analysis Analysis for Luxe At 1820 Rent Trend Overview Fo…" at bounding box center [616, 636] width 923 height 777
click at [1047, 275] on button "Refresh analysis" at bounding box center [1050, 278] width 23 height 23
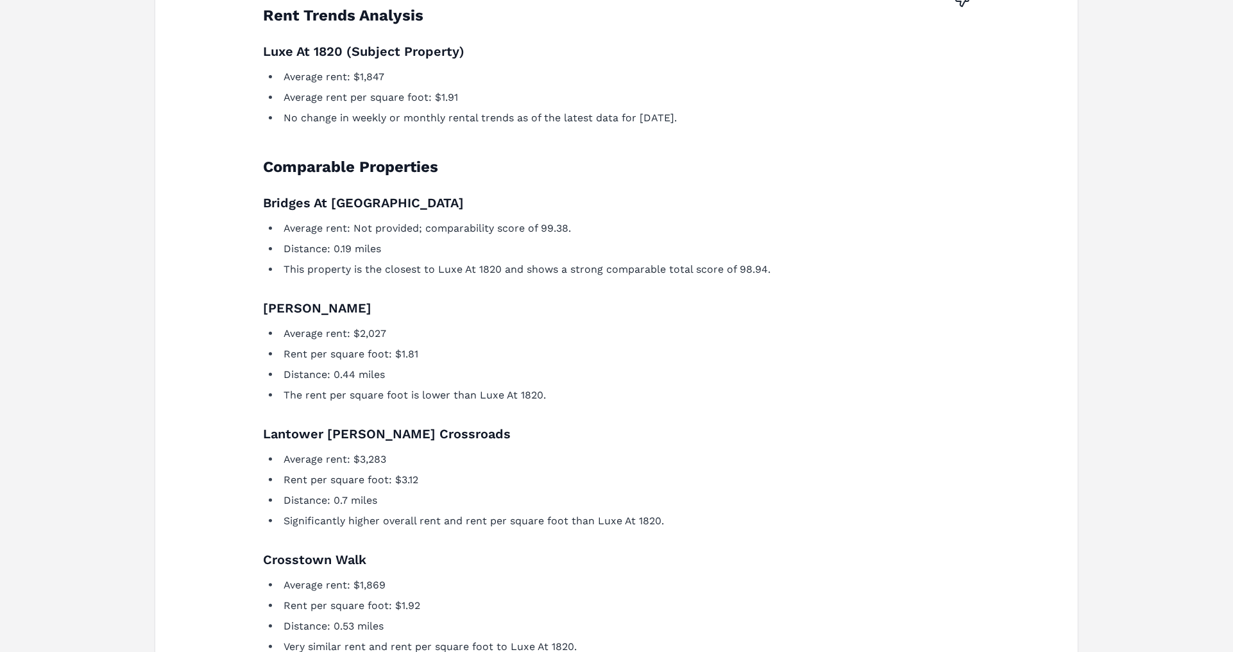
scroll to position [224, 0]
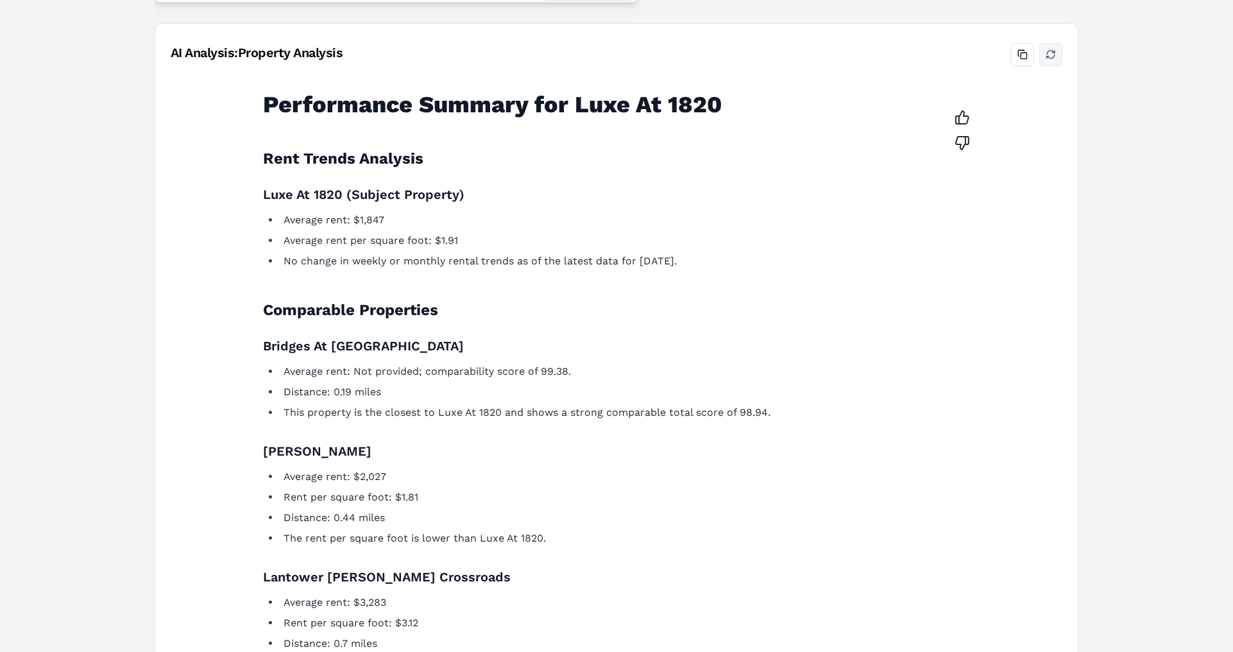
click at [1054, 53] on button "Refresh analysis" at bounding box center [1050, 54] width 23 height 23
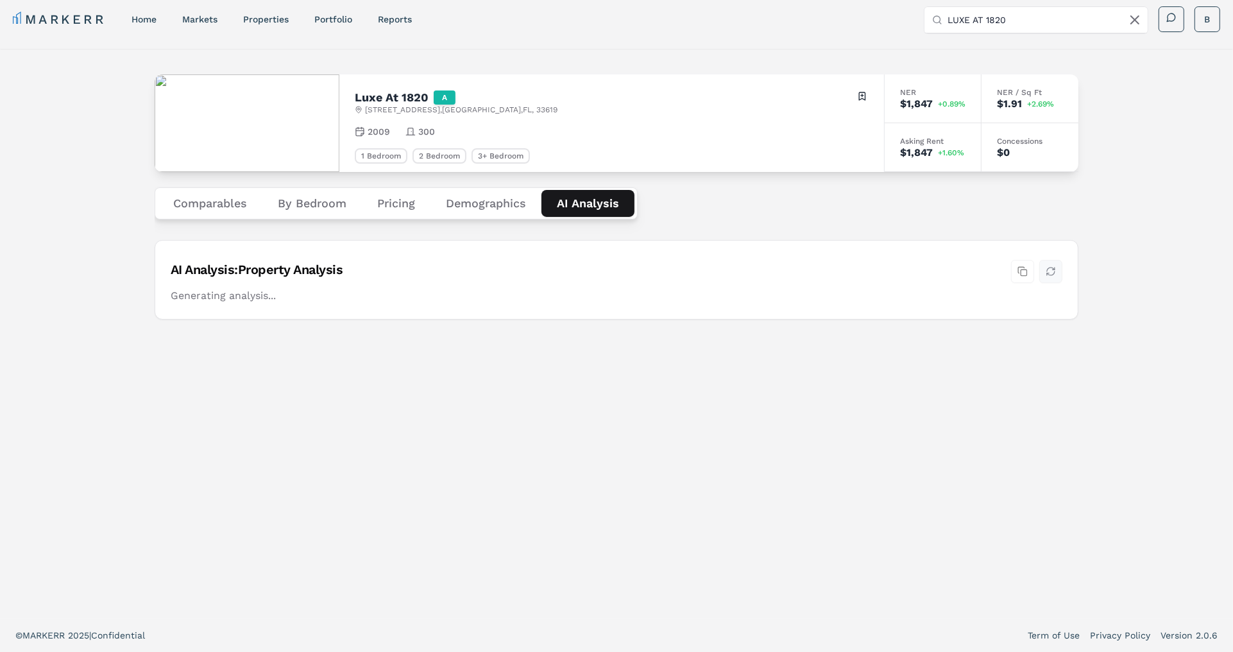
scroll to position [8, 0]
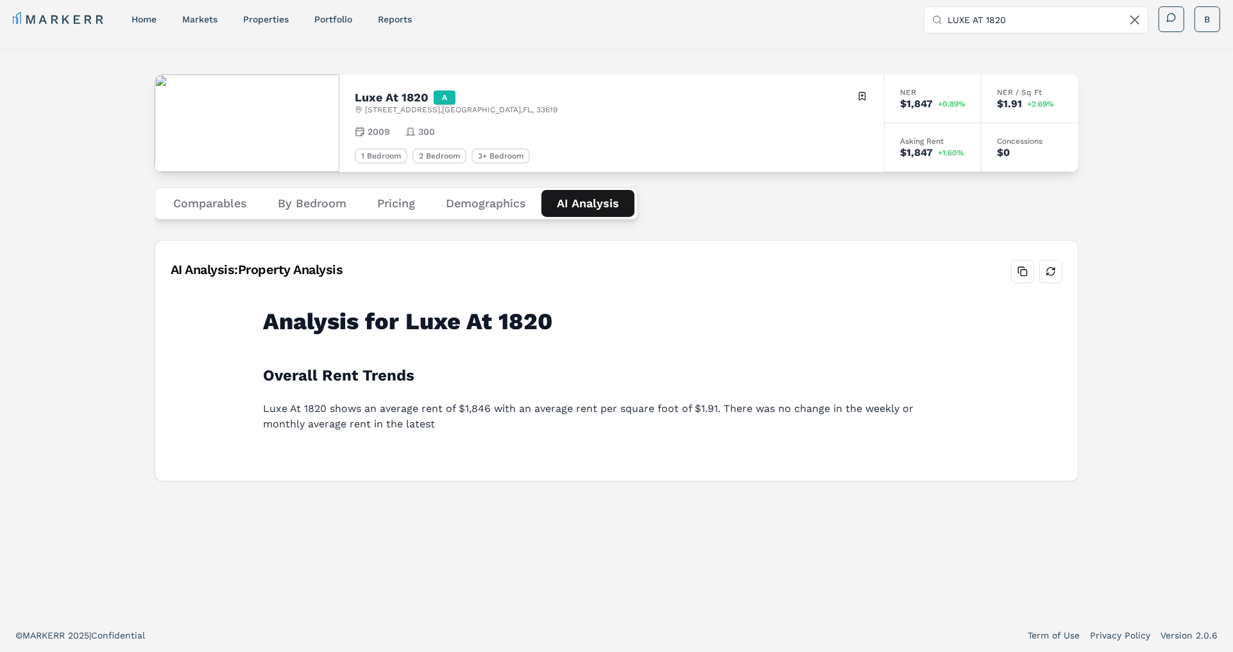
click at [77, 266] on div "Luxe At [STREET_ADDRESS] Toggle portfolio menu 2009 300 1 Bedroom 2 Bedroom 3+ …" at bounding box center [616, 333] width 1233 height 569
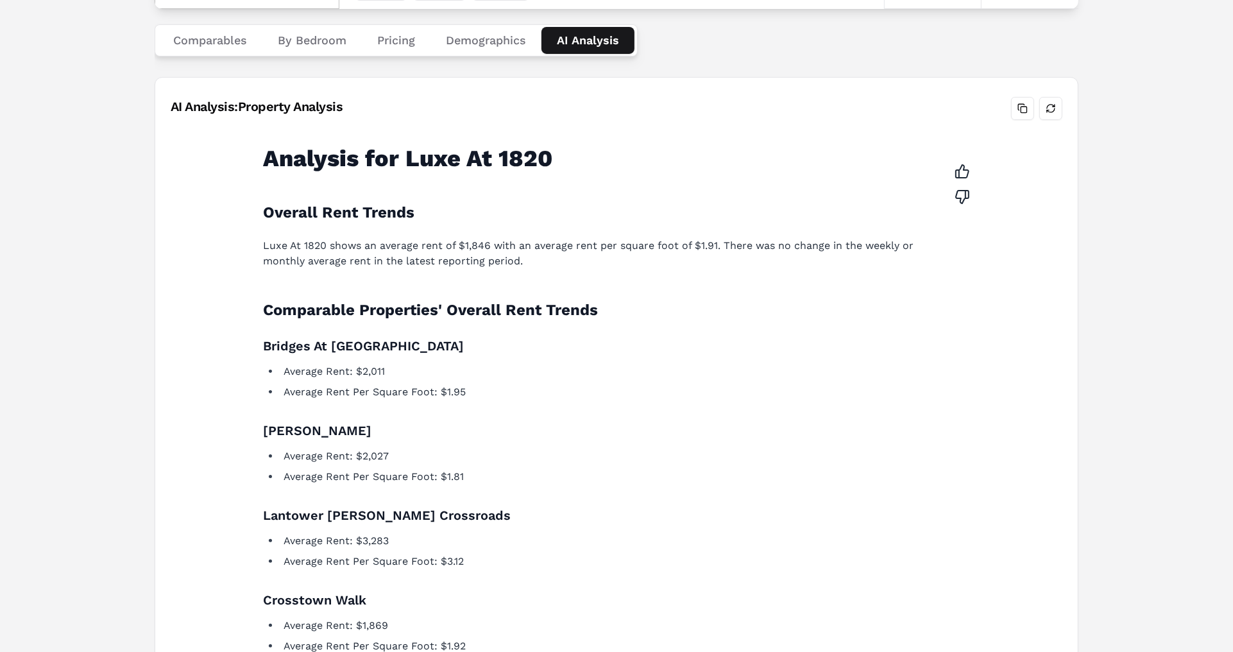
scroll to position [169, 0]
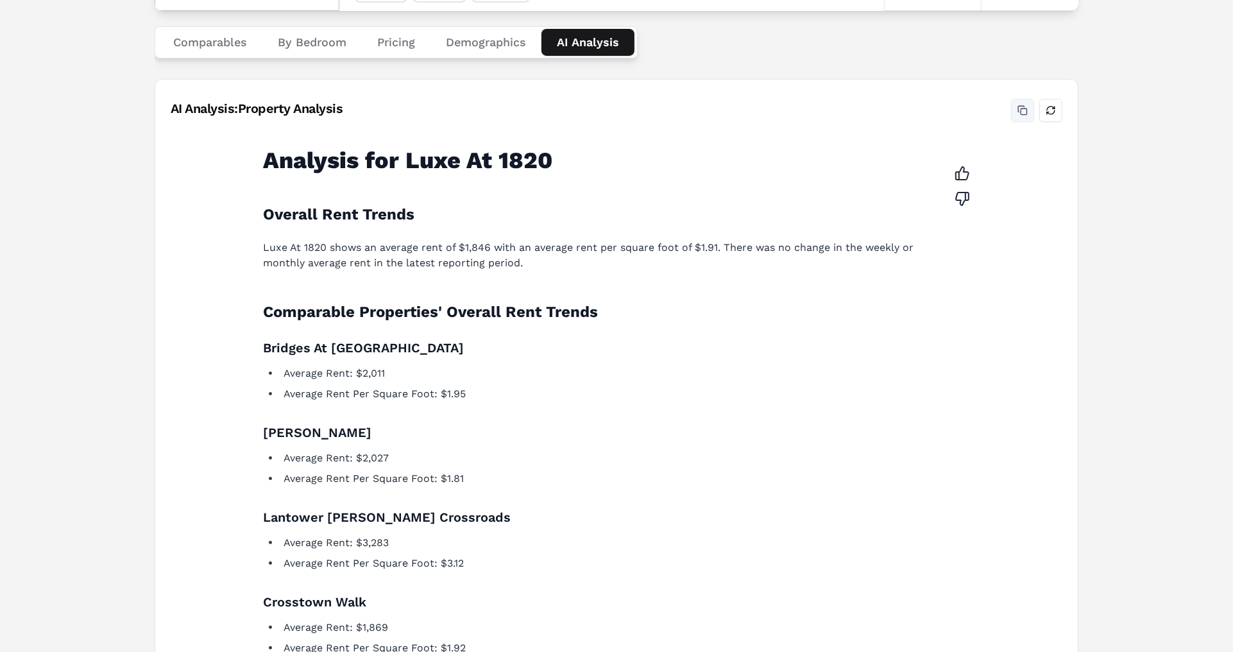
click at [1022, 108] on button "Copy analysis" at bounding box center [1022, 110] width 23 height 23
click at [1049, 108] on button "Refresh analysis" at bounding box center [1050, 110] width 23 height 23
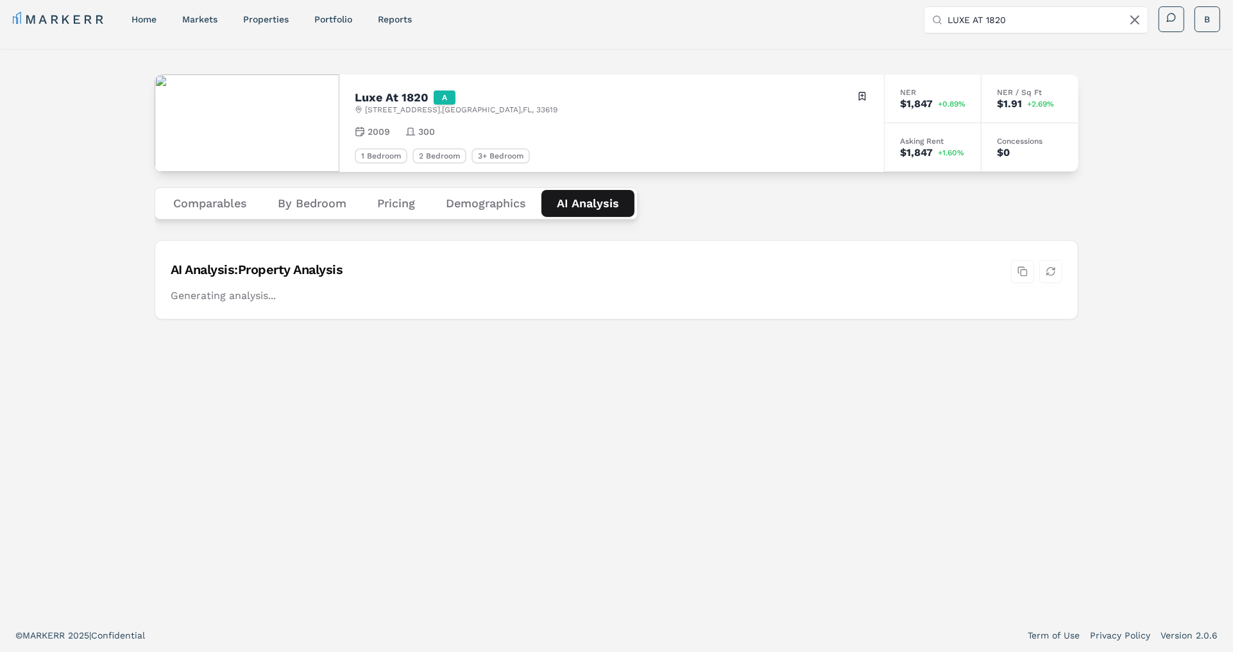
click at [105, 226] on div "Luxe At [STREET_ADDRESS] Toggle portfolio menu 2009 300 1 Bedroom 2 Bedroom 3+ …" at bounding box center [616, 333] width 1233 height 569
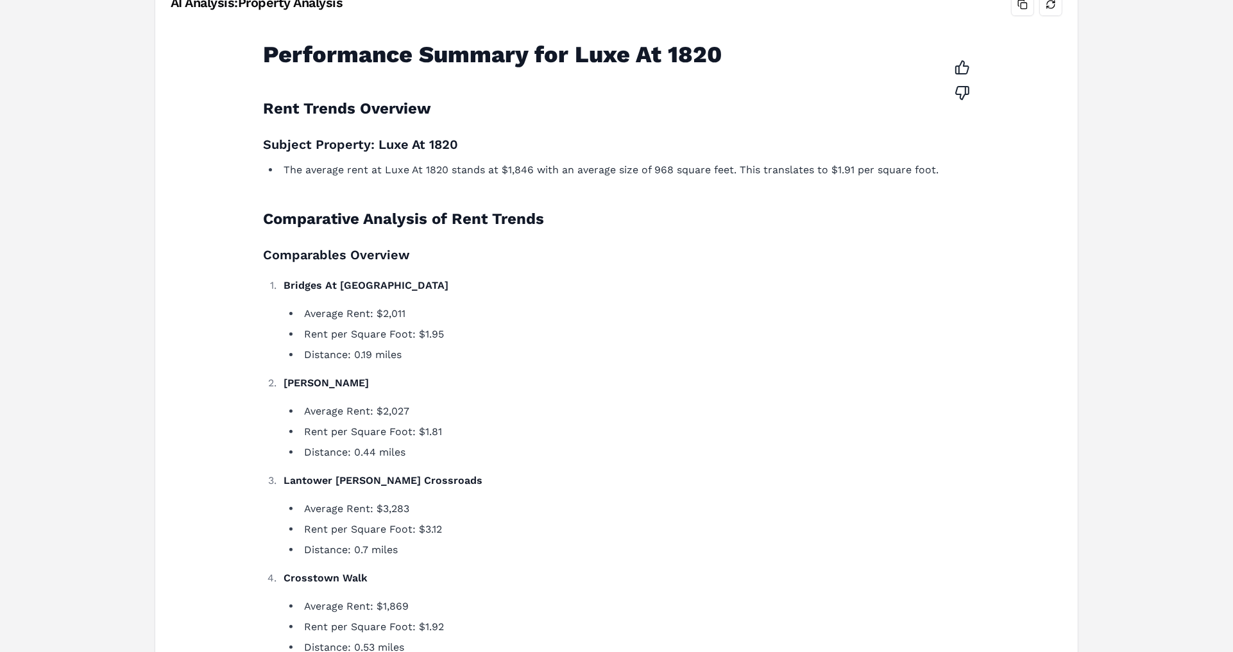
scroll to position [0, 0]
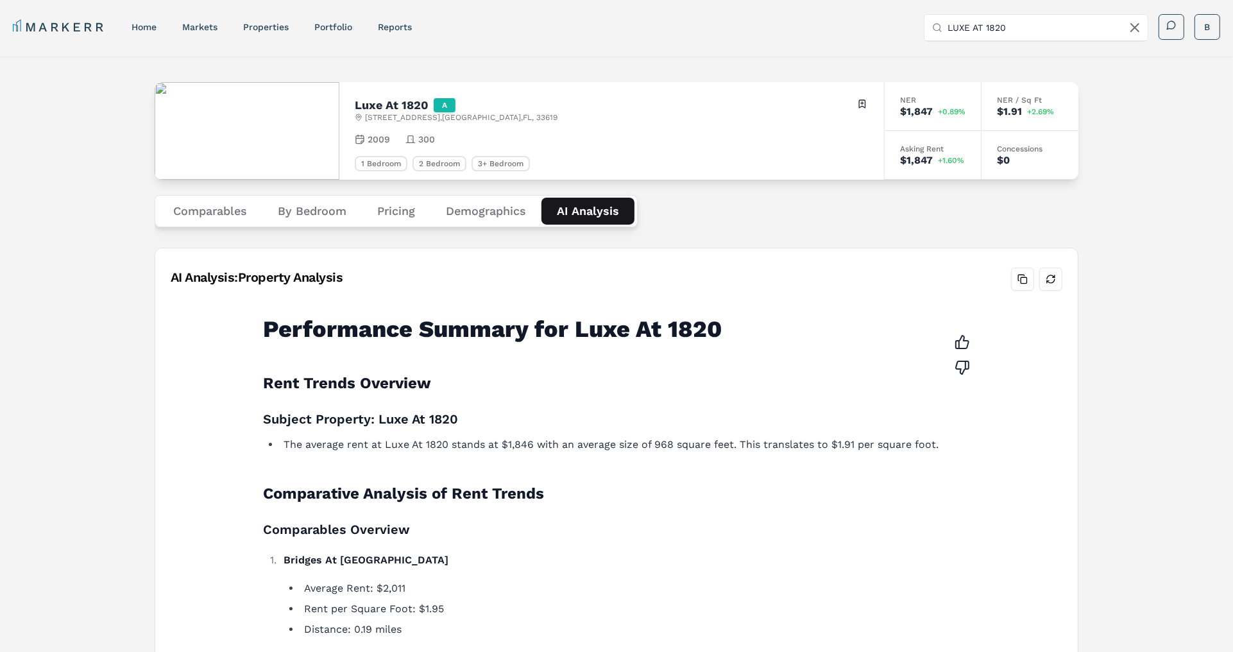
click at [906, 102] on div "NER" at bounding box center [932, 100] width 65 height 8
click at [187, 209] on button "Comparables" at bounding box center [210, 211] width 105 height 27
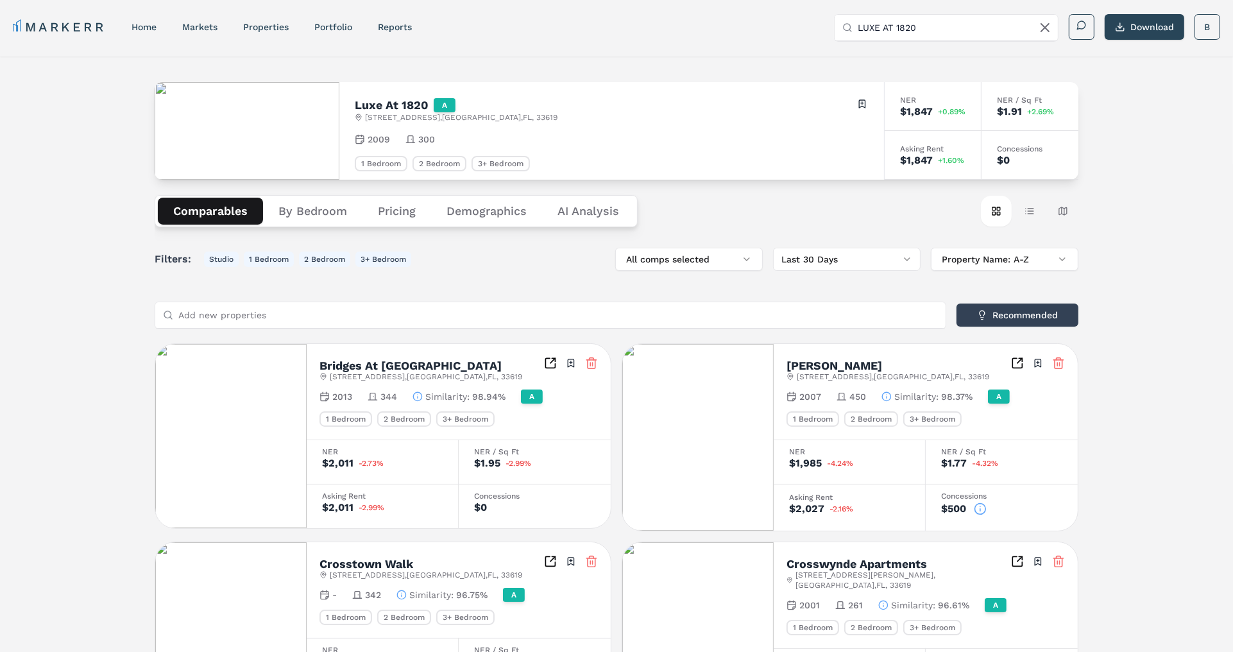
click at [312, 206] on button "By Bedroom" at bounding box center [312, 211] width 99 height 27
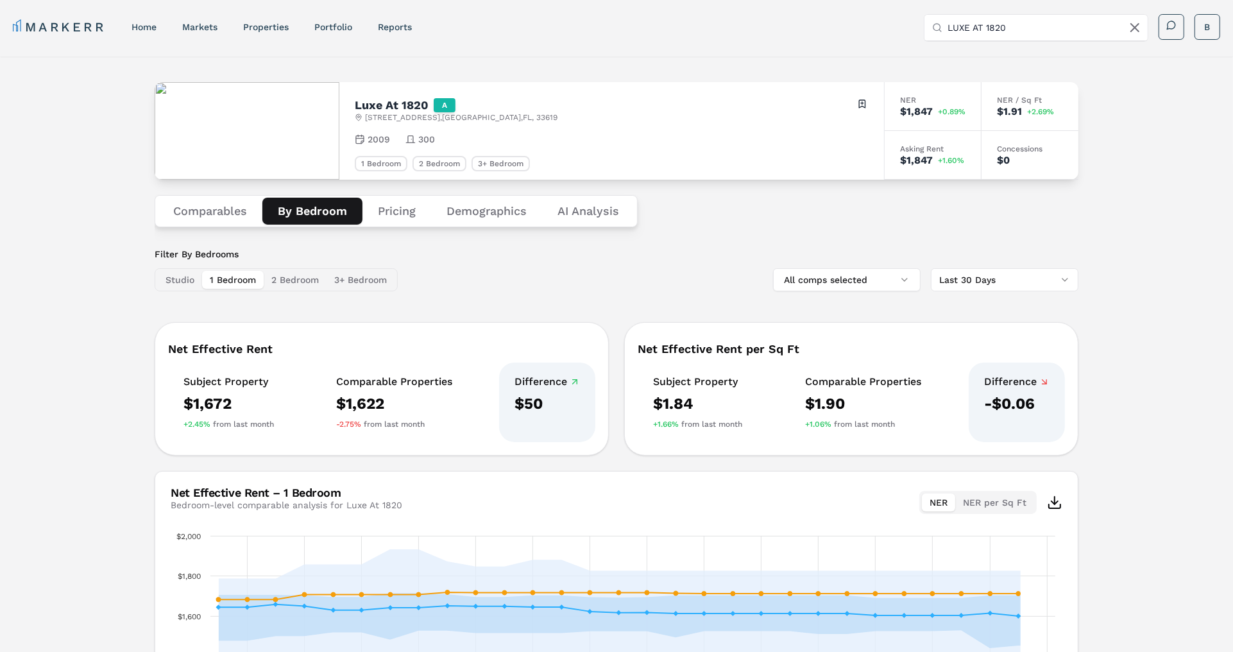
scroll to position [199, 0]
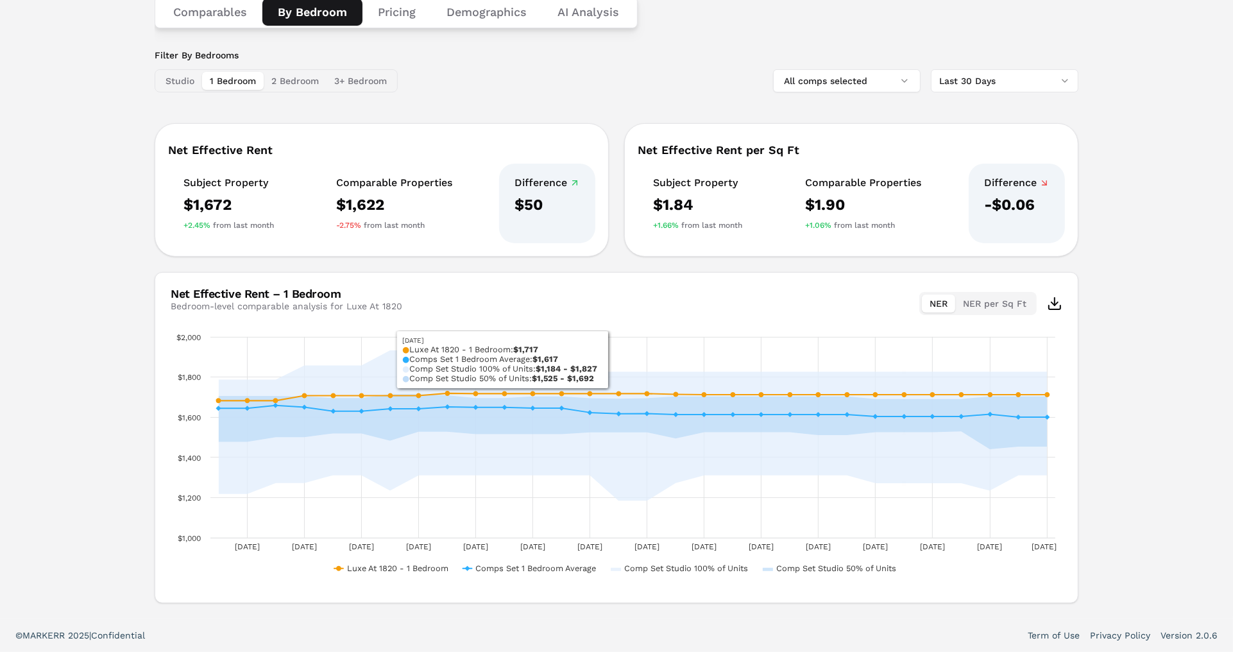
click at [48, 264] on div "Luxe At [STREET_ADDRESS] Toggle portfolio menu 2009 300 1 Bedroom 2 Bedroom 3+ …" at bounding box center [616, 238] width 1233 height 761
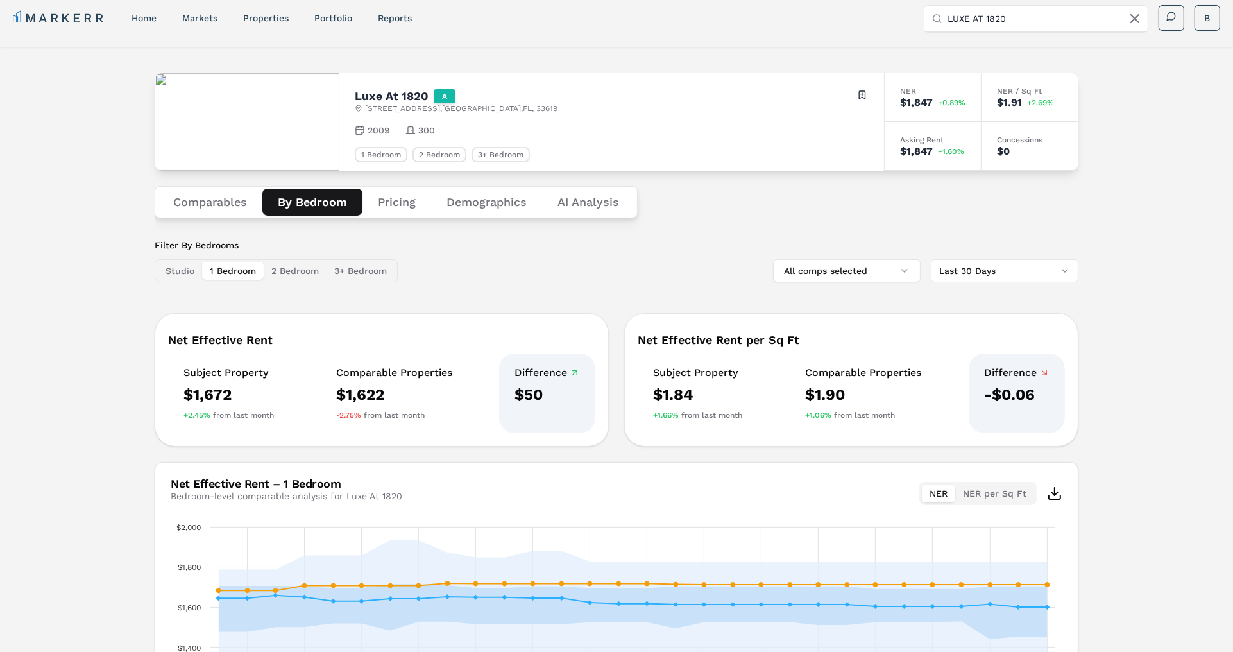
scroll to position [0, 0]
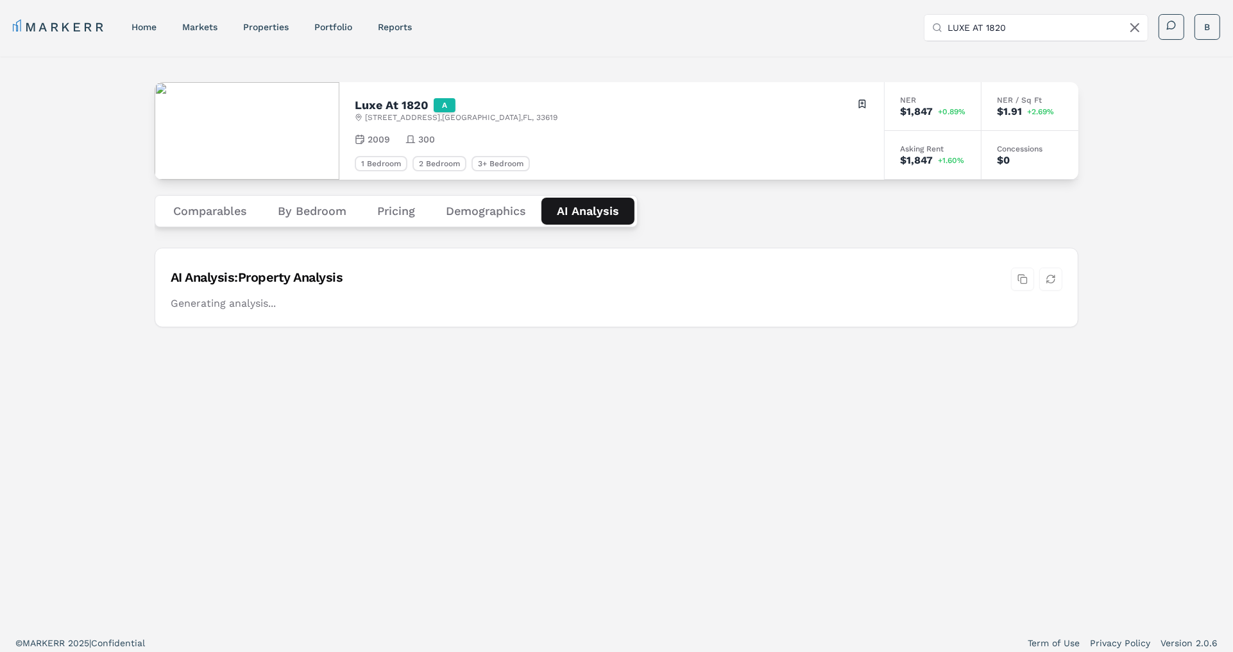
click at [595, 206] on Analysis "AI Analysis" at bounding box center [587, 211] width 93 height 27
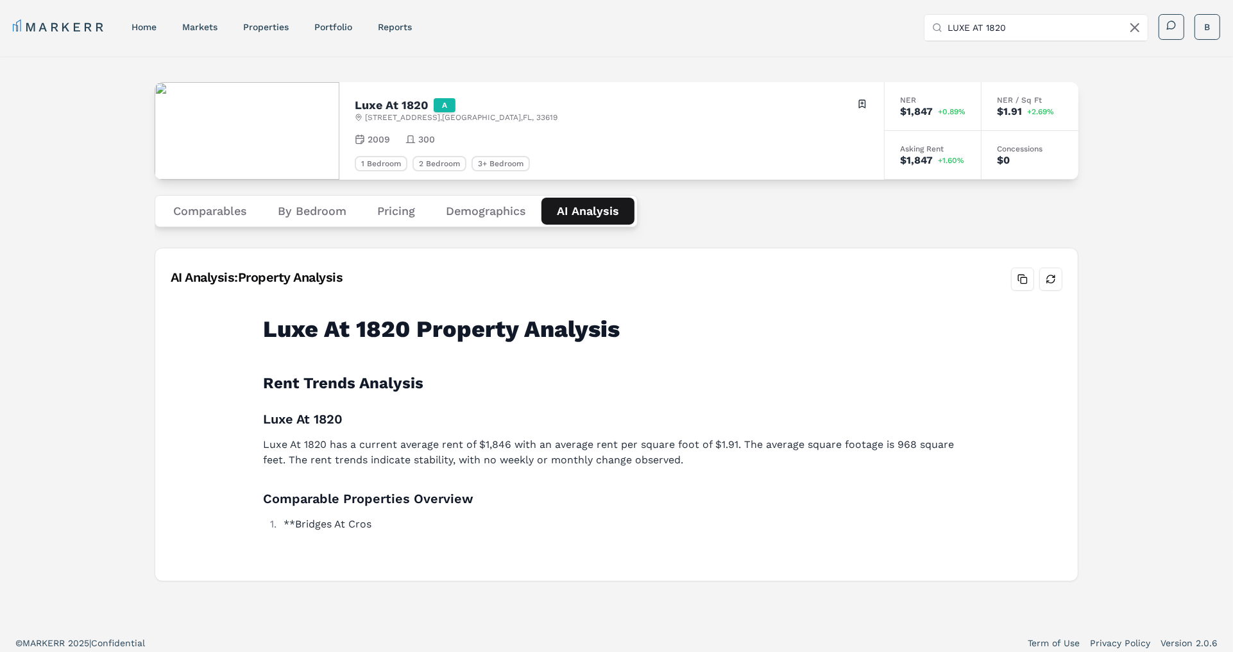
click at [1118, 291] on div "Luxe At [STREET_ADDRESS] Toggle portfolio menu 2009 300 1 Bedroom 2 Bedroom 3+ …" at bounding box center [616, 340] width 1233 height 569
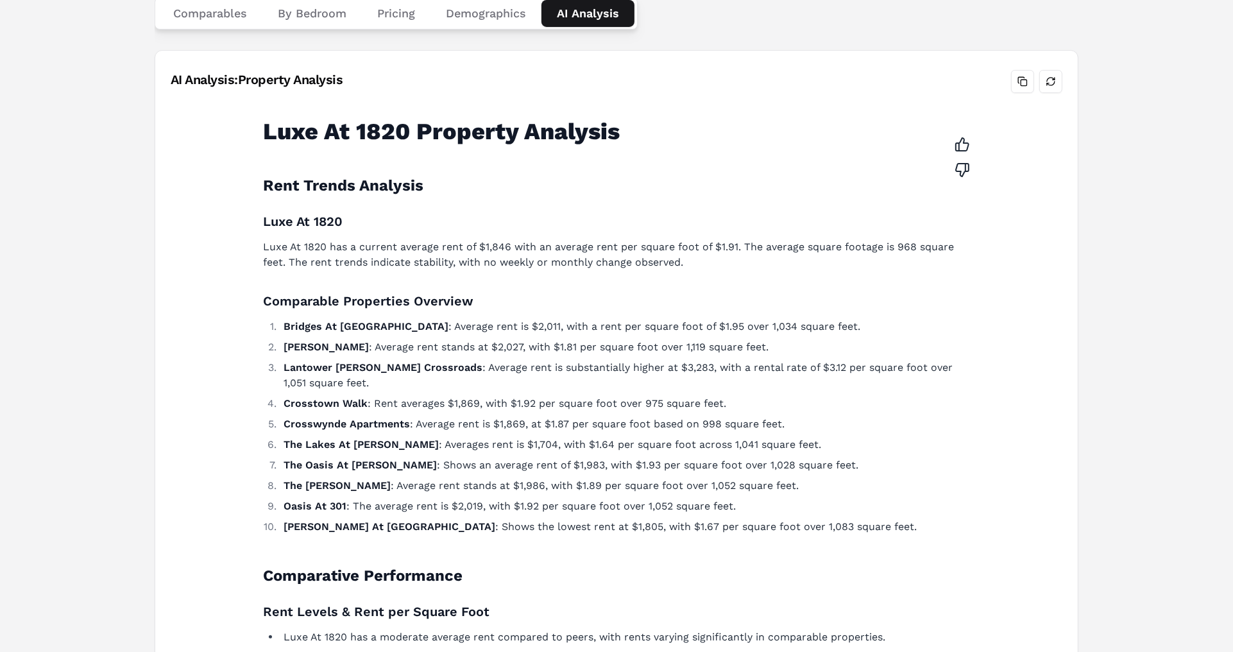
scroll to position [182, 0]
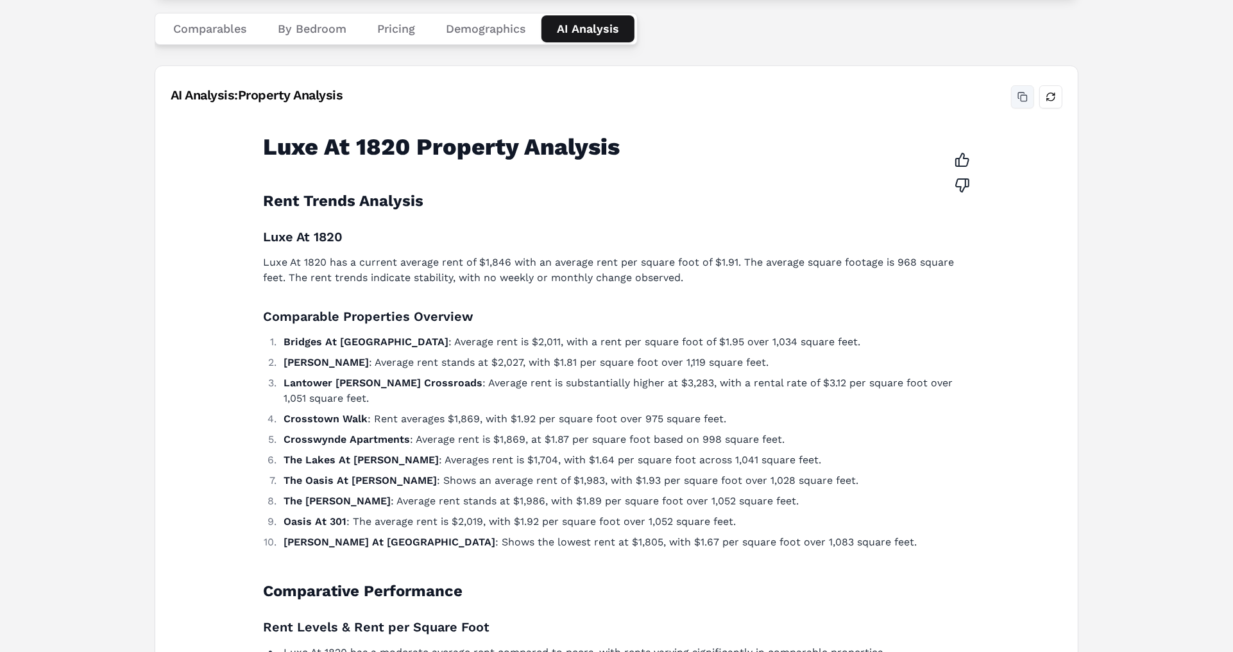
click at [1022, 94] on button "Copy analysis" at bounding box center [1022, 96] width 23 height 23
click at [199, 24] on button "Comparables" at bounding box center [210, 28] width 105 height 27
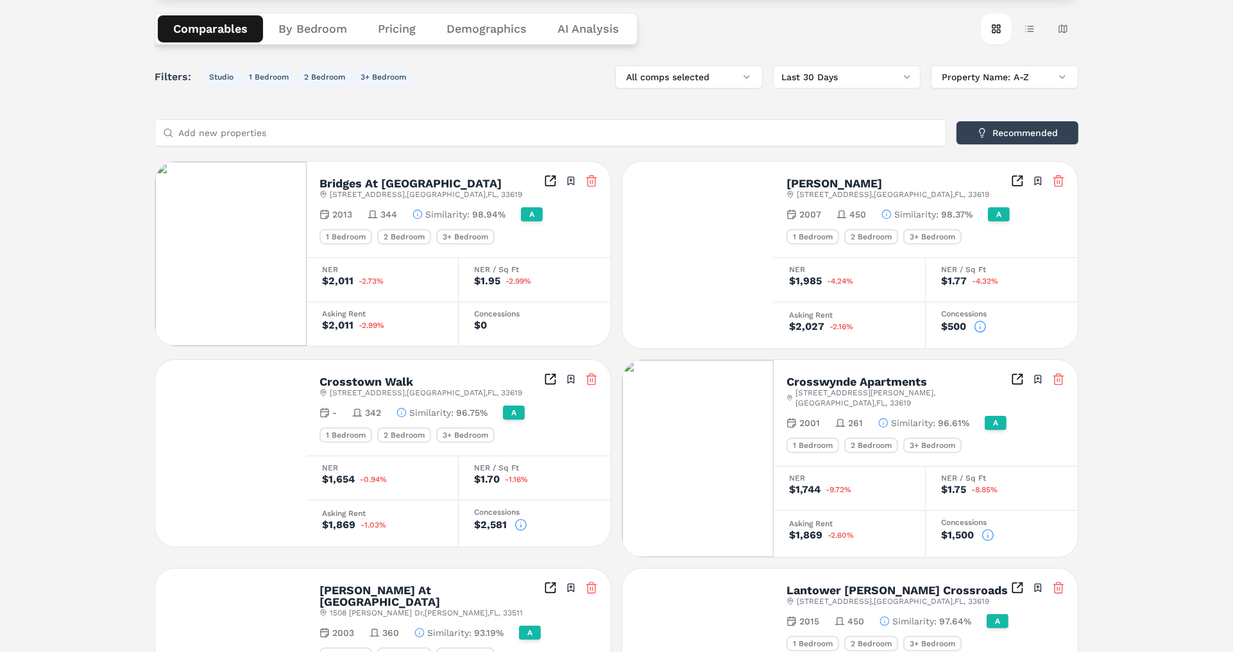
click at [108, 260] on div "Luxe At [STREET_ADDRESS] Toggle portfolio menu 2009 300 1 Bedroom 2 Bedroom 3+ …" at bounding box center [616, 531] width 1233 height 1315
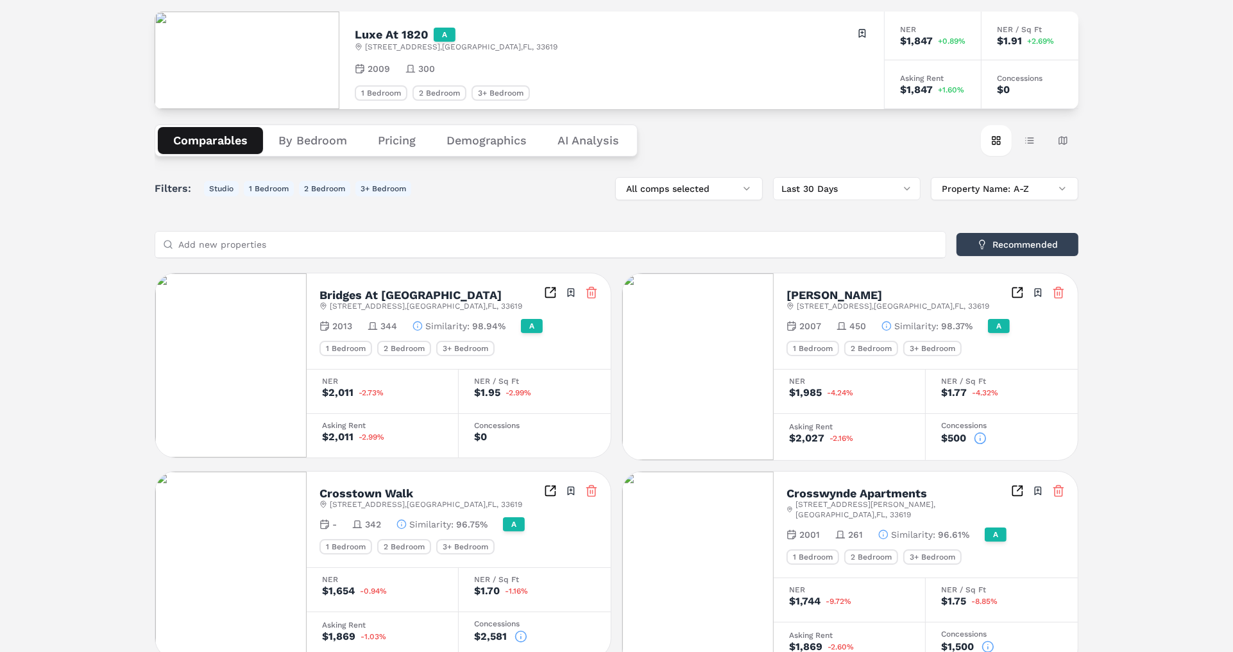
scroll to position [55, 0]
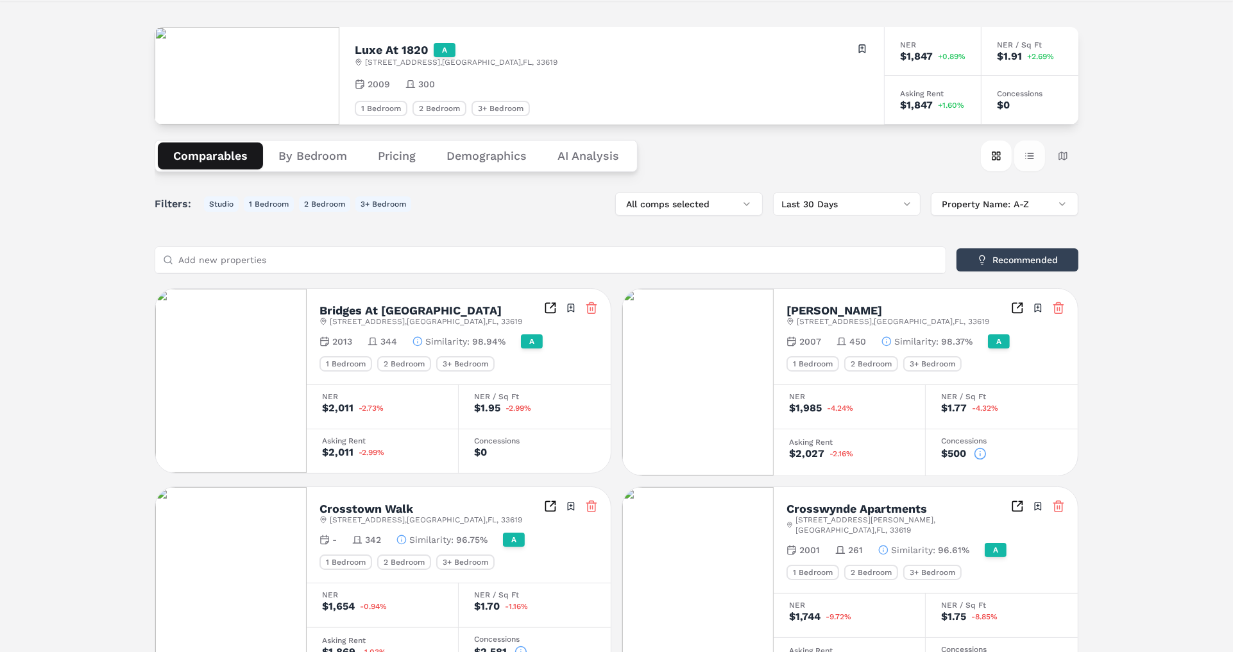
click at [1032, 155] on button "Table view" at bounding box center [1029, 155] width 31 height 31
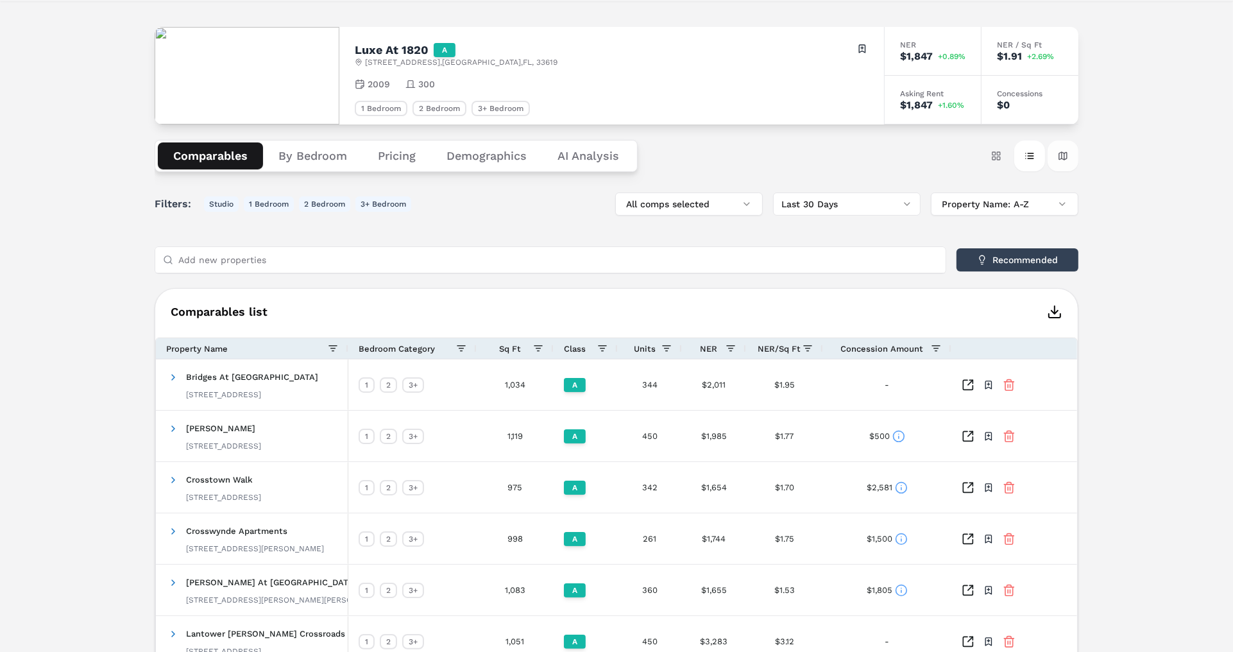
click at [1059, 155] on button "Map view" at bounding box center [1062, 155] width 31 height 31
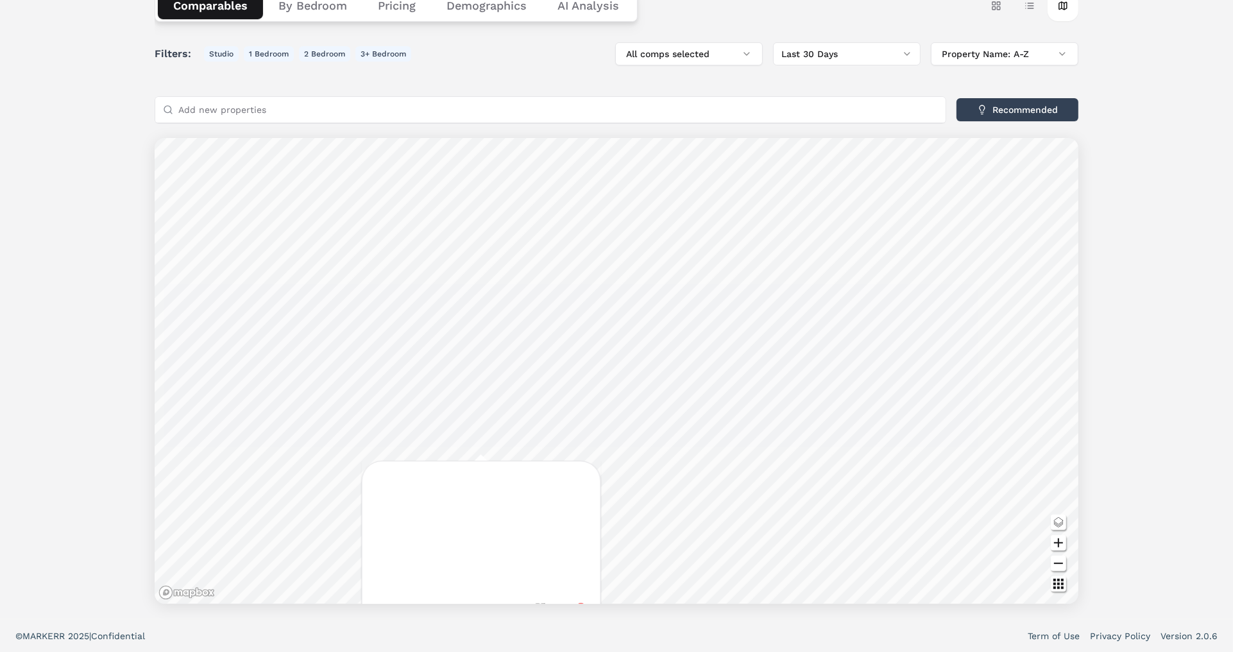
scroll to position [0, 0]
